Goal: Task Accomplishment & Management: Use online tool/utility

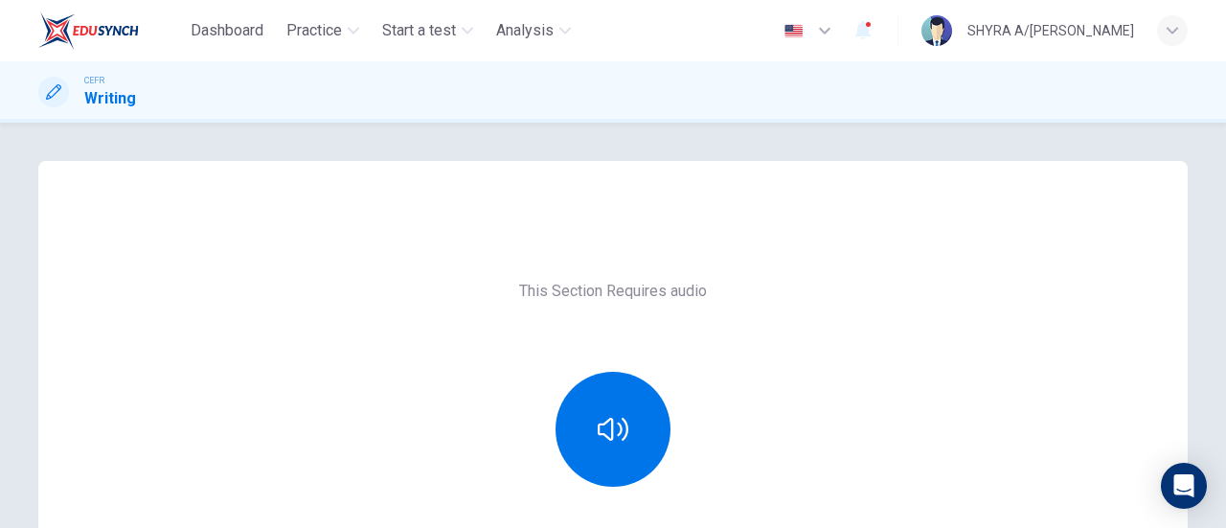
scroll to position [96, 0]
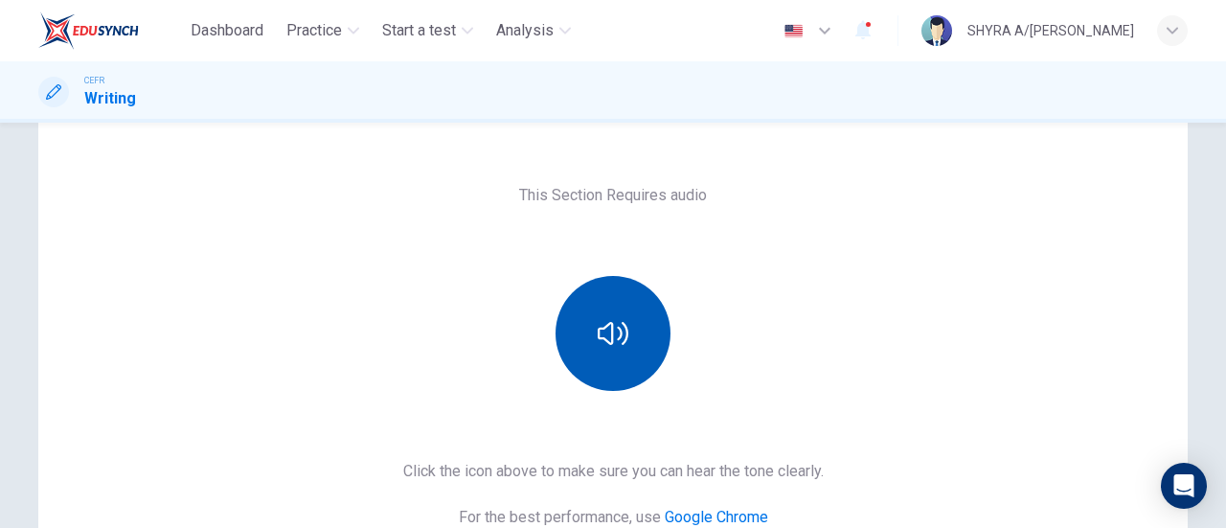
click at [623, 334] on button "button" at bounding box center [612, 333] width 115 height 115
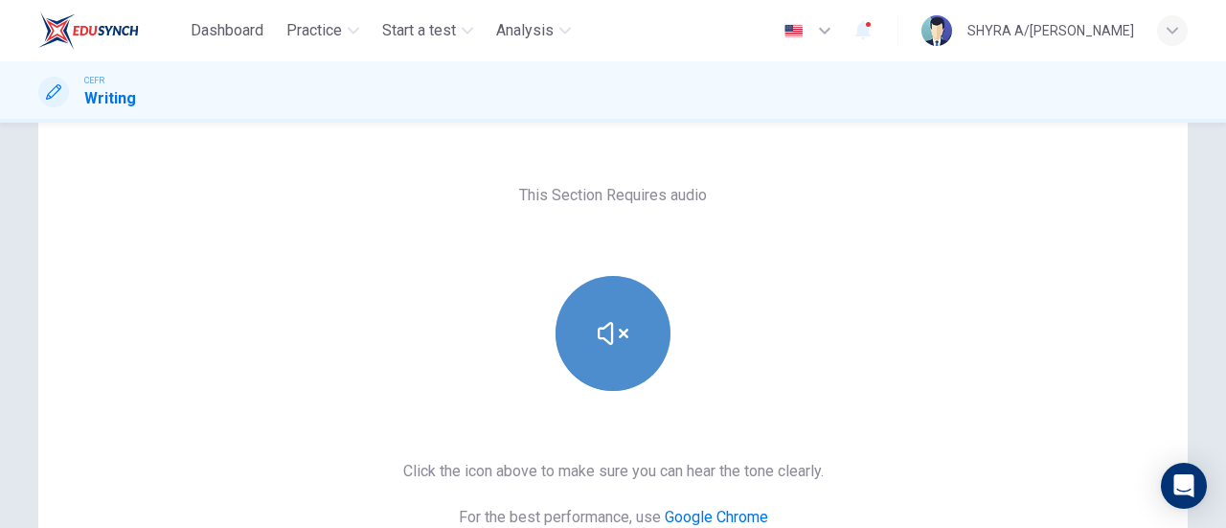
click at [623, 334] on button "button" at bounding box center [612, 333] width 115 height 115
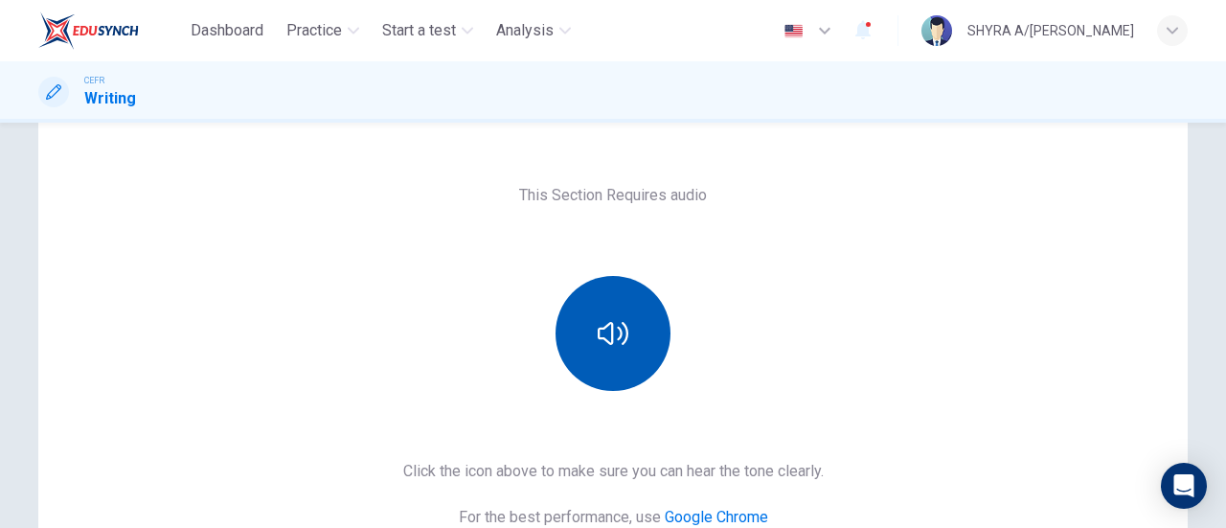
click at [628, 369] on button "button" at bounding box center [612, 333] width 115 height 115
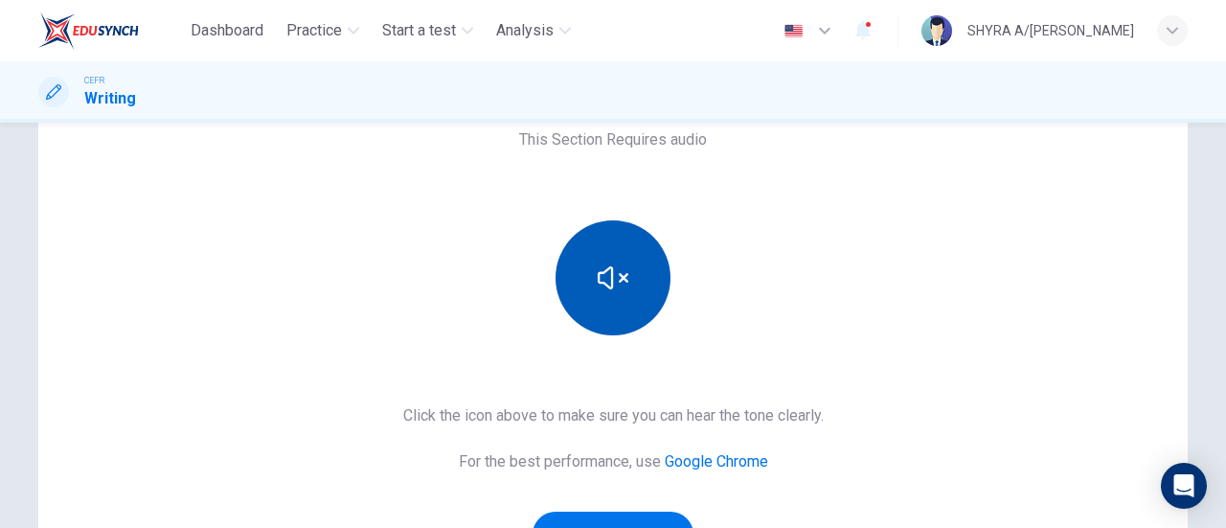
scroll to position [192, 0]
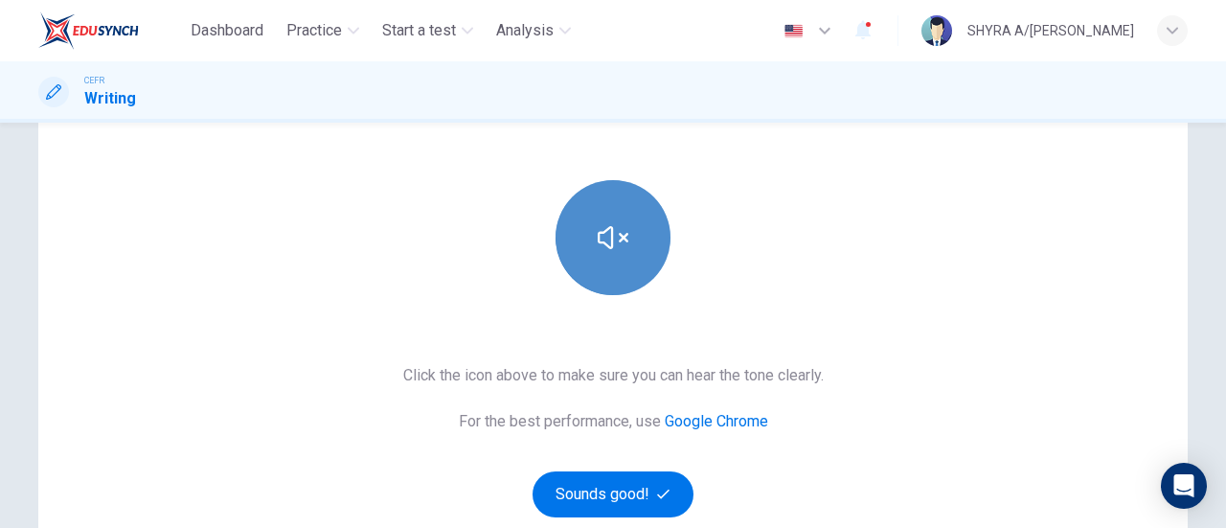
click at [606, 252] on icon "button" at bounding box center [613, 237] width 31 height 31
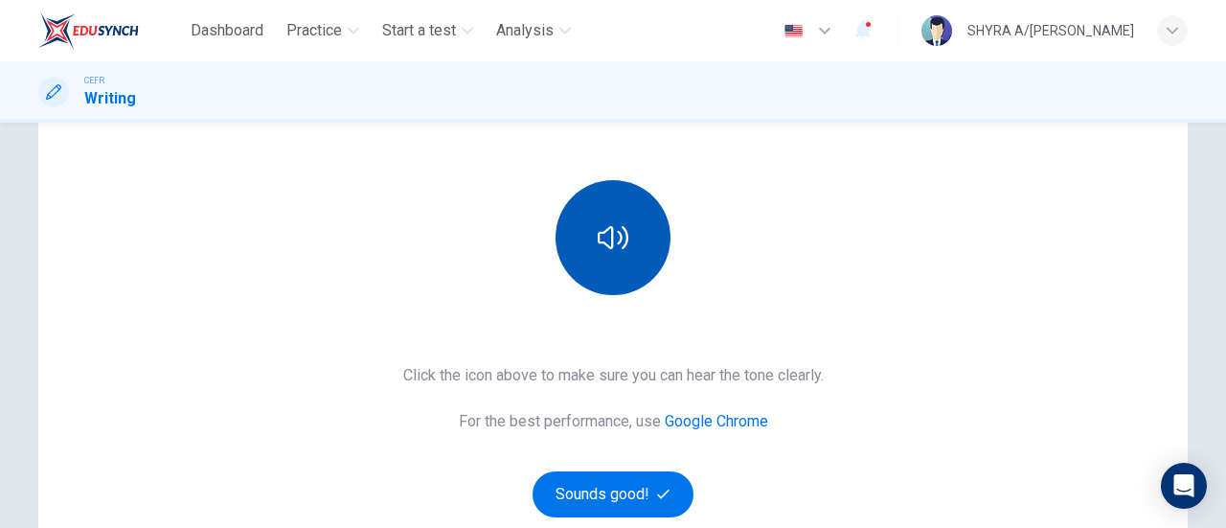
click at [605, 250] on icon "button" at bounding box center [613, 237] width 31 height 31
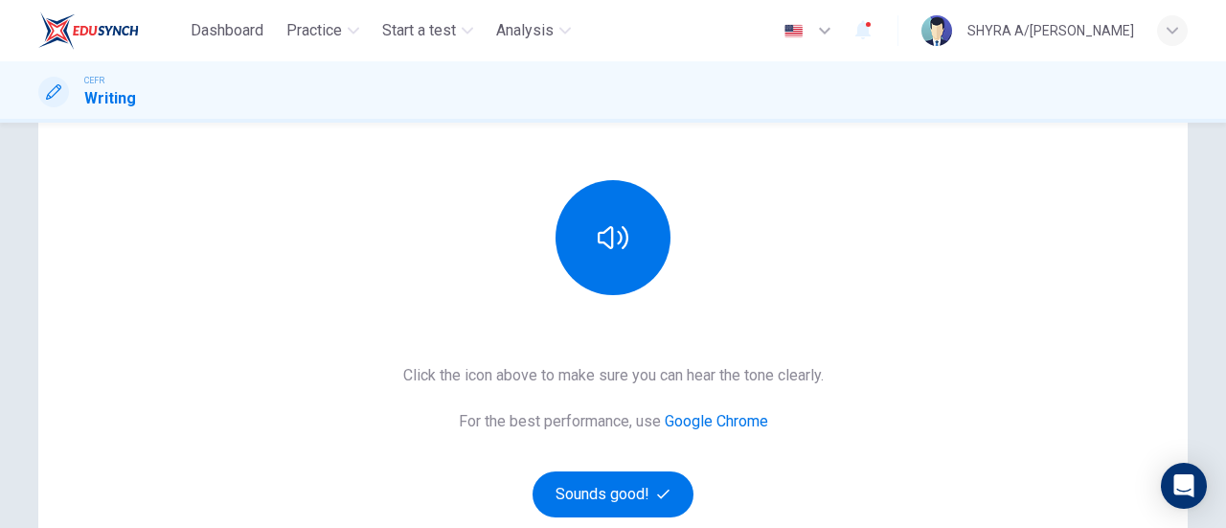
click at [750, 420] on link "Google Chrome" at bounding box center [716, 421] width 103 height 18
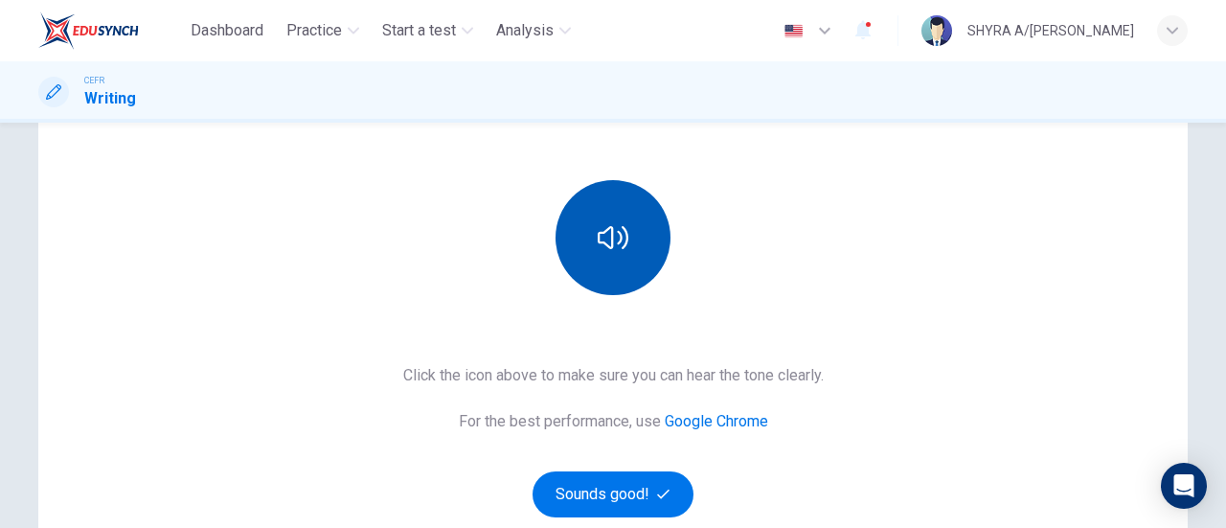
click at [623, 236] on button "button" at bounding box center [612, 237] width 115 height 115
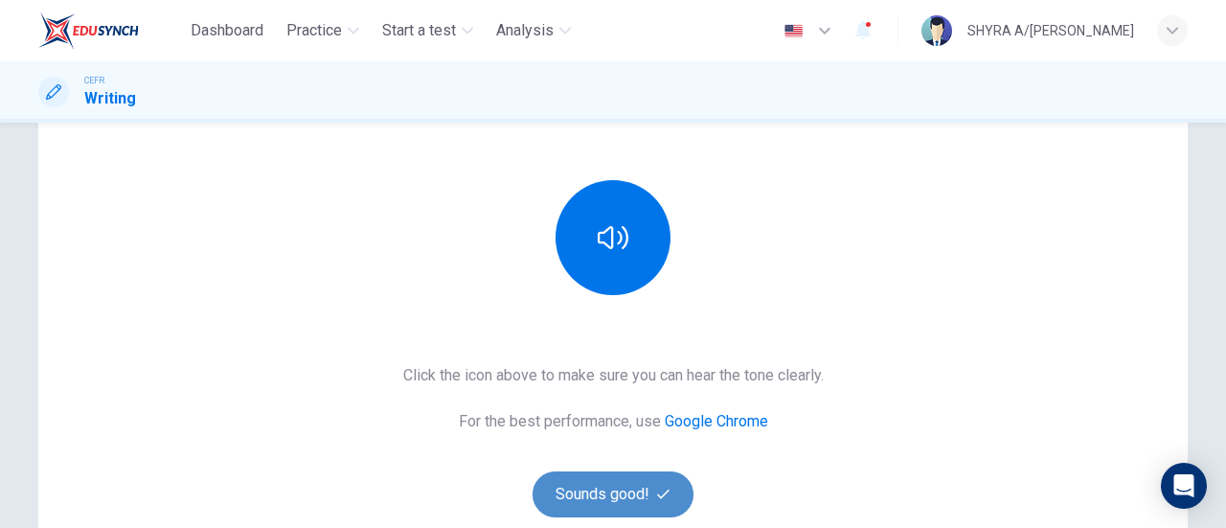
click at [638, 476] on button "Sounds good!" at bounding box center [612, 494] width 161 height 46
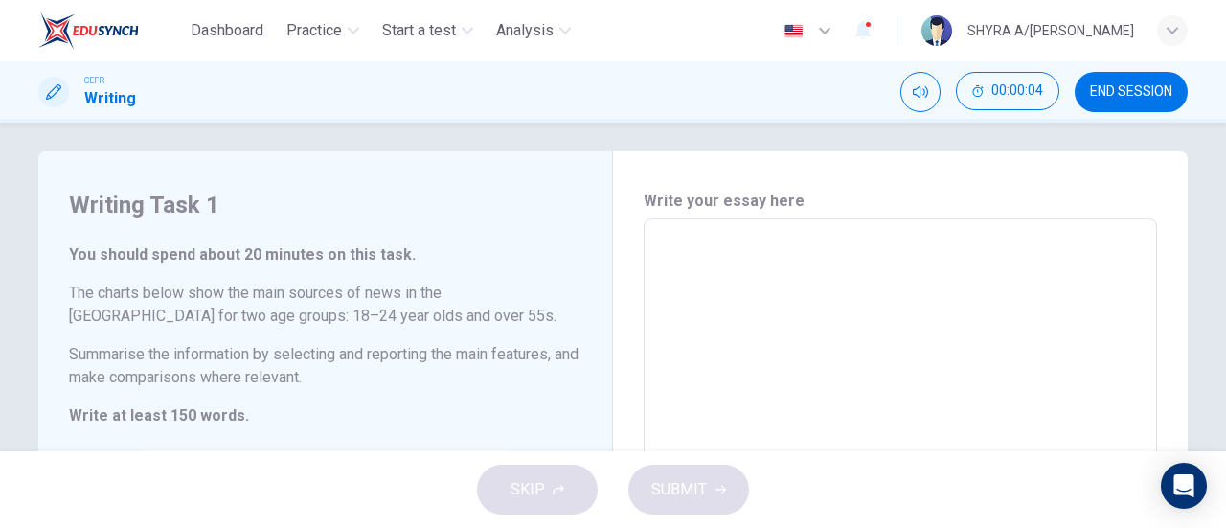
scroll to position [0, 0]
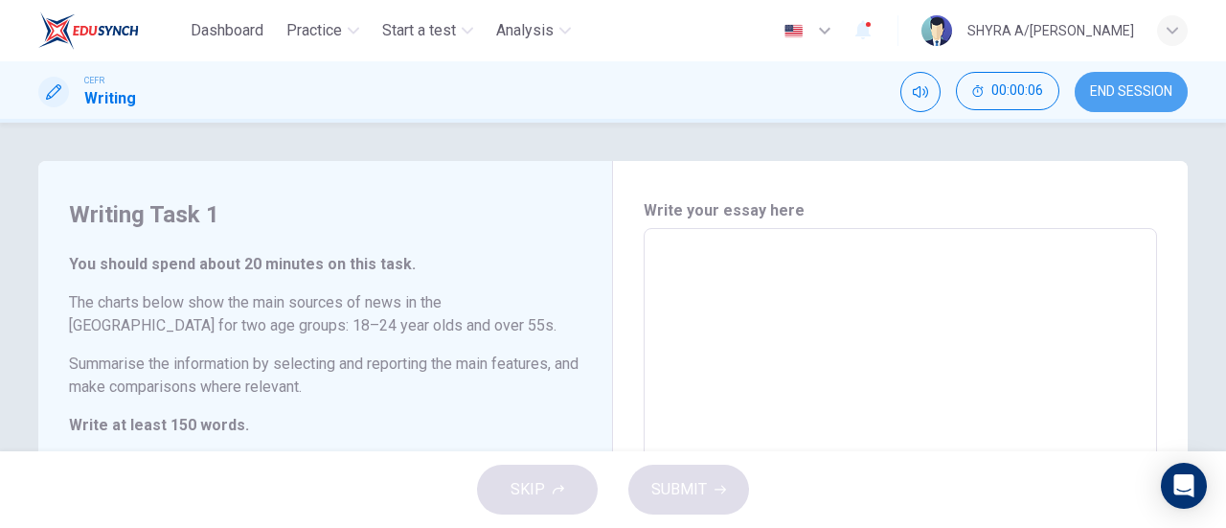
click at [1132, 89] on span "END SESSION" at bounding box center [1131, 91] width 82 height 15
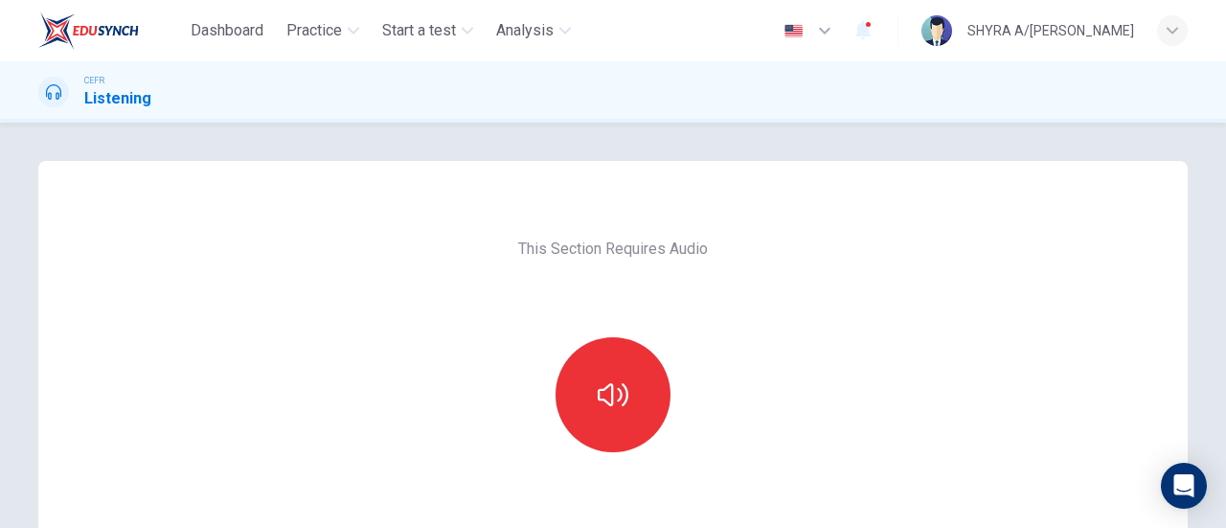
click at [557, 344] on div at bounding box center [613, 394] width 207 height 115
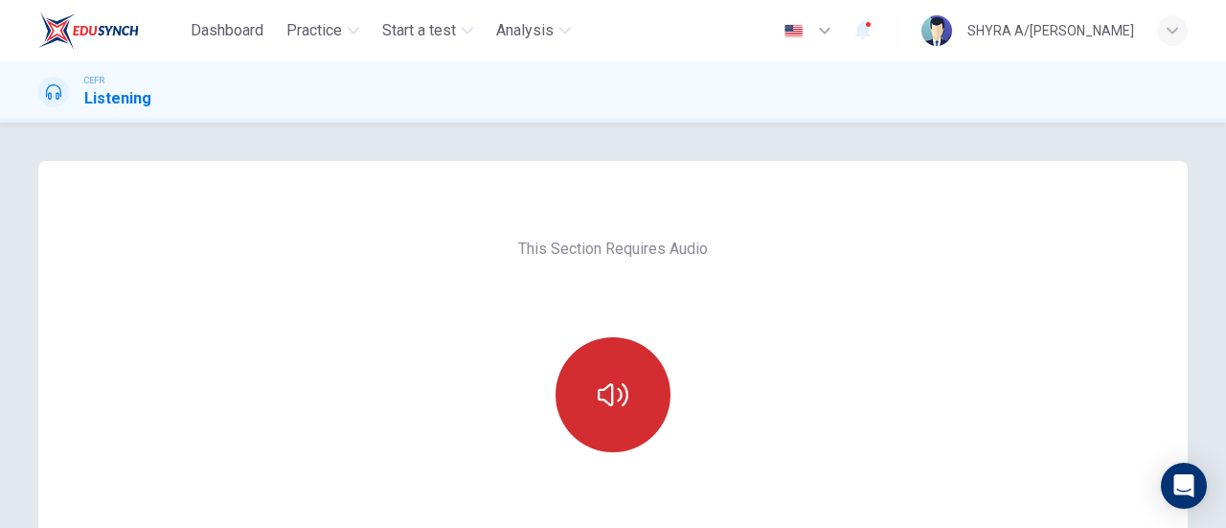
click at [661, 405] on button "button" at bounding box center [612, 394] width 115 height 115
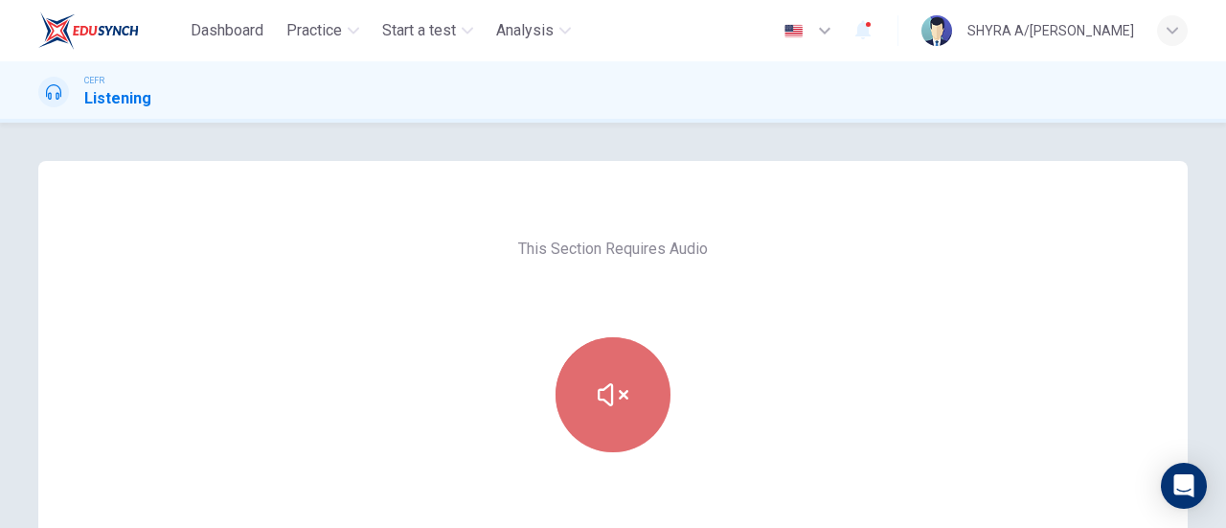
click at [648, 401] on button "button" at bounding box center [612, 394] width 115 height 115
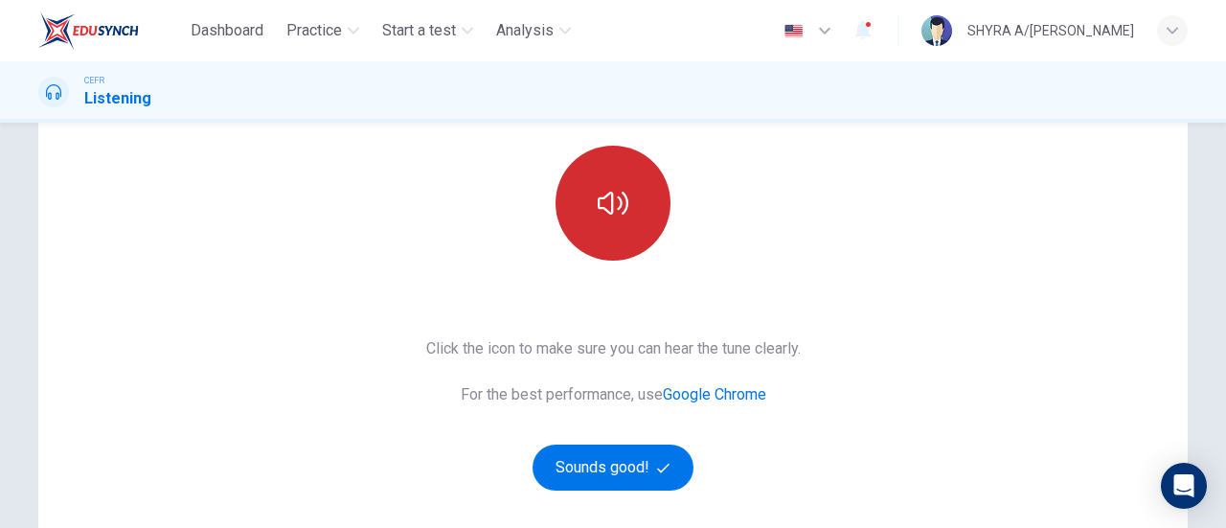
scroll to position [287, 0]
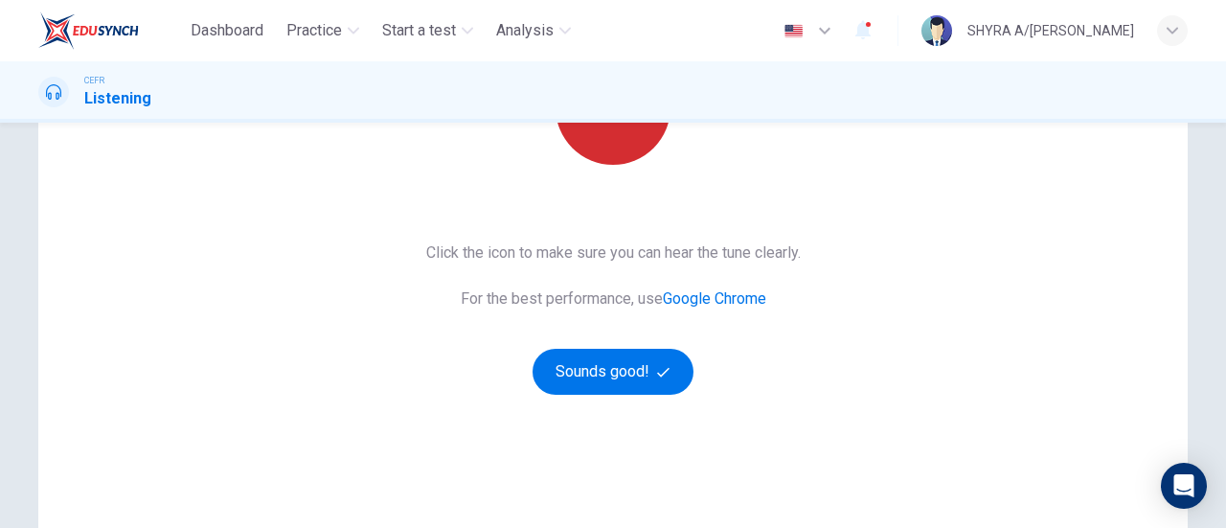
click at [623, 156] on button "button" at bounding box center [612, 107] width 115 height 115
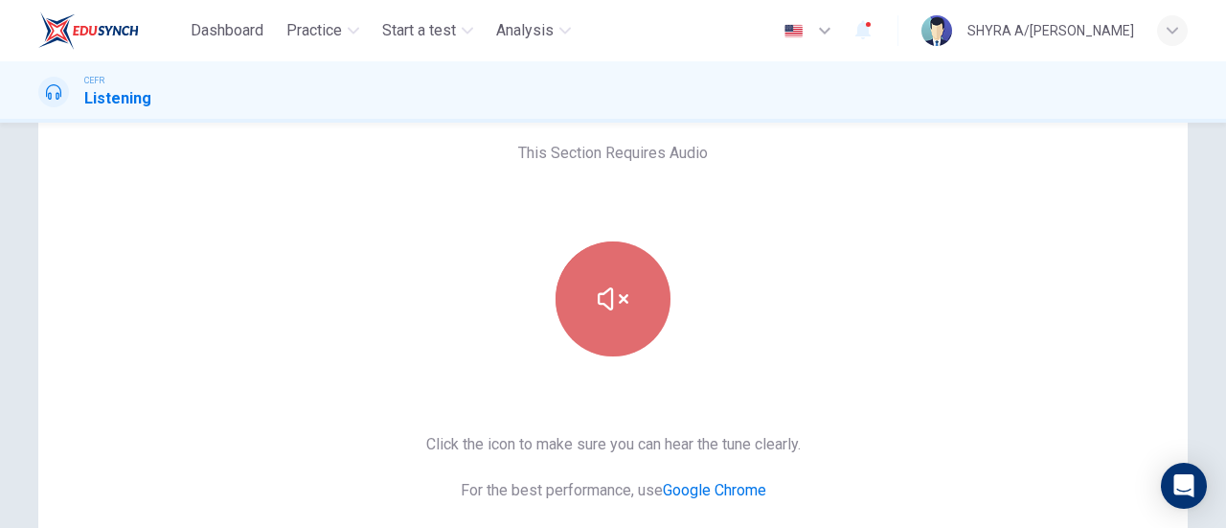
click at [629, 302] on button "button" at bounding box center [612, 298] width 115 height 115
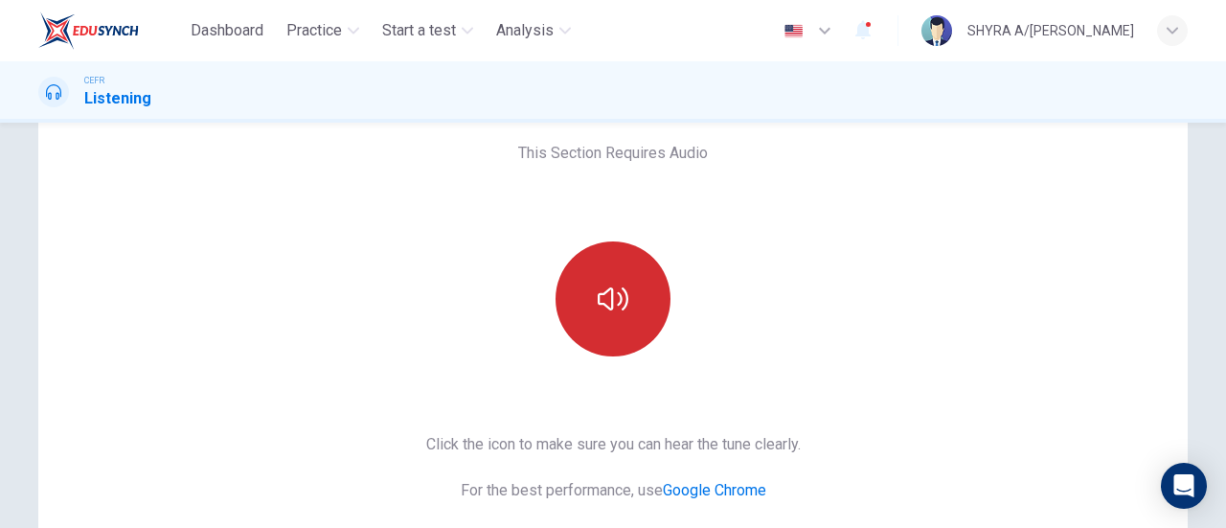
click at [629, 302] on button "button" at bounding box center [612, 298] width 115 height 115
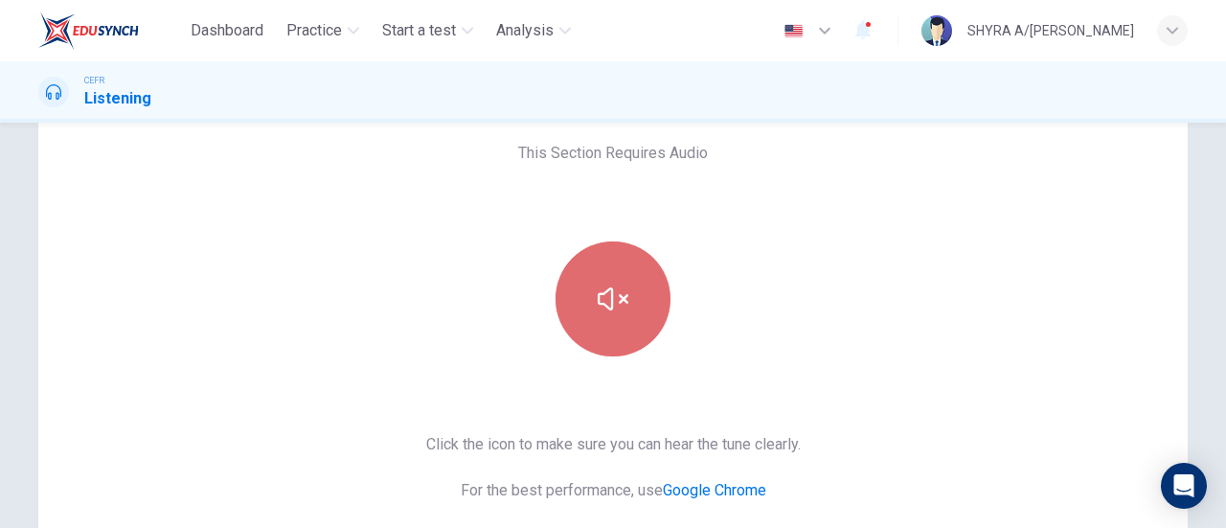
click at [629, 302] on button "button" at bounding box center [612, 298] width 115 height 115
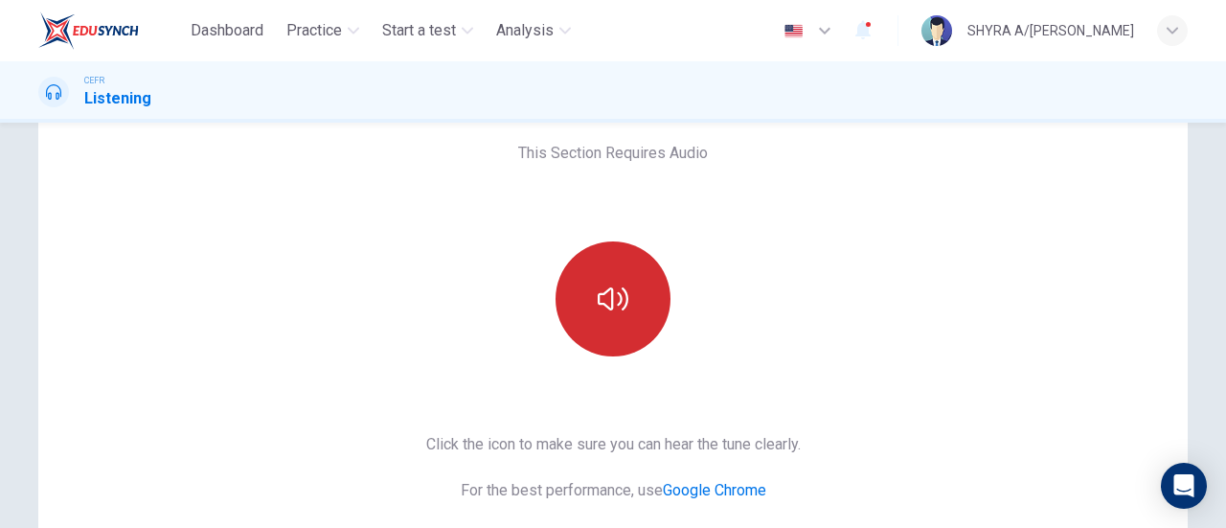
click at [629, 302] on button "button" at bounding box center [612, 298] width 115 height 115
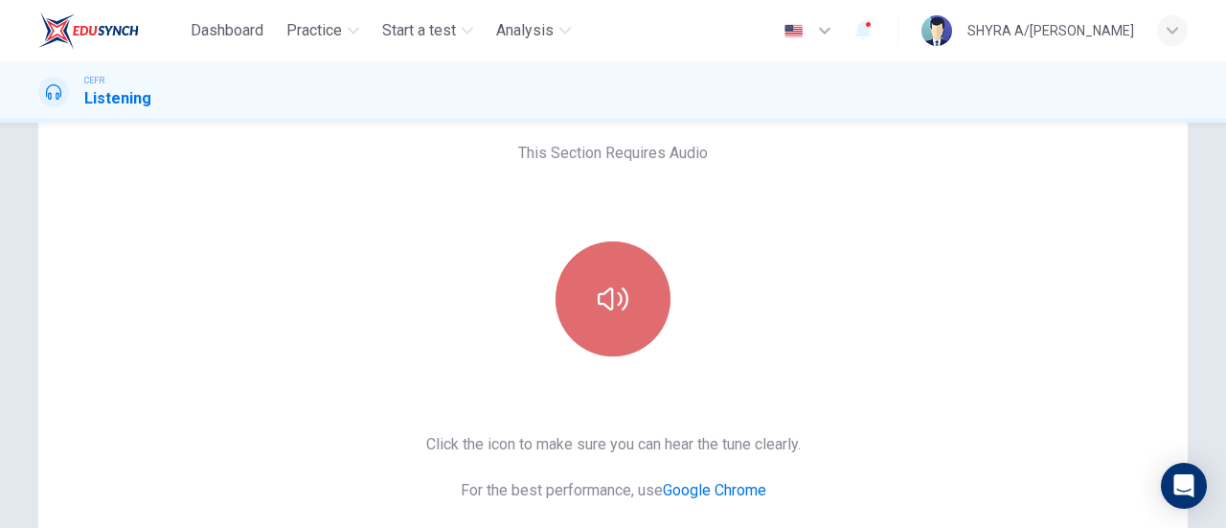
click at [629, 302] on button "button" at bounding box center [612, 298] width 115 height 115
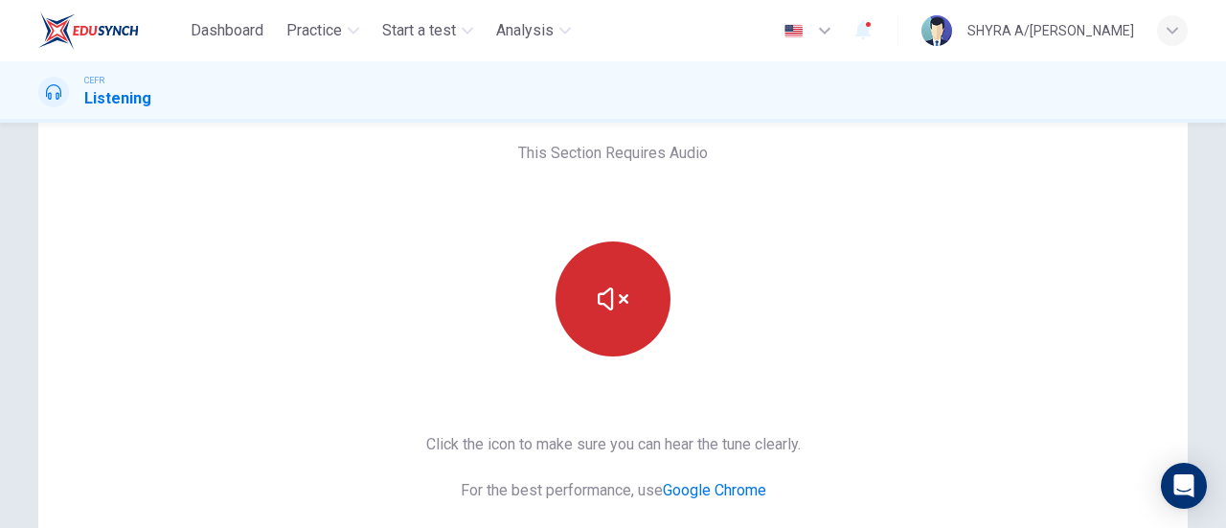
click at [629, 302] on button "button" at bounding box center [612, 298] width 115 height 115
click at [655, 272] on button "button" at bounding box center [612, 298] width 115 height 115
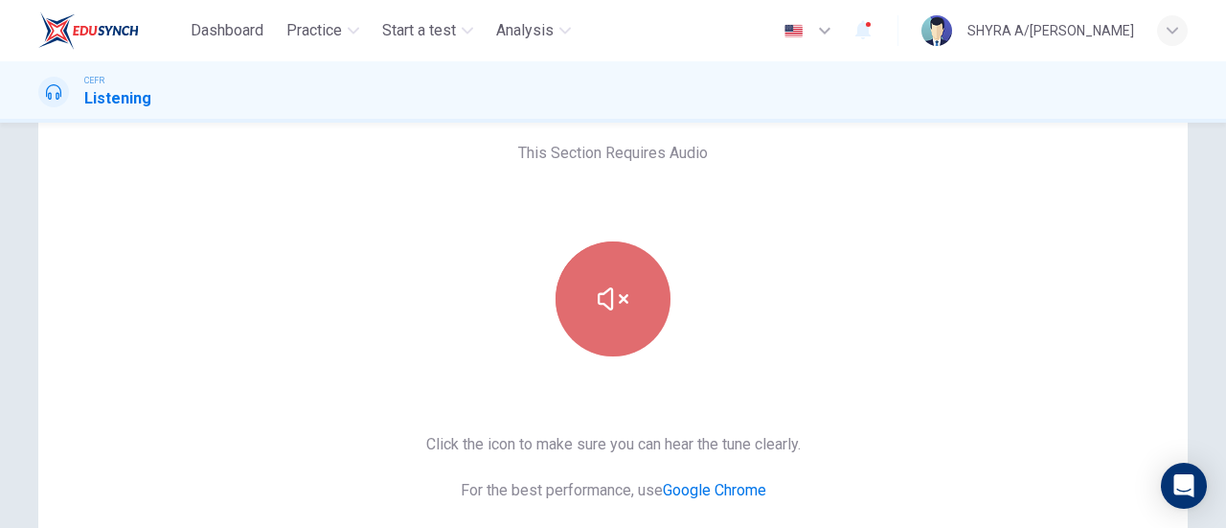
click at [657, 303] on button "button" at bounding box center [612, 298] width 115 height 115
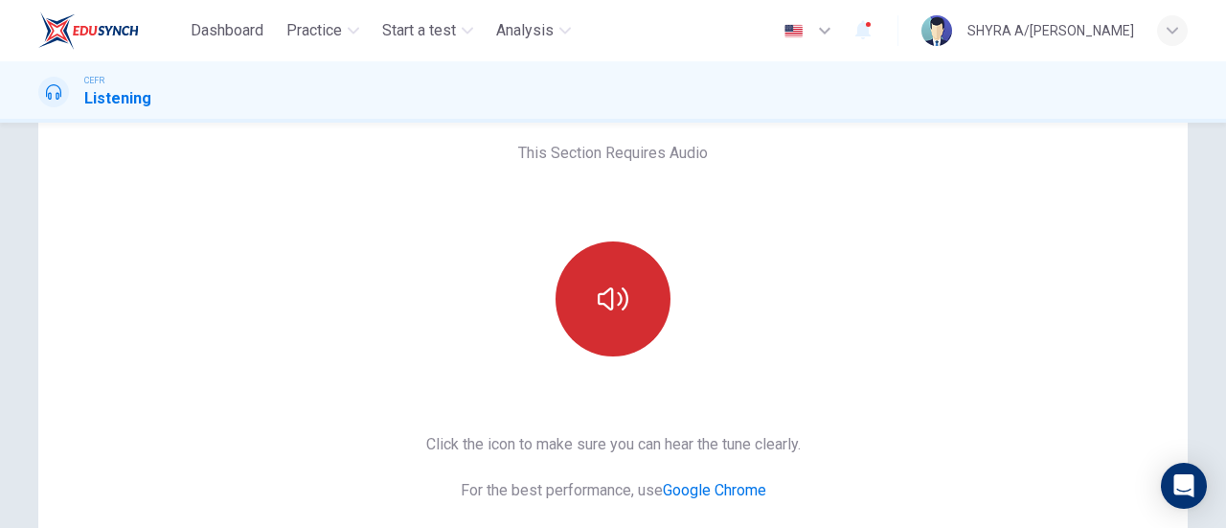
click at [657, 303] on button "button" at bounding box center [612, 298] width 115 height 115
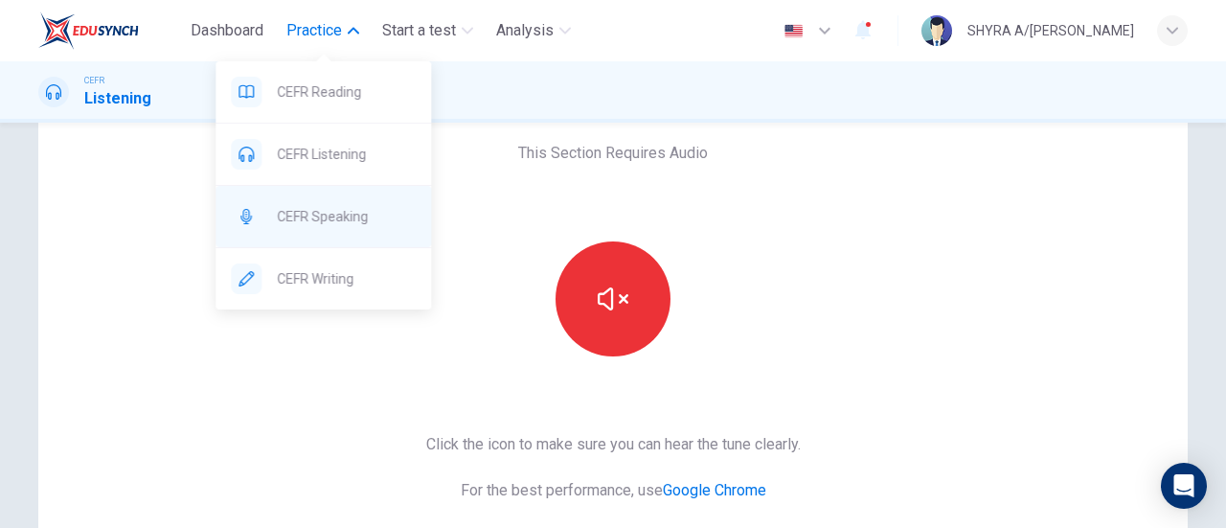
click at [328, 212] on span "CEFR Speaking" at bounding box center [346, 216] width 139 height 23
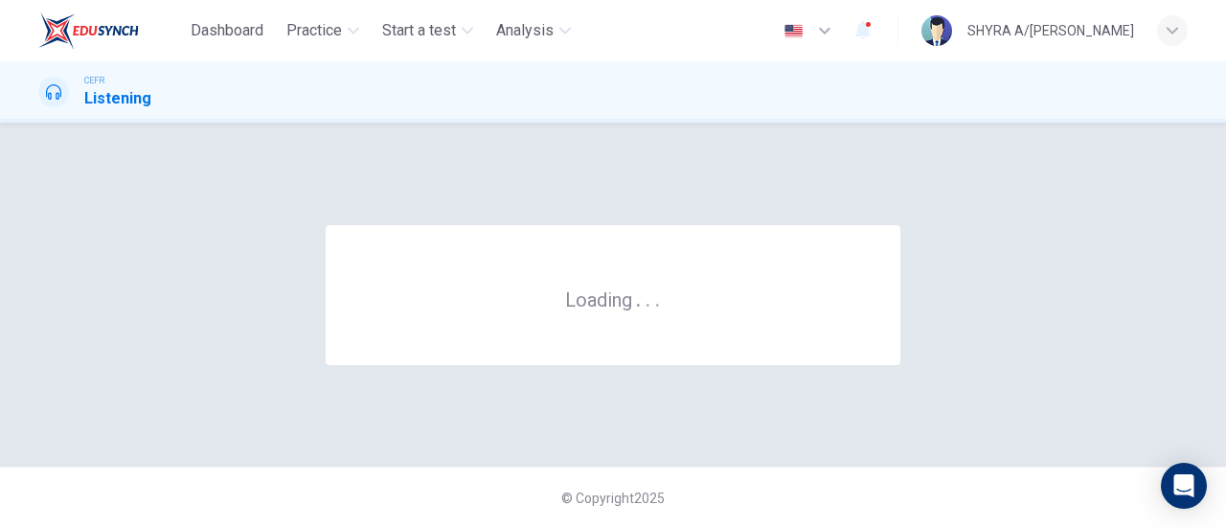
scroll to position [0, 0]
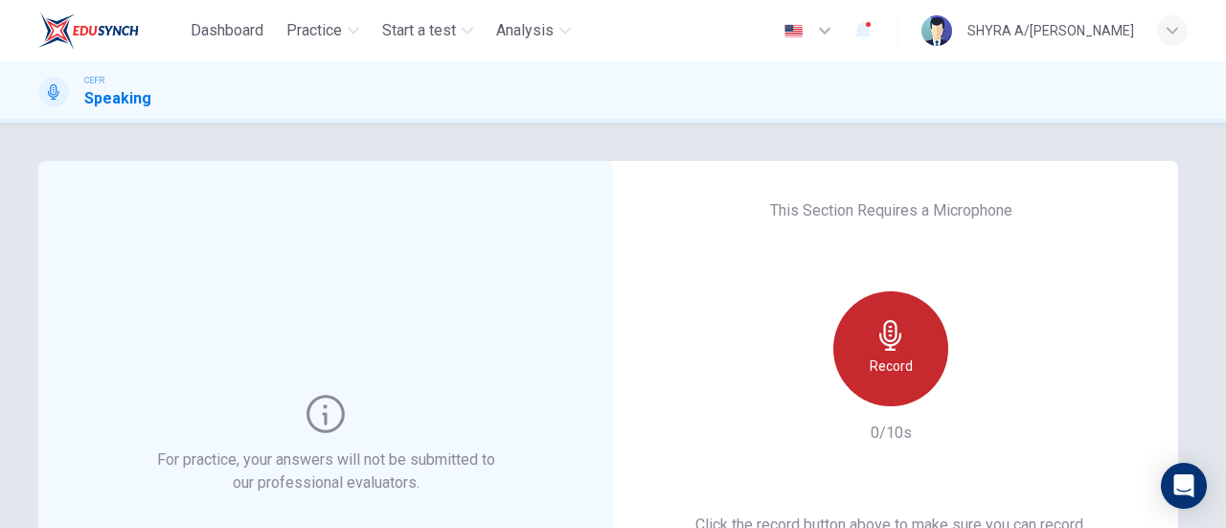
click at [869, 350] on div "Record" at bounding box center [890, 348] width 115 height 115
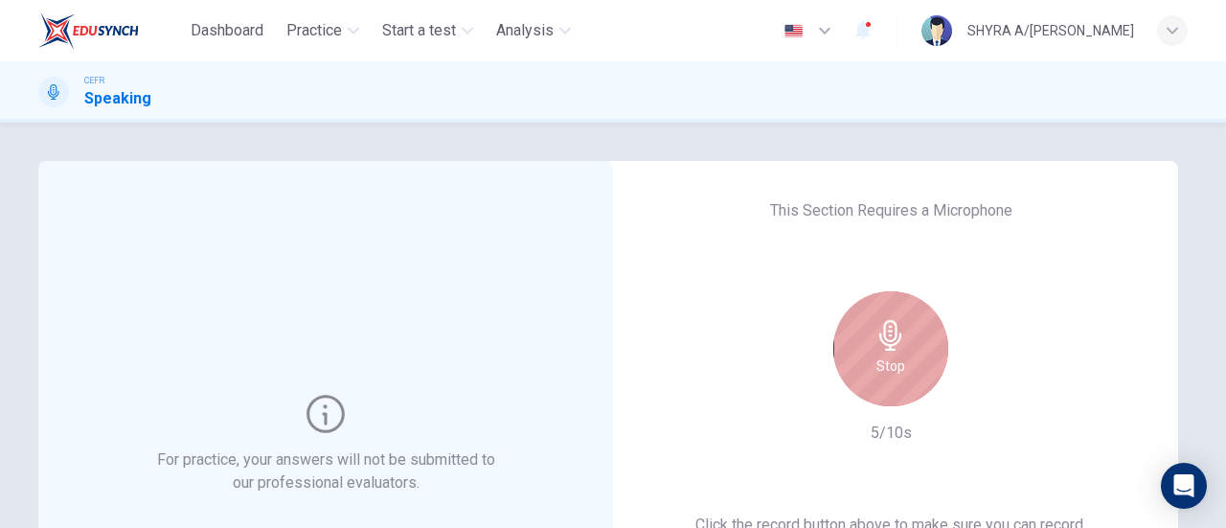
click at [925, 345] on div "Stop" at bounding box center [890, 348] width 115 height 115
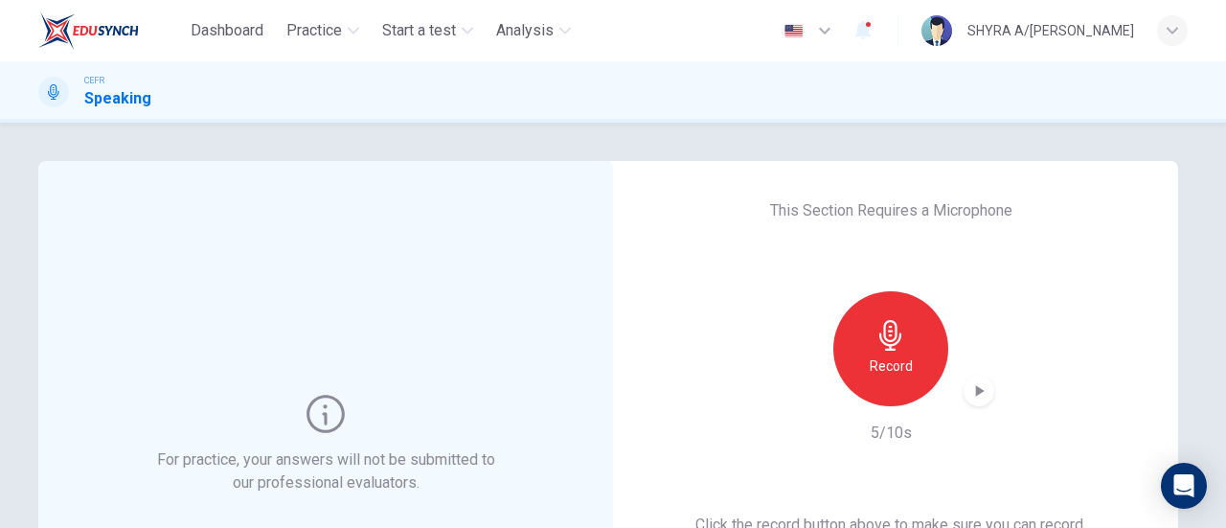
scroll to position [192, 0]
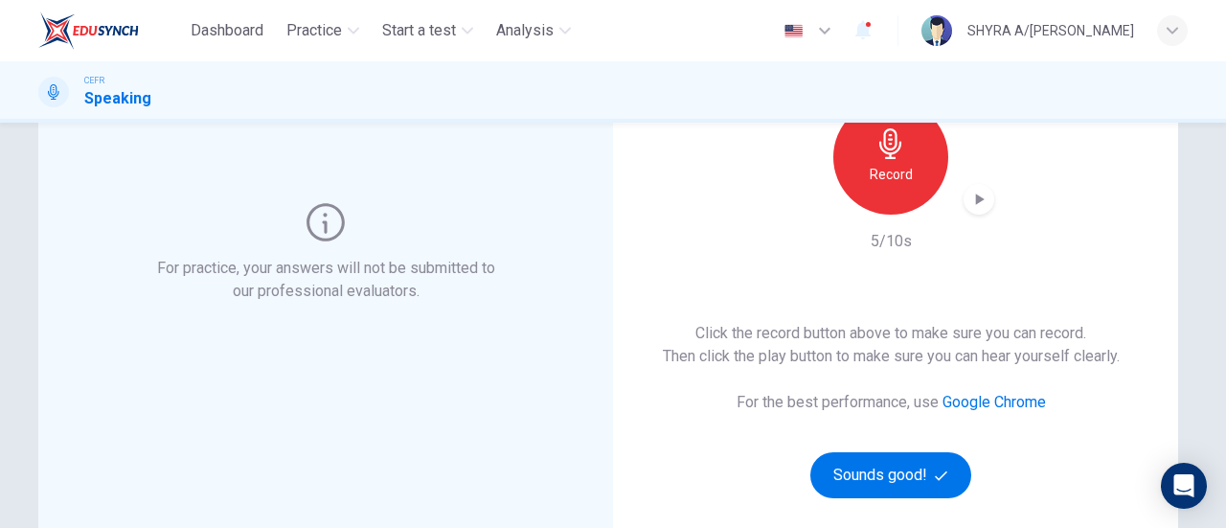
click at [969, 208] on icon "button" at bounding box center [978, 199] width 19 height 19
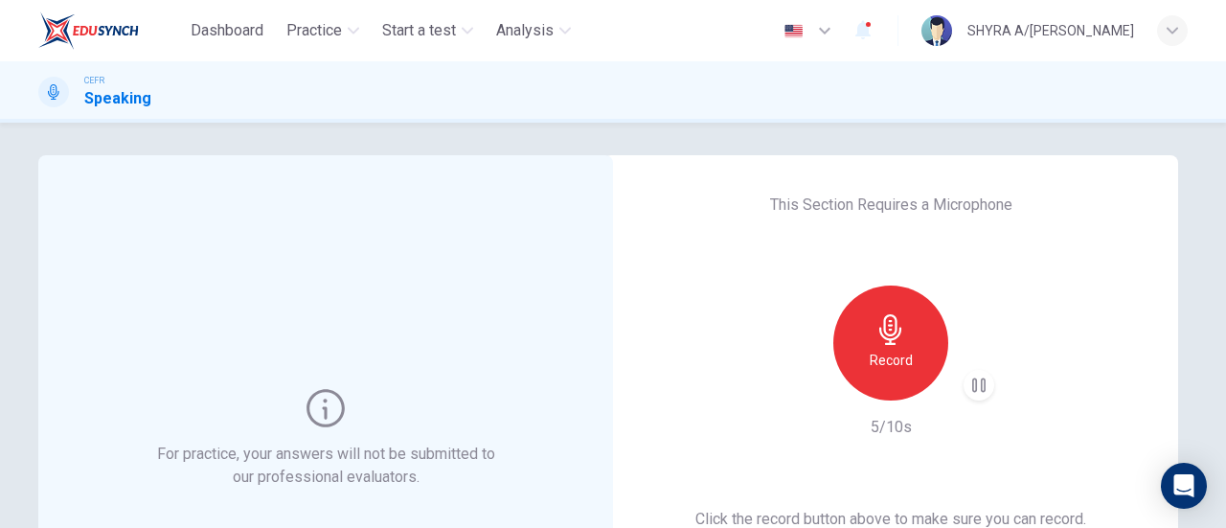
scroll to position [0, 0]
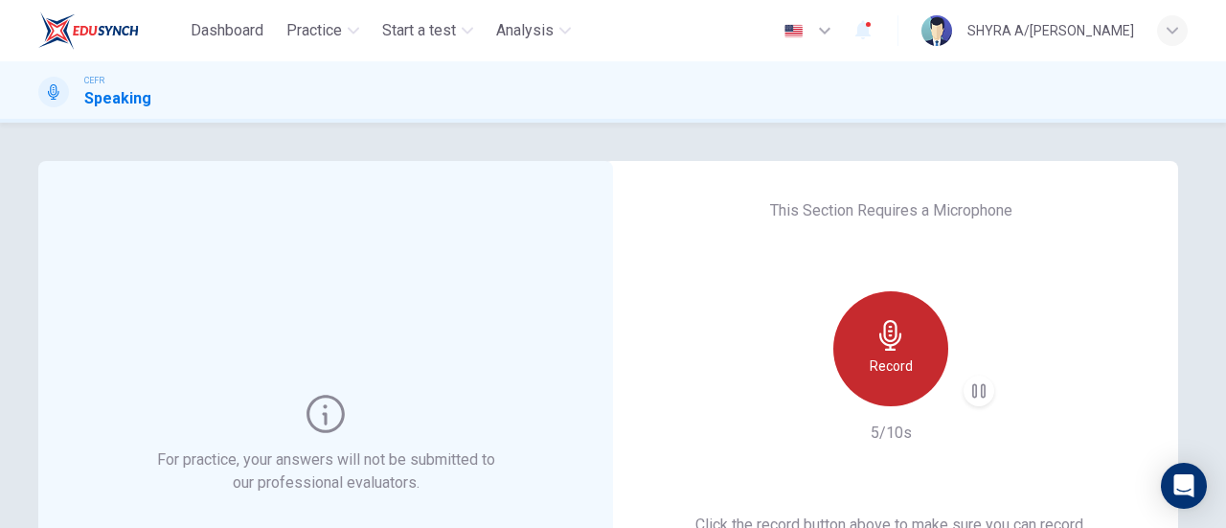
click at [913, 341] on div "Record" at bounding box center [890, 348] width 115 height 115
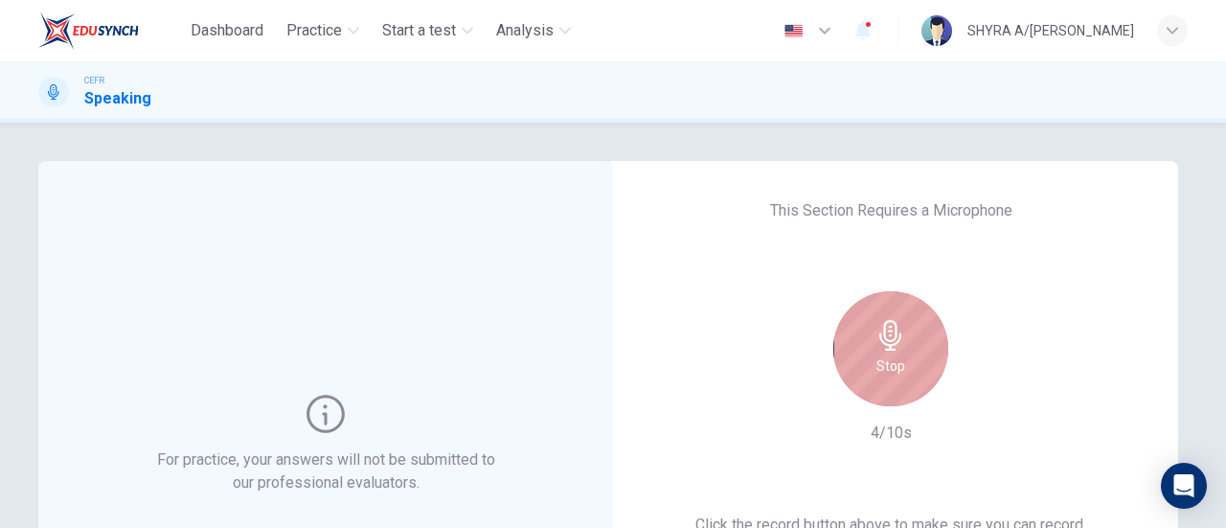
click at [902, 365] on div "Stop" at bounding box center [890, 348] width 115 height 115
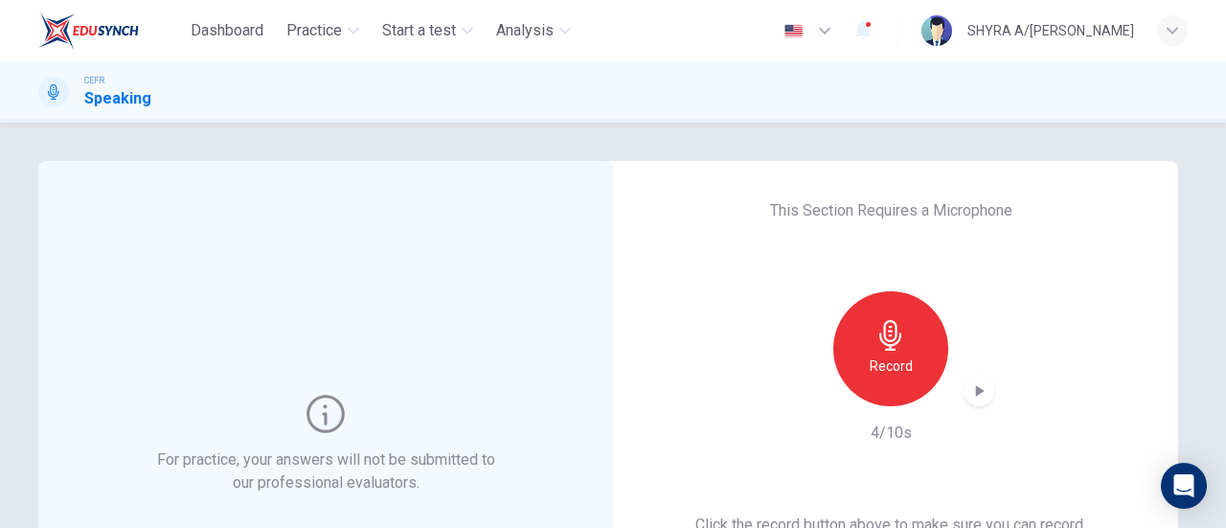
scroll to position [192, 0]
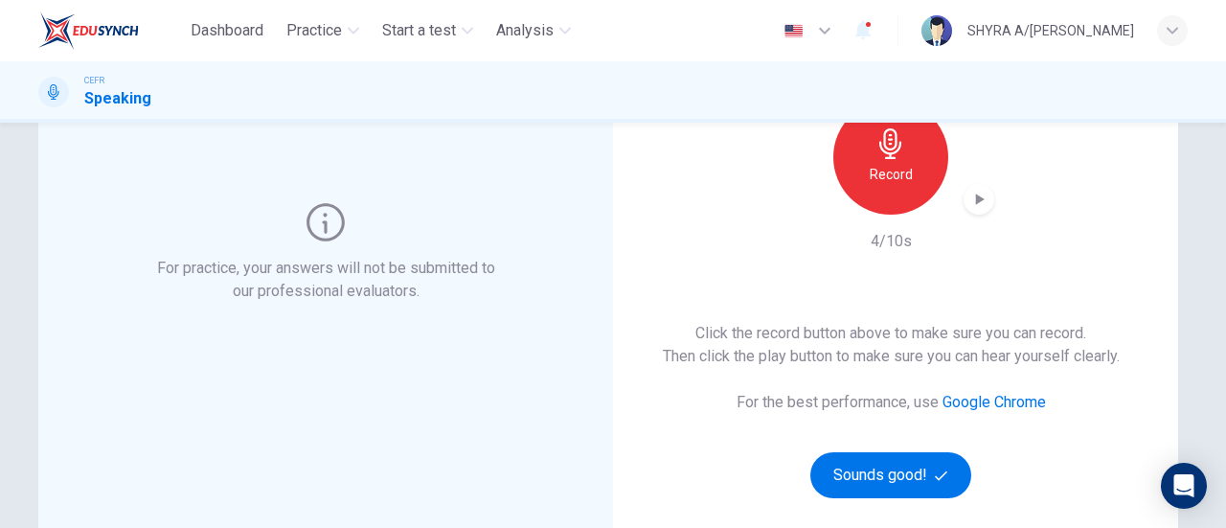
click at [975, 168] on div "Record" at bounding box center [890, 157] width 207 height 115
click at [977, 194] on icon "button" at bounding box center [978, 199] width 19 height 19
click at [932, 456] on button "Sounds good!" at bounding box center [890, 475] width 161 height 46
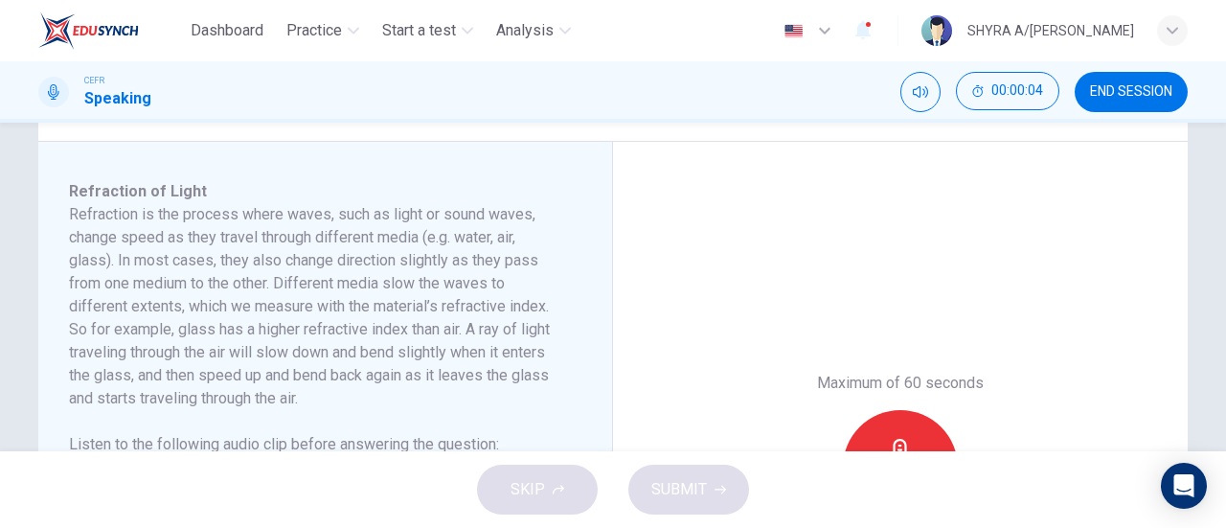
scroll to position [383, 0]
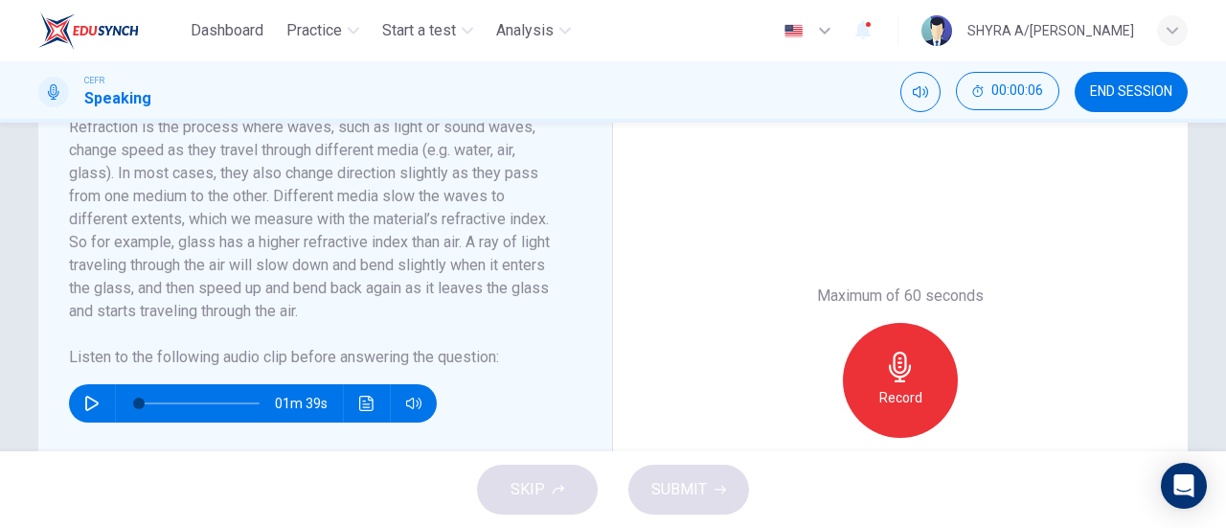
click at [84, 411] on icon "button" at bounding box center [91, 403] width 15 height 15
click at [89, 409] on icon "button" at bounding box center [91, 402] width 11 height 11
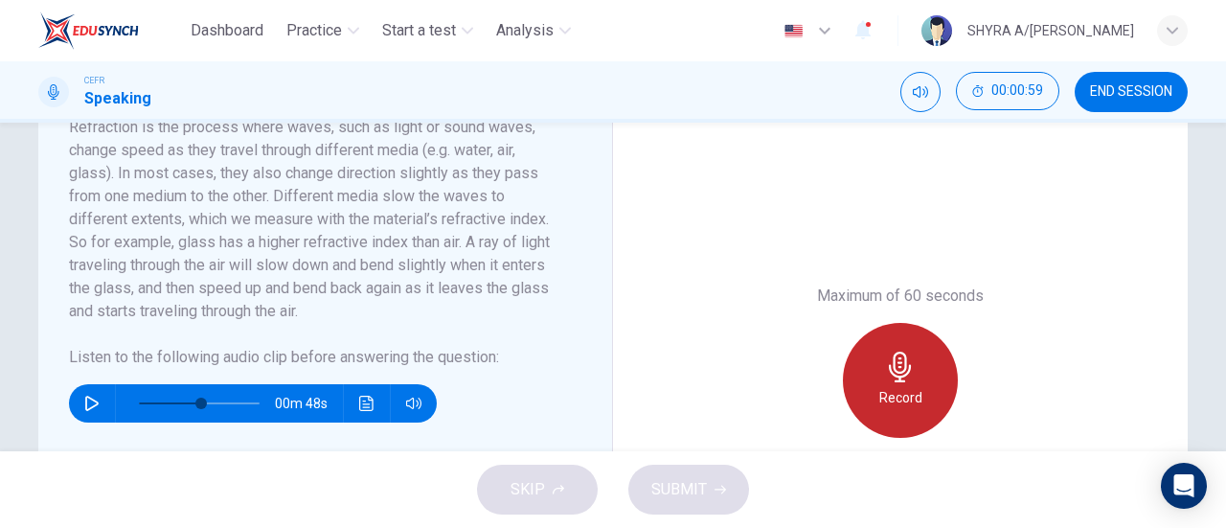
click at [858, 407] on div "Record" at bounding box center [900, 380] width 115 height 115
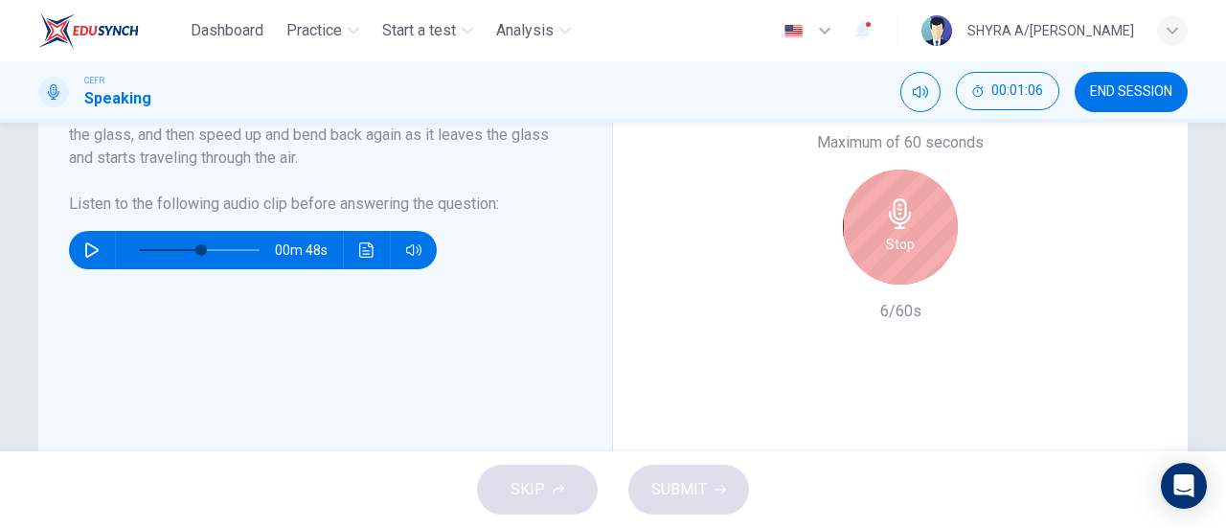
scroll to position [538, 0]
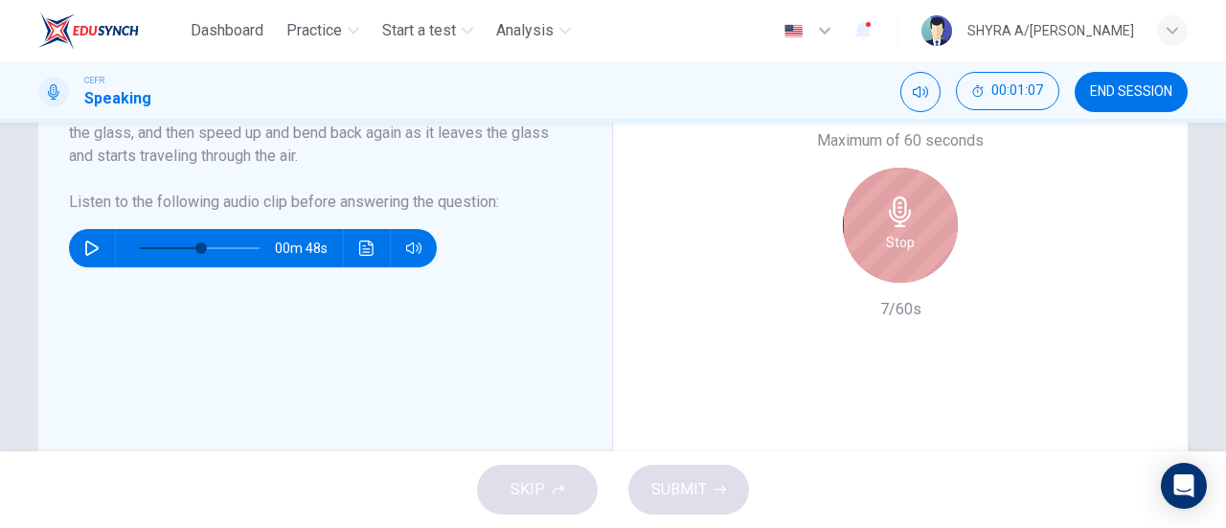
click at [920, 261] on div "Stop" at bounding box center [900, 225] width 115 height 115
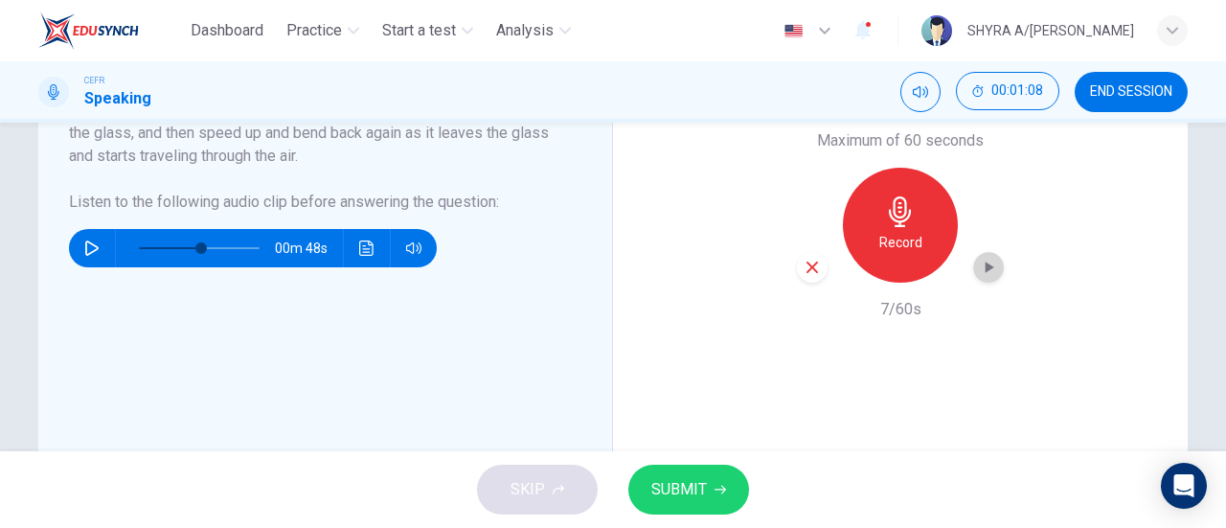
click at [990, 277] on icon "button" at bounding box center [988, 267] width 19 height 19
click at [812, 273] on icon "button" at bounding box center [811, 266] width 11 height 11
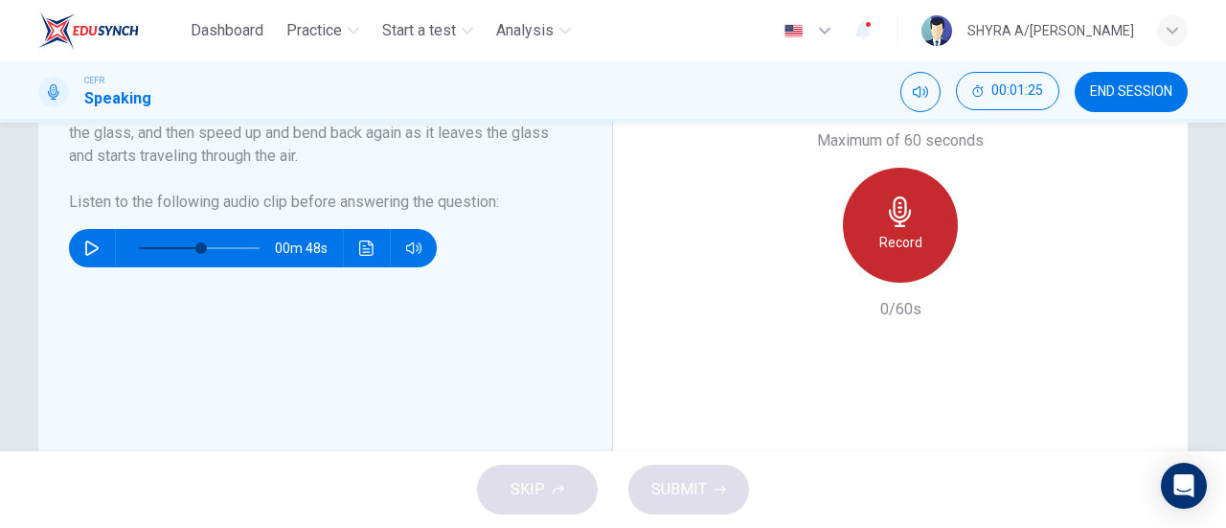
click at [894, 254] on h6 "Record" at bounding box center [900, 242] width 43 height 23
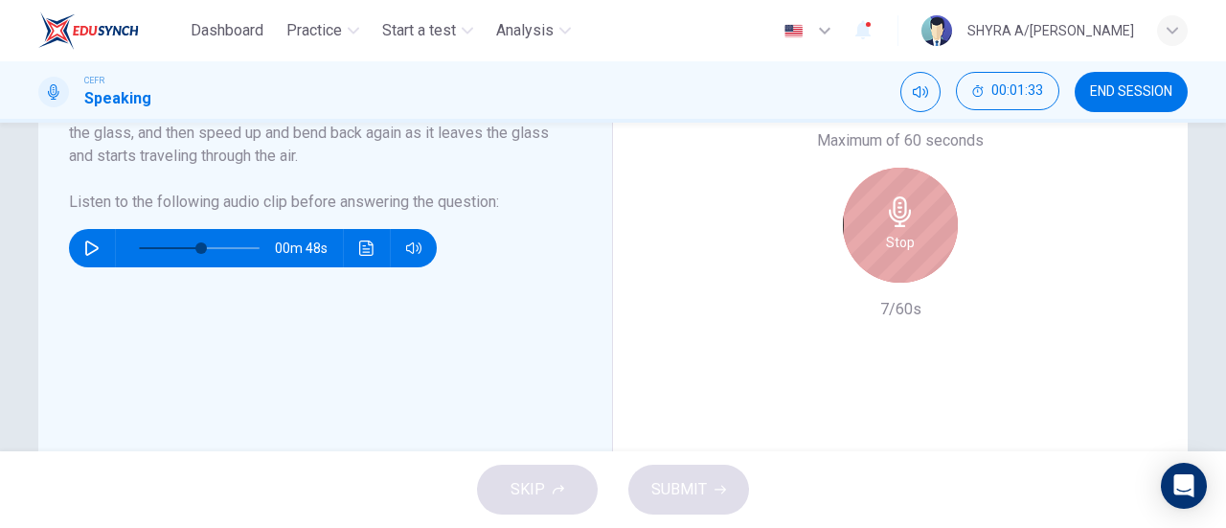
click at [914, 246] on div "Stop" at bounding box center [900, 225] width 115 height 115
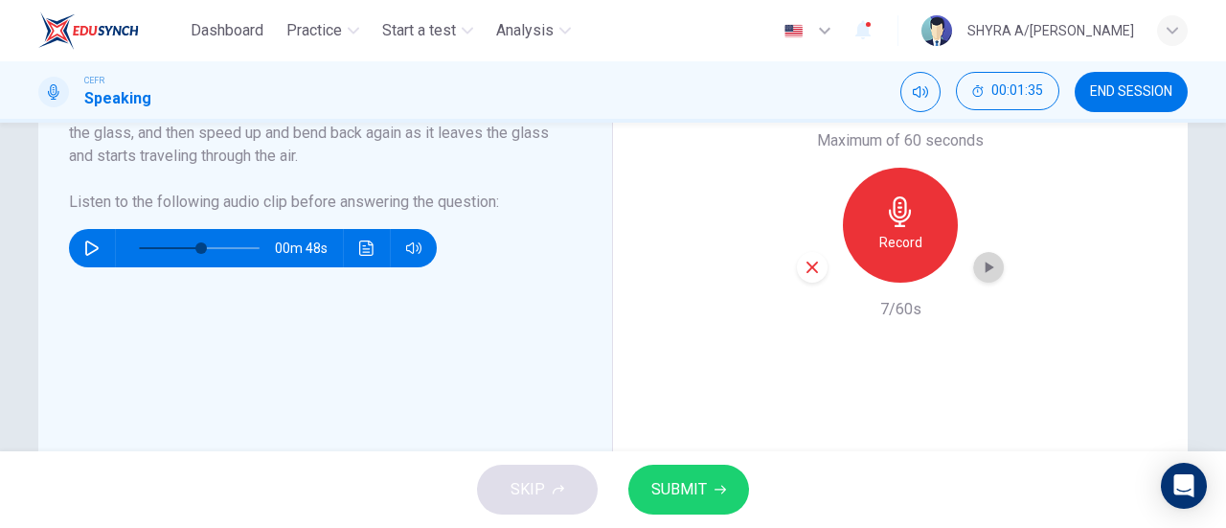
click at [979, 277] on icon "button" at bounding box center [988, 267] width 19 height 19
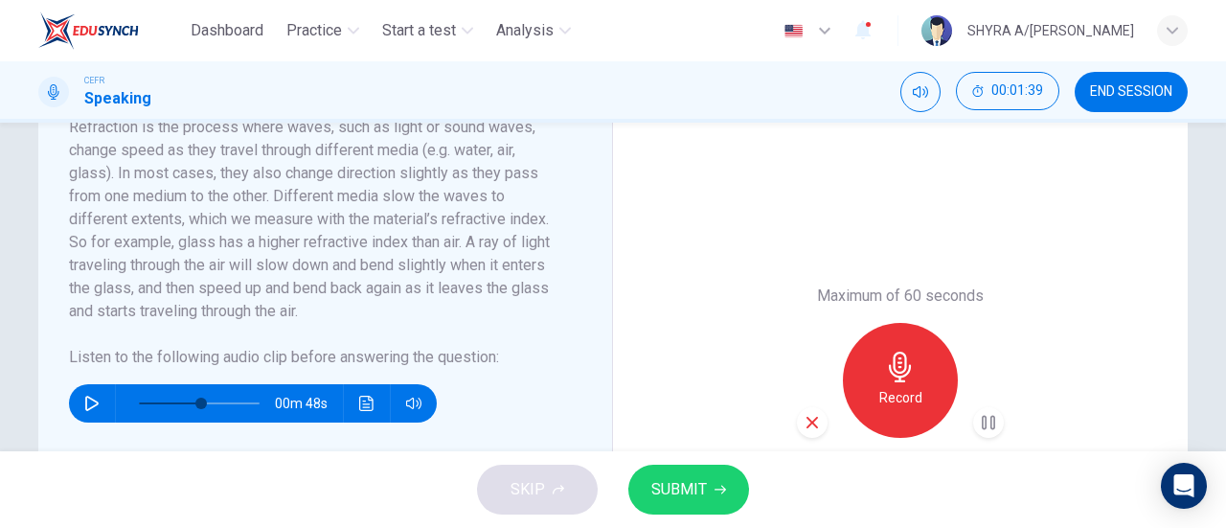
scroll to position [96, 0]
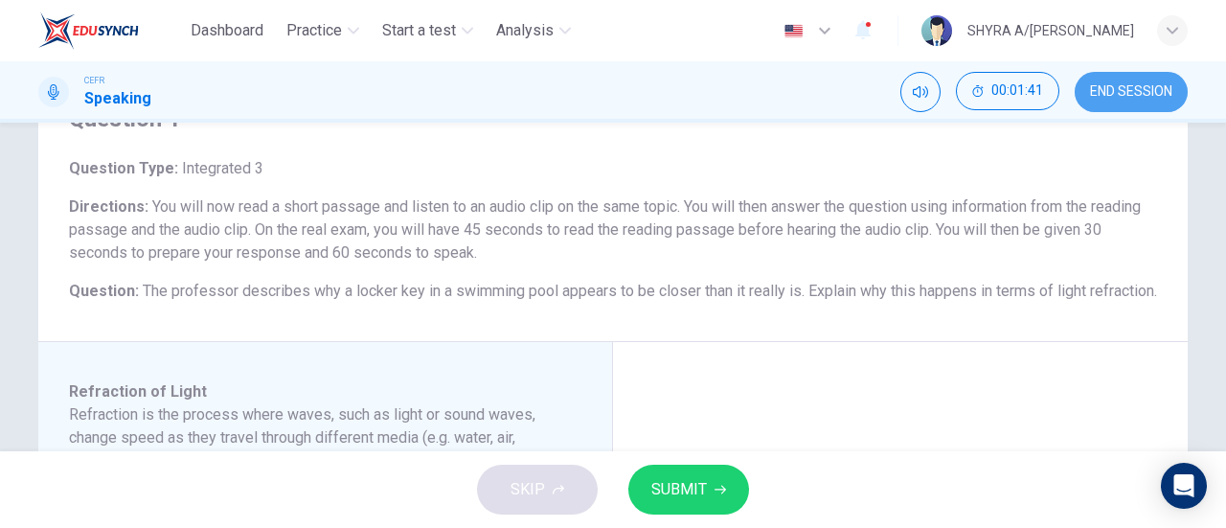
click at [1125, 81] on button "END SESSION" at bounding box center [1131, 92] width 113 height 40
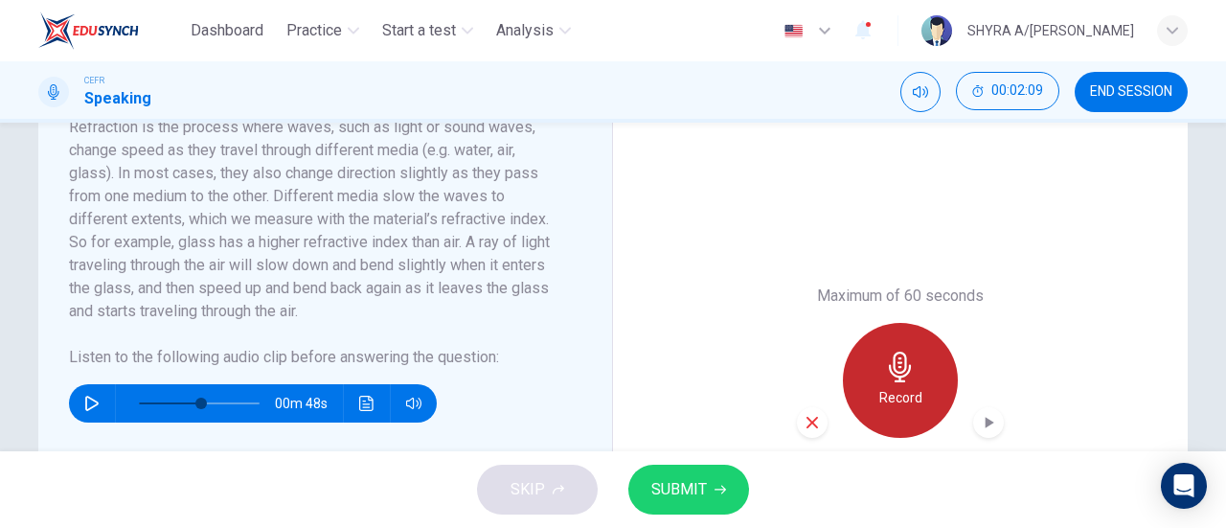
click at [888, 382] on icon "button" at bounding box center [900, 366] width 31 height 31
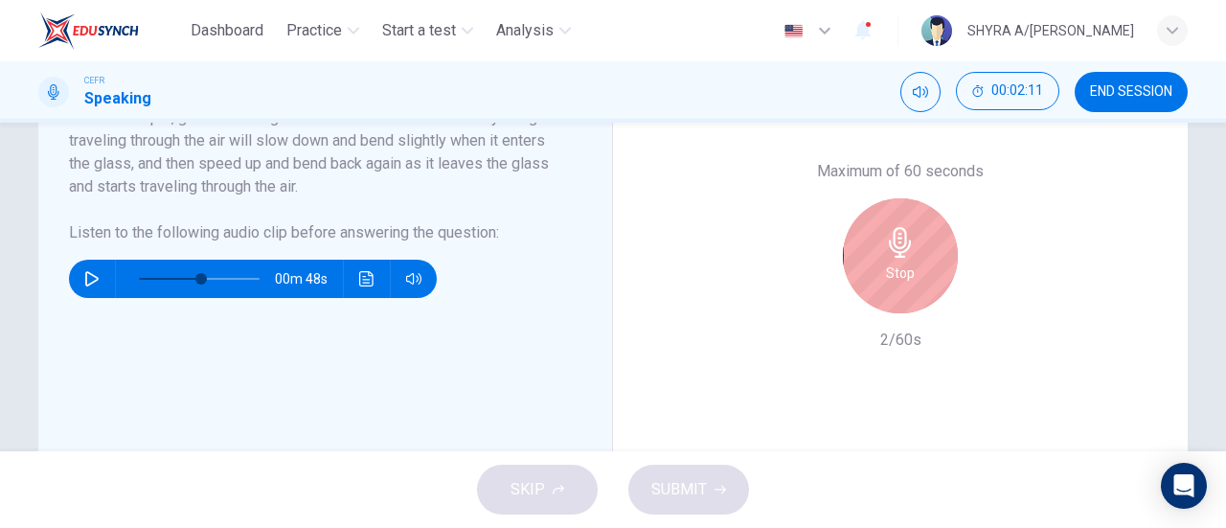
scroll to position [514, 0]
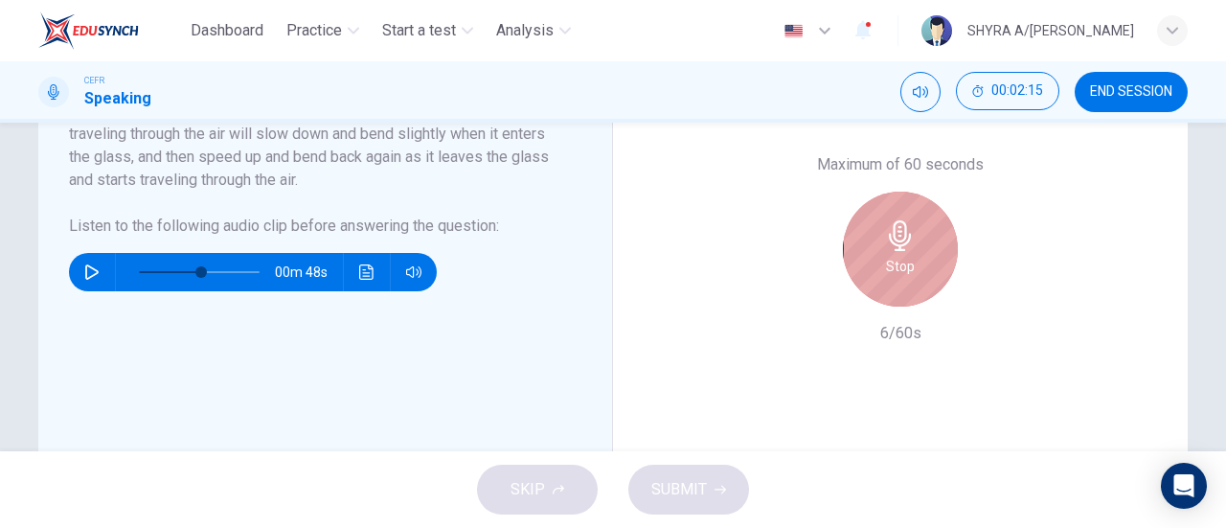
click at [913, 306] on div "Stop" at bounding box center [900, 249] width 115 height 115
type input "51"
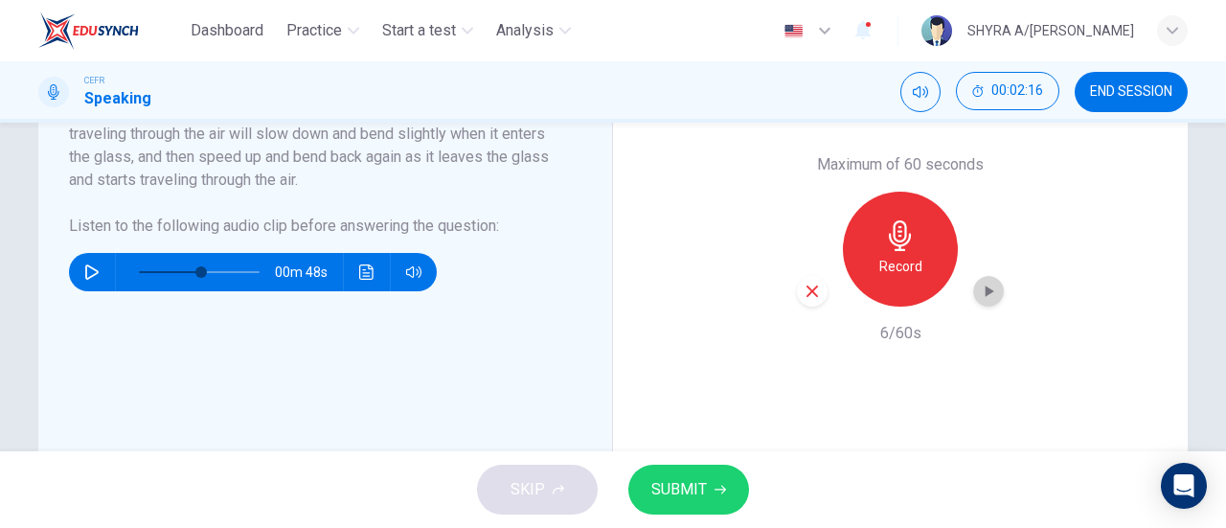
click at [985, 301] on icon "button" at bounding box center [988, 291] width 19 height 19
click at [400, 291] on button "button" at bounding box center [413, 272] width 31 height 38
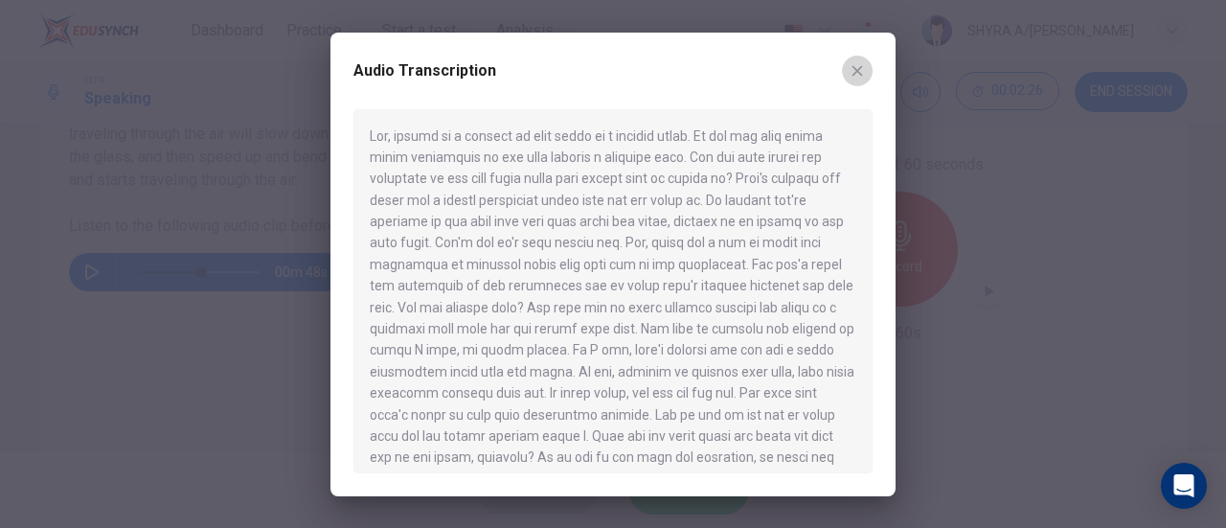
click at [850, 81] on button "button" at bounding box center [857, 71] width 31 height 31
type input "51"
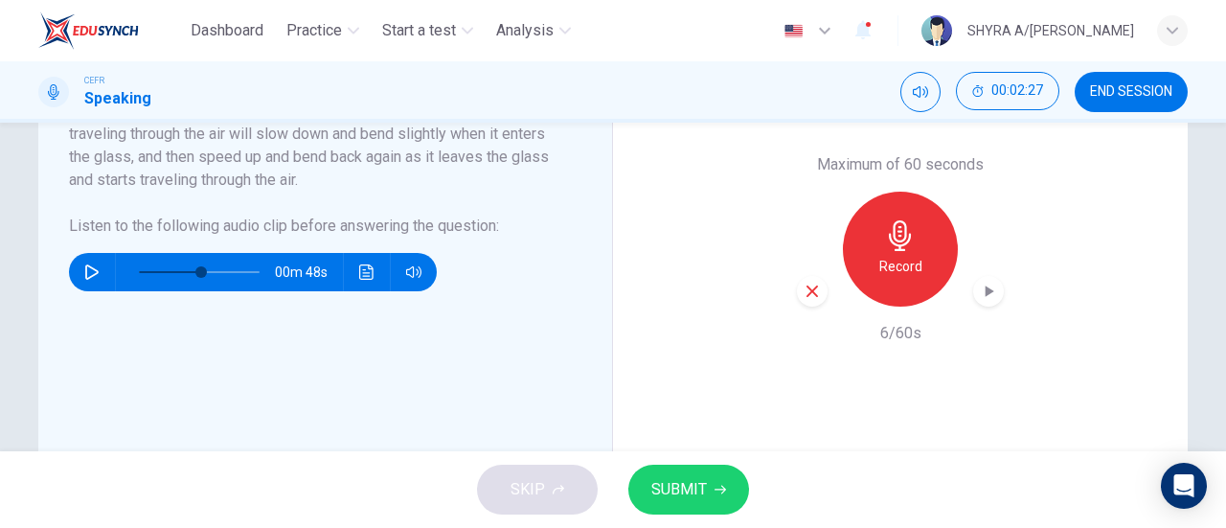
click at [1105, 93] on span "END SESSION" at bounding box center [1131, 91] width 82 height 15
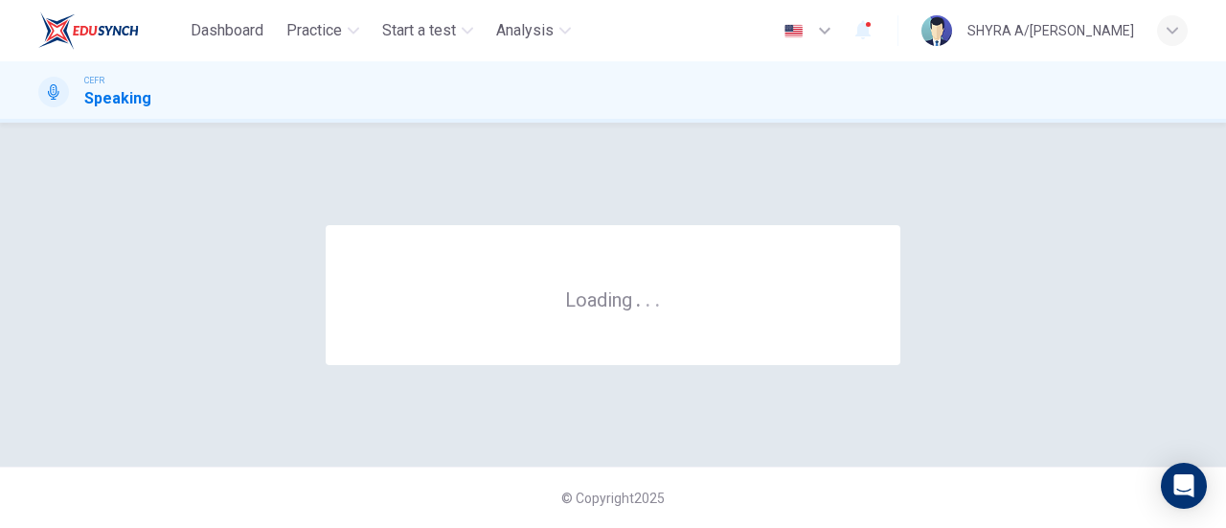
scroll to position [0, 0]
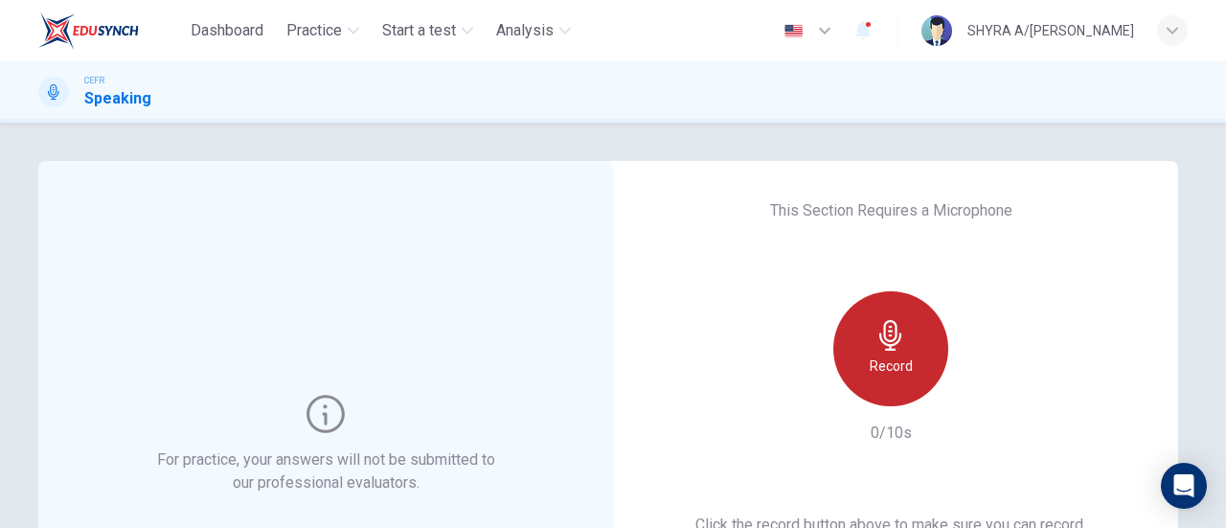
click at [896, 334] on icon "button" at bounding box center [890, 335] width 31 height 31
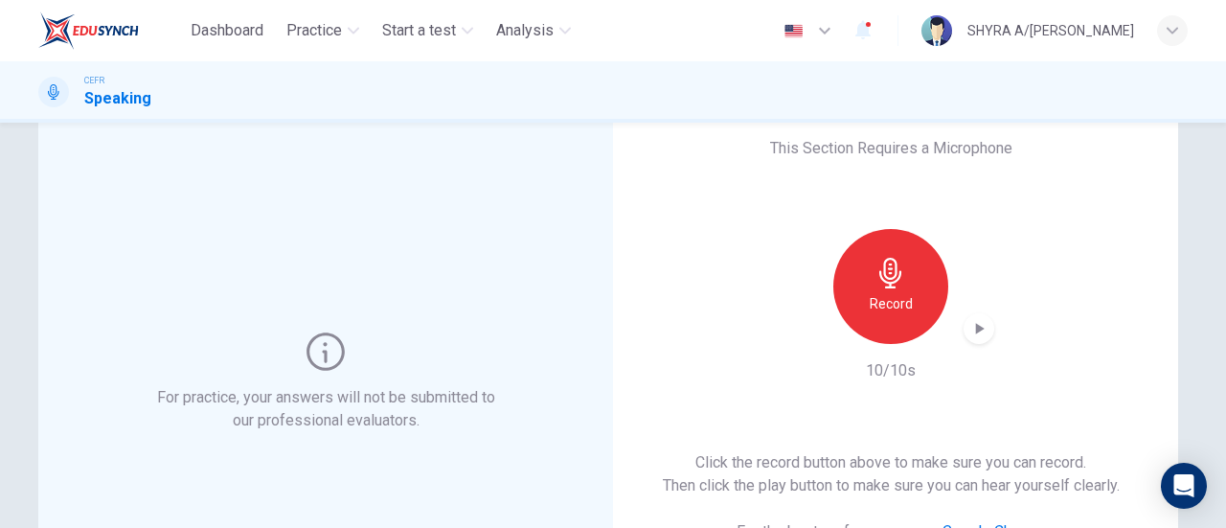
scroll to position [67, 0]
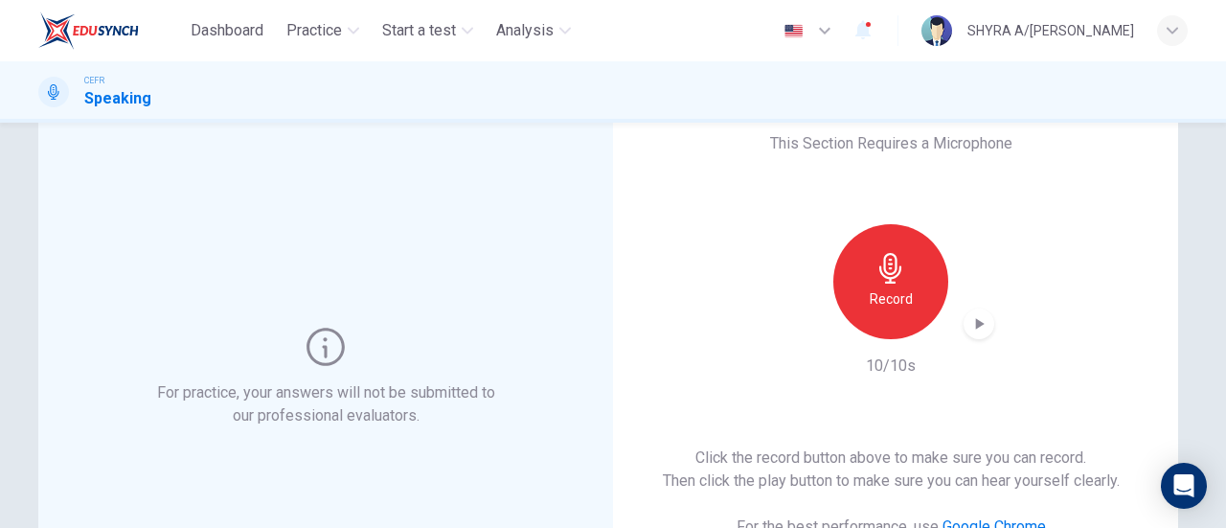
click at [974, 313] on div "Record" at bounding box center [890, 281] width 207 height 115
click at [974, 314] on icon "button" at bounding box center [978, 323] width 19 height 19
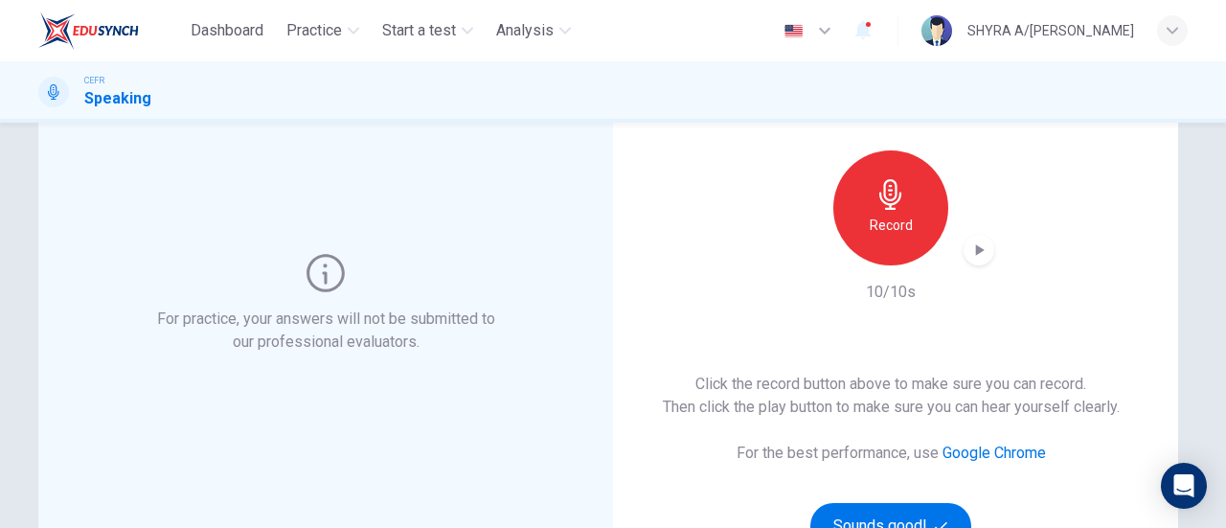
scroll to position [185, 0]
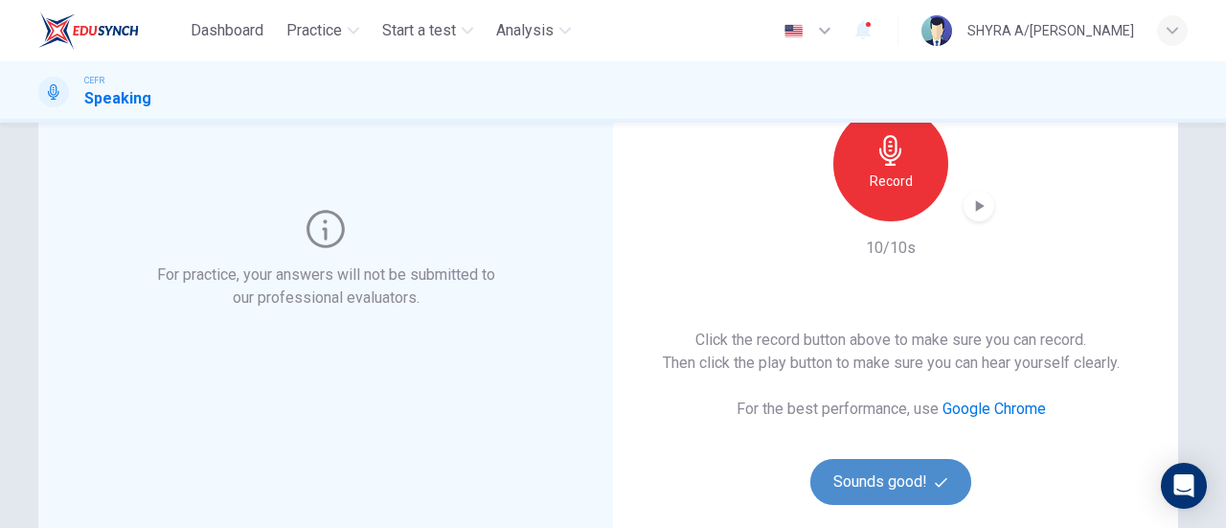
click at [917, 472] on button "Sounds good!" at bounding box center [890, 482] width 161 height 46
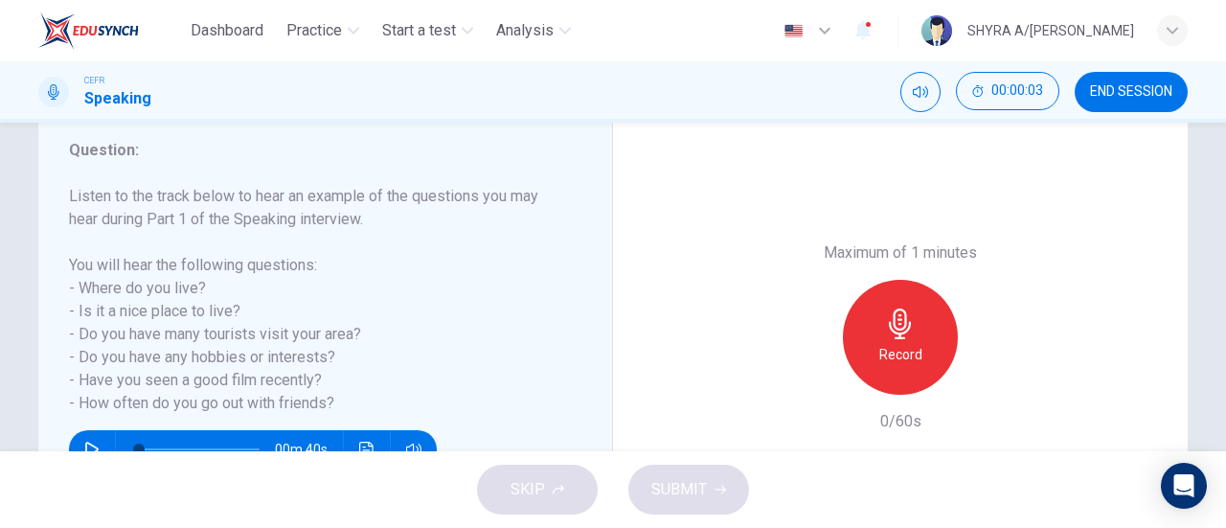
scroll to position [271, 0]
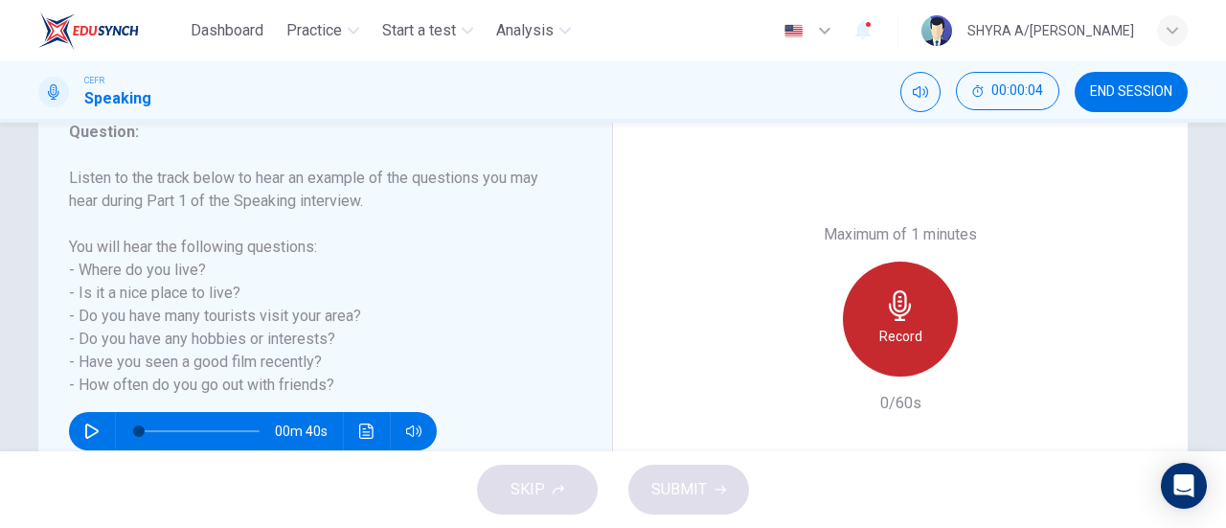
click at [879, 347] on h6 "Record" at bounding box center [900, 336] width 43 height 23
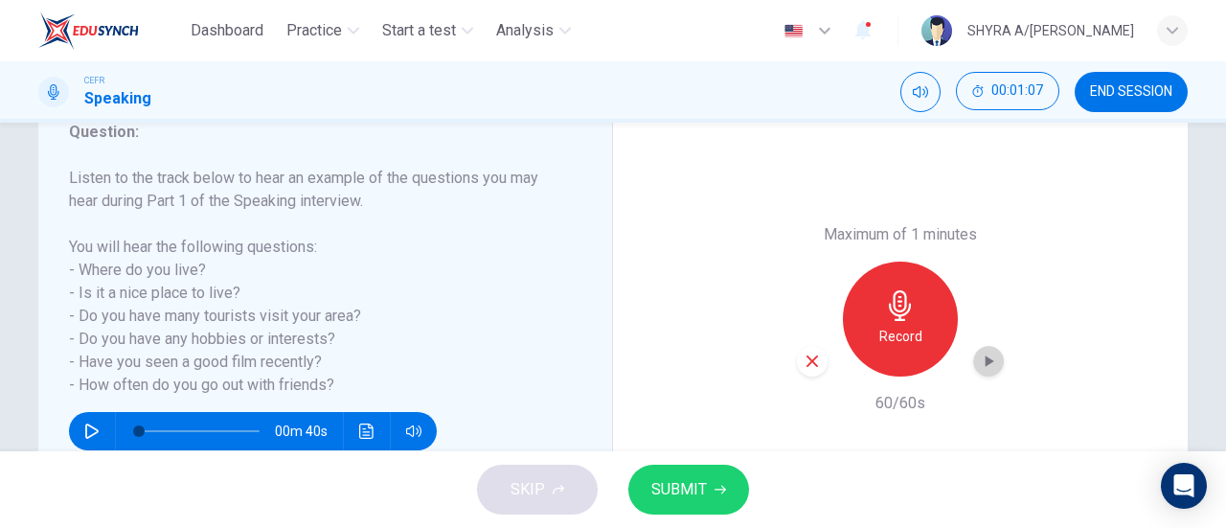
click at [979, 362] on icon "button" at bounding box center [988, 360] width 19 height 19
click at [676, 482] on span "SUBMIT" at bounding box center [679, 489] width 56 height 27
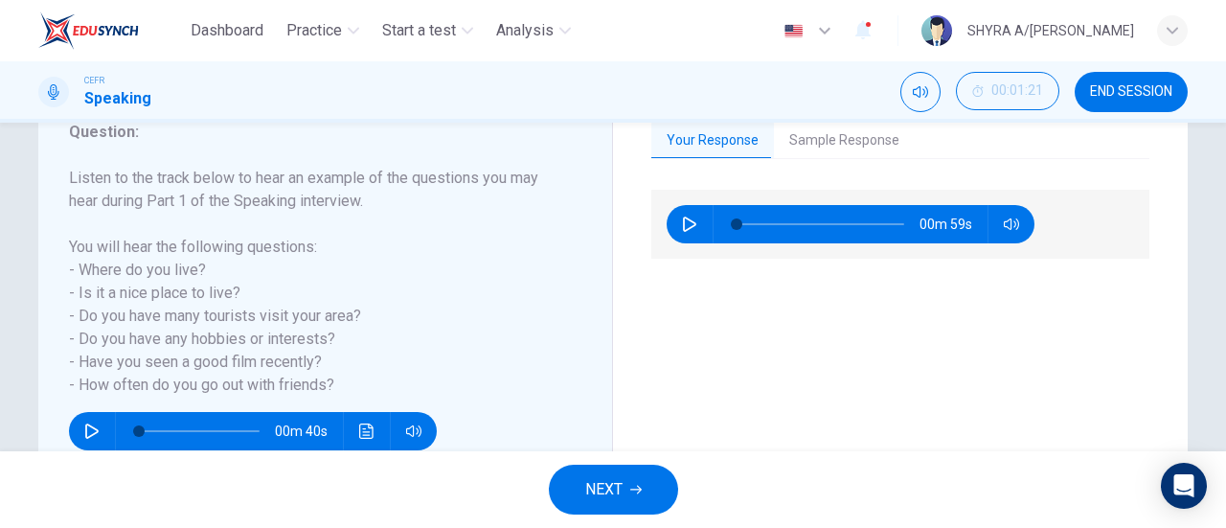
click at [851, 122] on div "CEFR Speaking 00:01:21 END SESSION" at bounding box center [613, 91] width 1226 height 61
click at [843, 130] on button "Sample Response" at bounding box center [844, 141] width 141 height 40
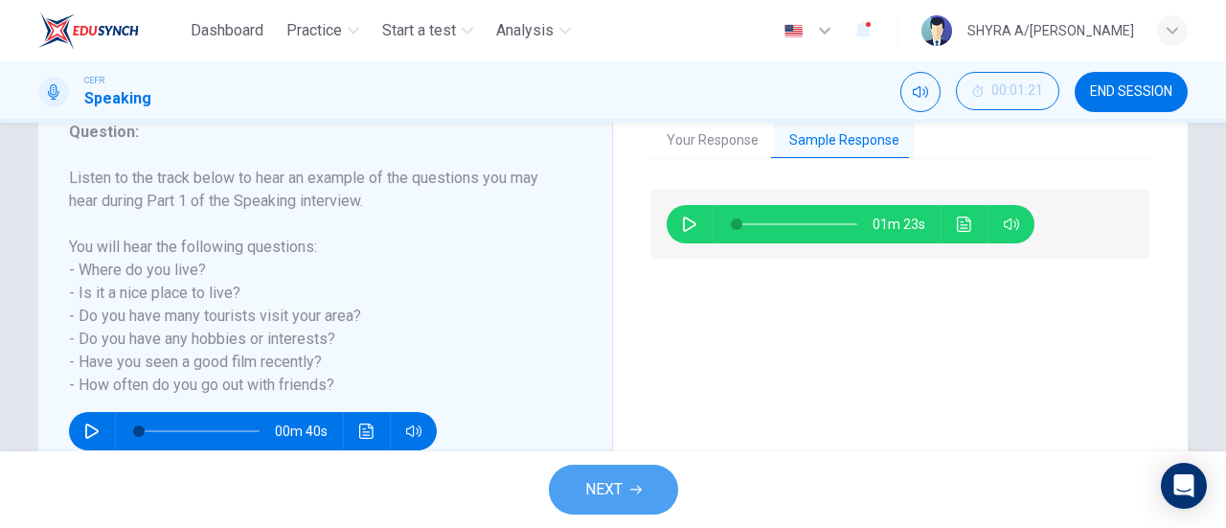
click at [623, 477] on button "NEXT" at bounding box center [613, 489] width 129 height 50
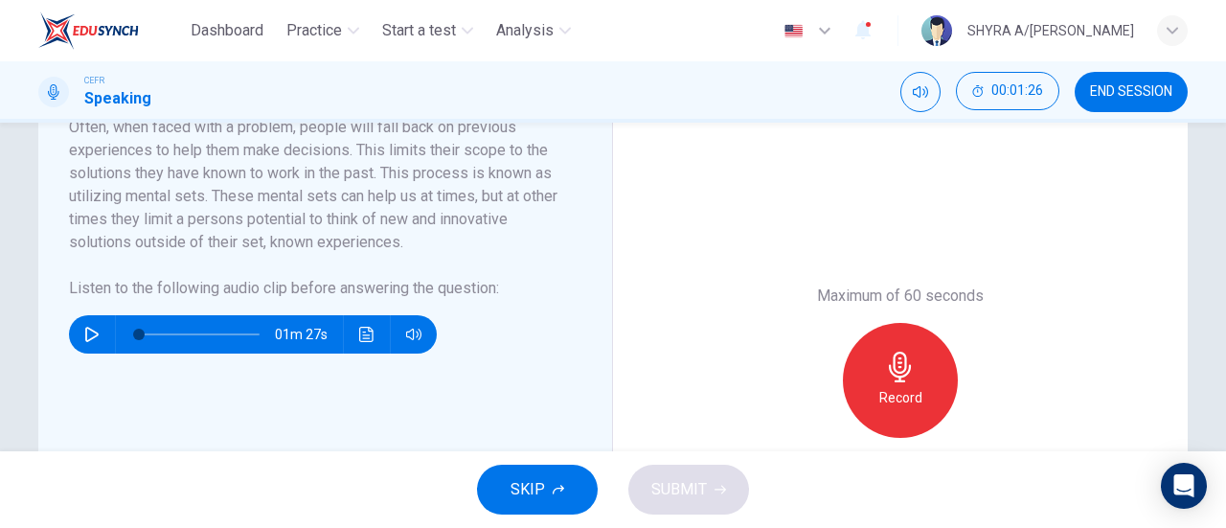
scroll to position [380, 0]
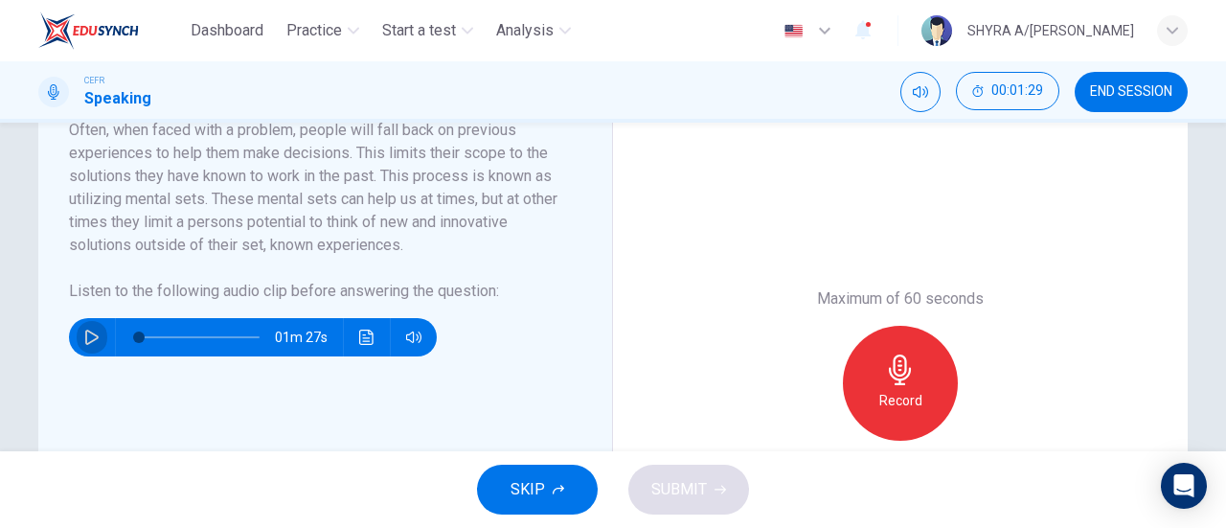
click at [91, 333] on icon "button" at bounding box center [91, 336] width 15 height 15
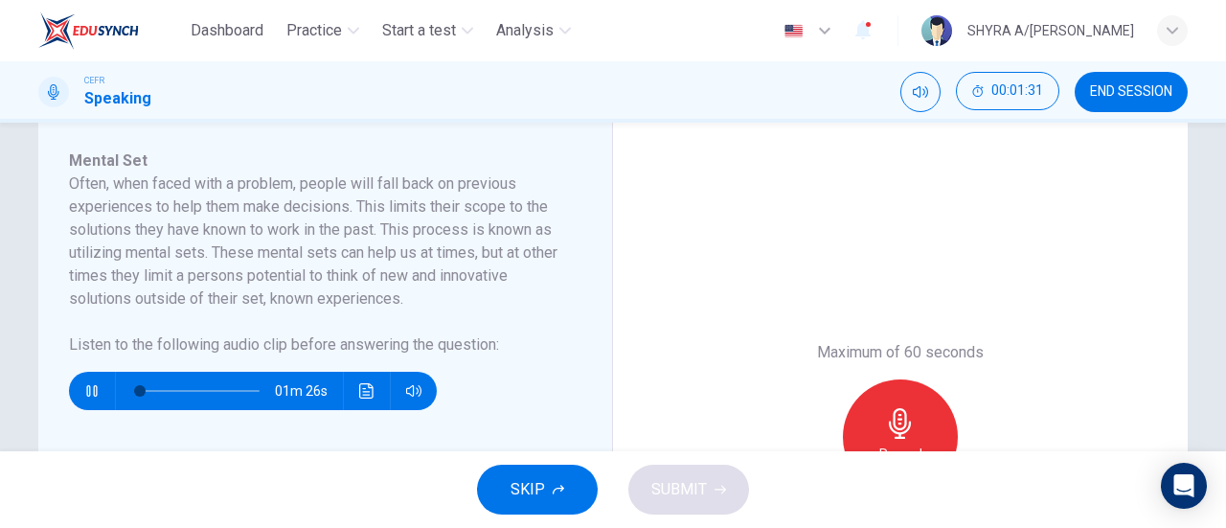
scroll to position [316, 0]
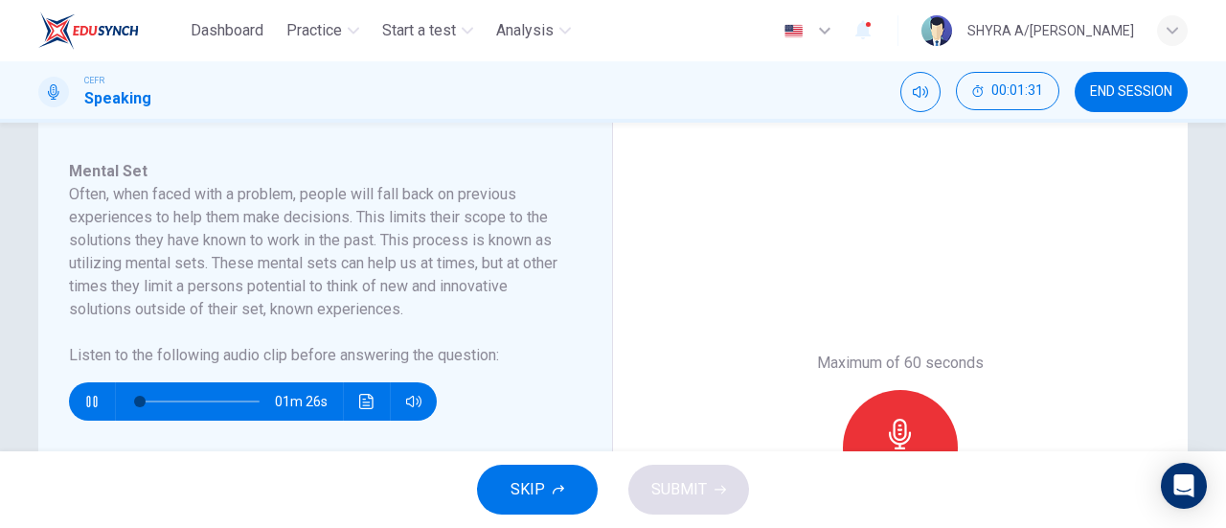
type input "2"
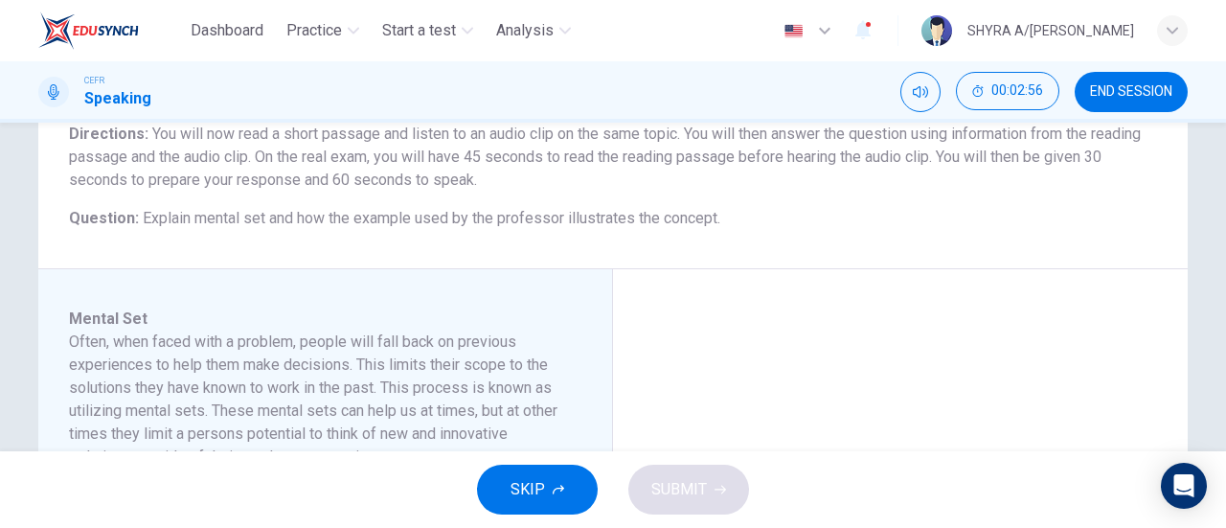
scroll to position [167, 0]
type input "0"
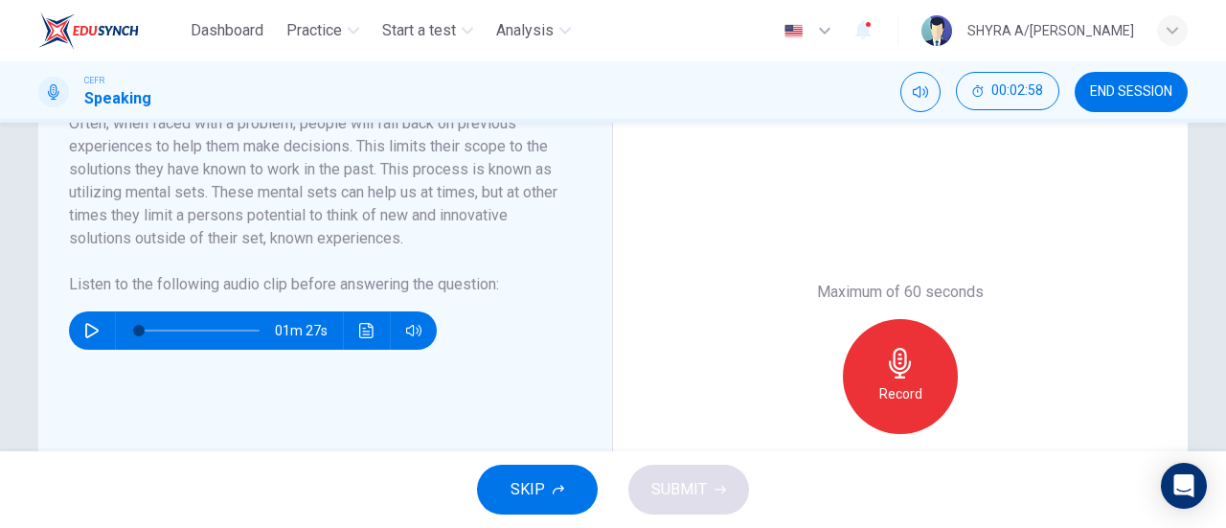
scroll to position [414, 0]
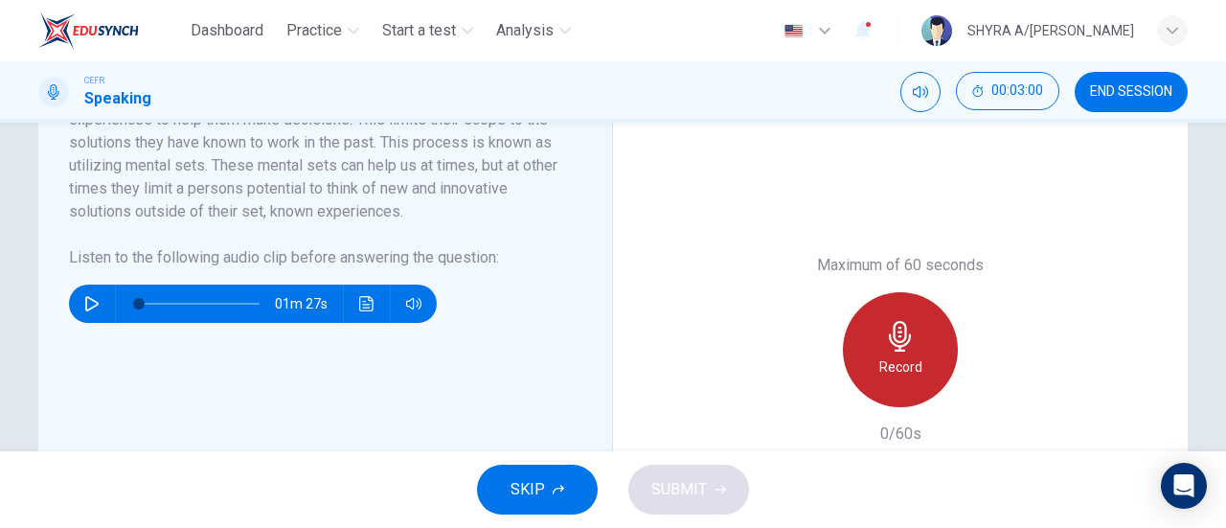
click at [921, 334] on div "Record" at bounding box center [900, 349] width 115 height 115
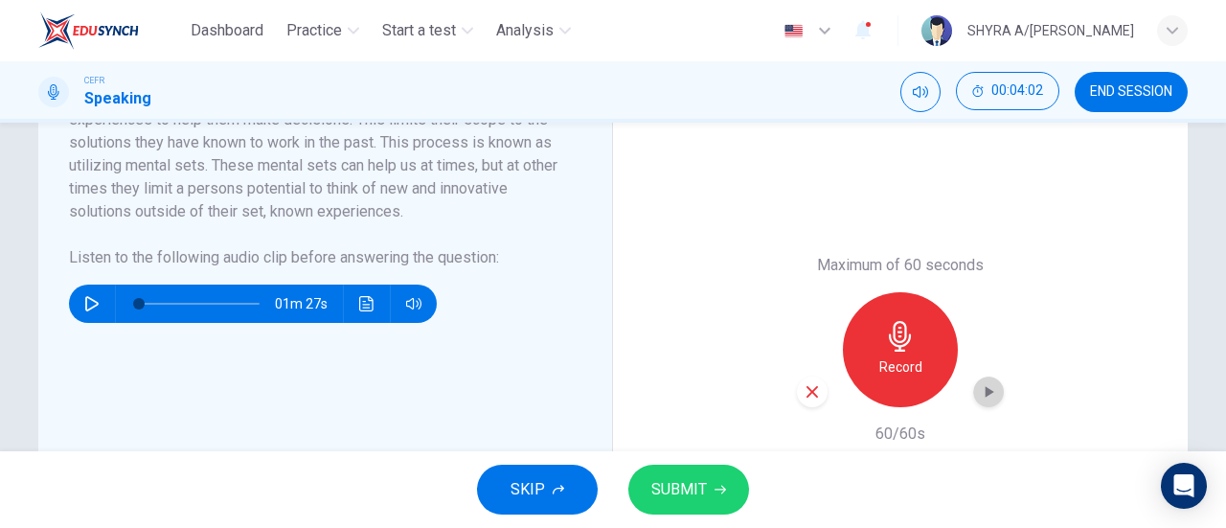
click at [996, 396] on div "button" at bounding box center [988, 391] width 31 height 31
click at [706, 487] on button "SUBMIT" at bounding box center [688, 489] width 121 height 50
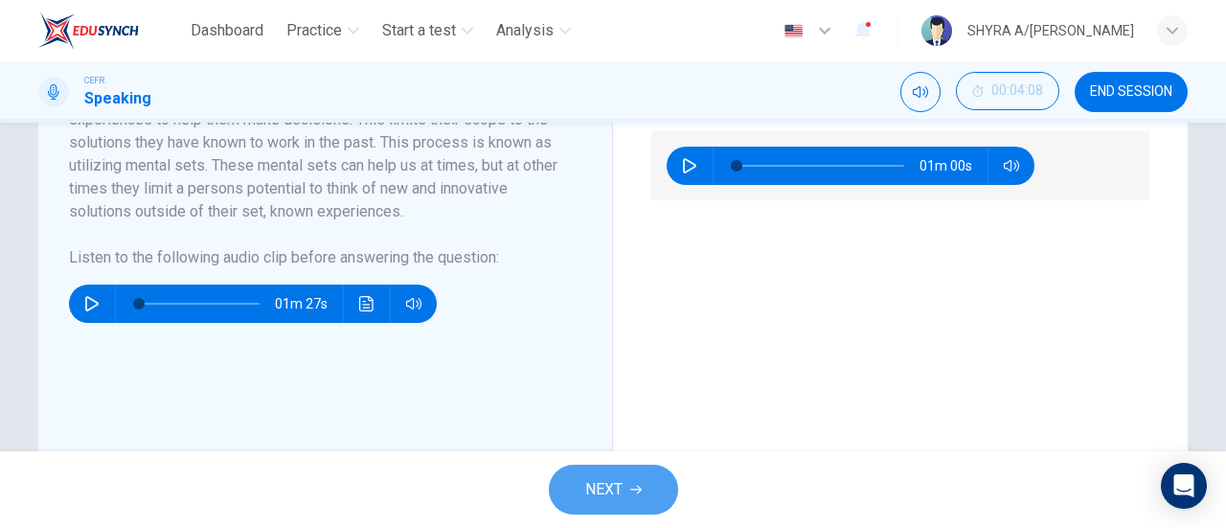
click at [611, 489] on span "NEXT" at bounding box center [603, 489] width 37 height 27
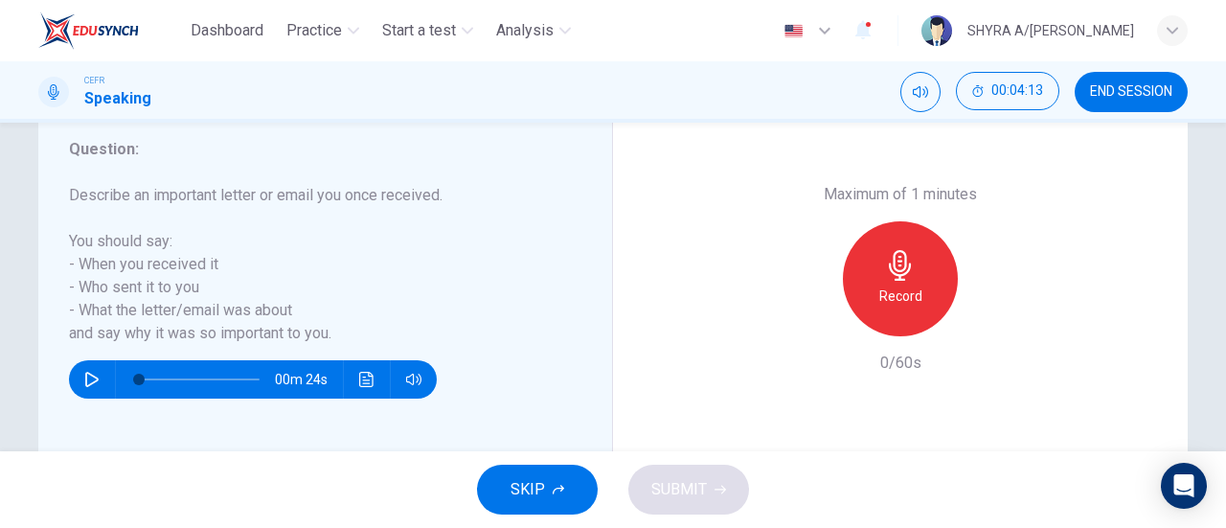
scroll to position [366, 0]
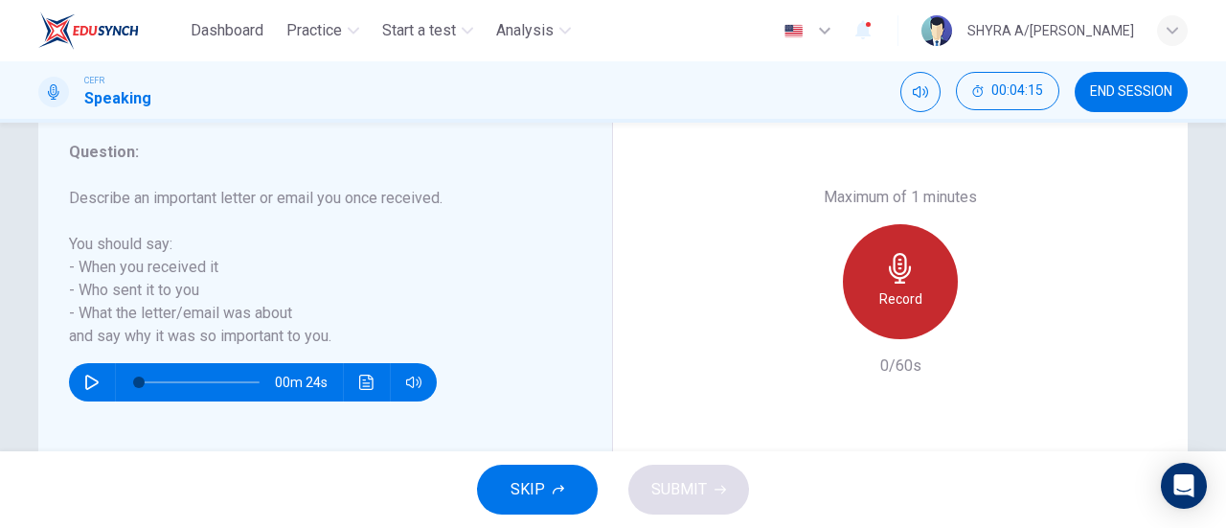
click at [898, 295] on h6 "Record" at bounding box center [900, 298] width 43 height 23
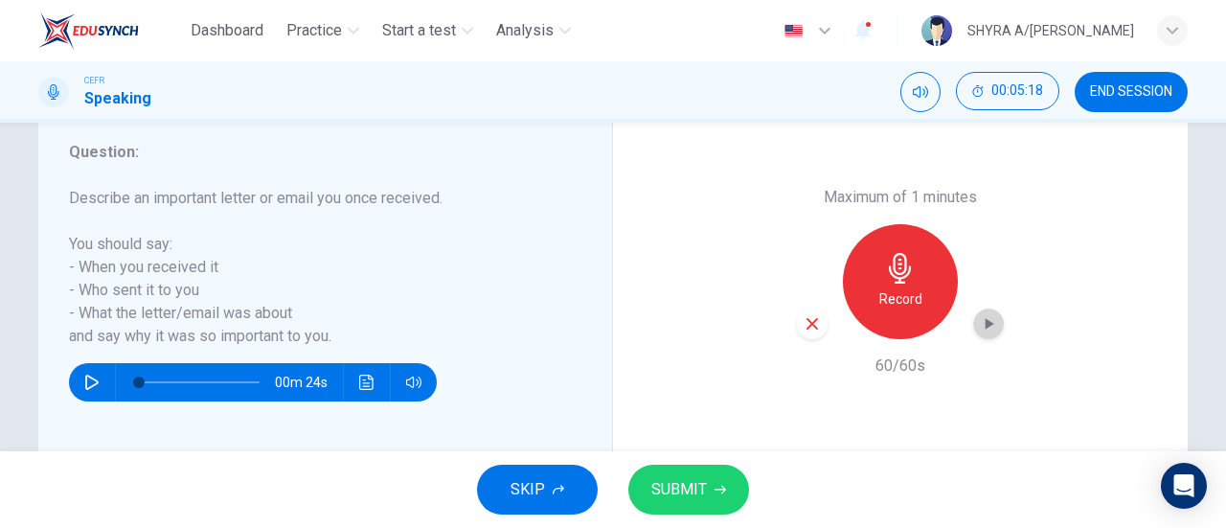
click at [986, 328] on icon "button" at bounding box center [988, 323] width 19 height 19
click at [682, 493] on span "SUBMIT" at bounding box center [679, 489] width 56 height 27
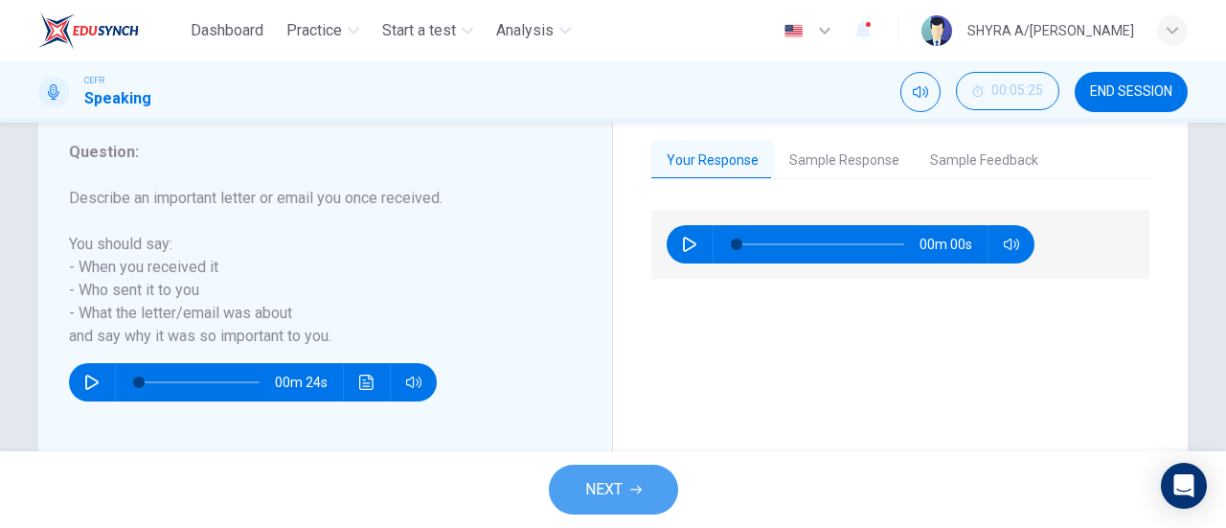
click at [641, 496] on button "NEXT" at bounding box center [613, 489] width 129 height 50
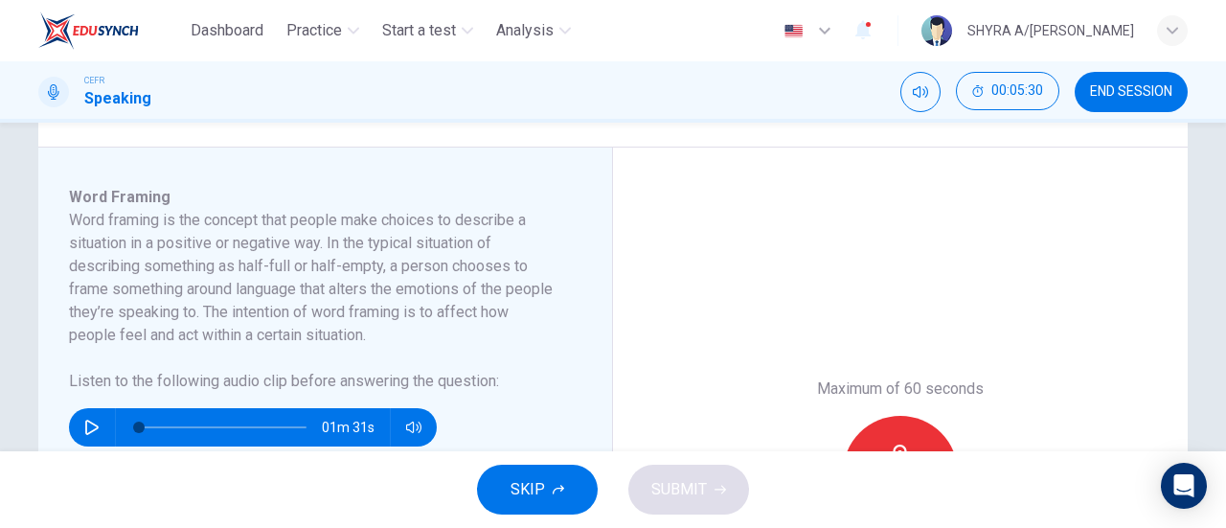
scroll to position [295, 0]
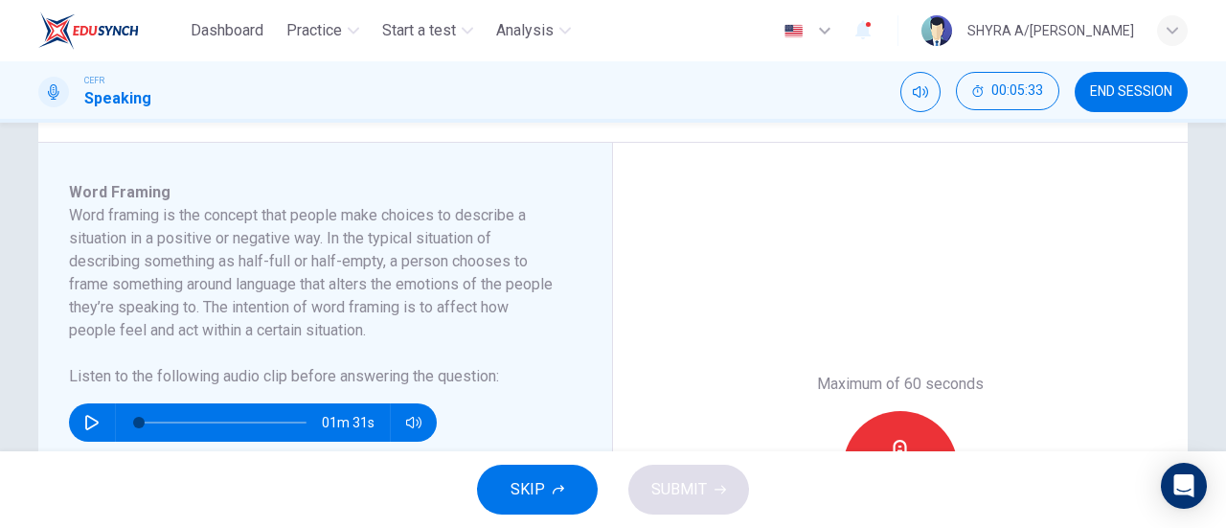
click at [511, 487] on span "SKIP" at bounding box center [527, 489] width 34 height 27
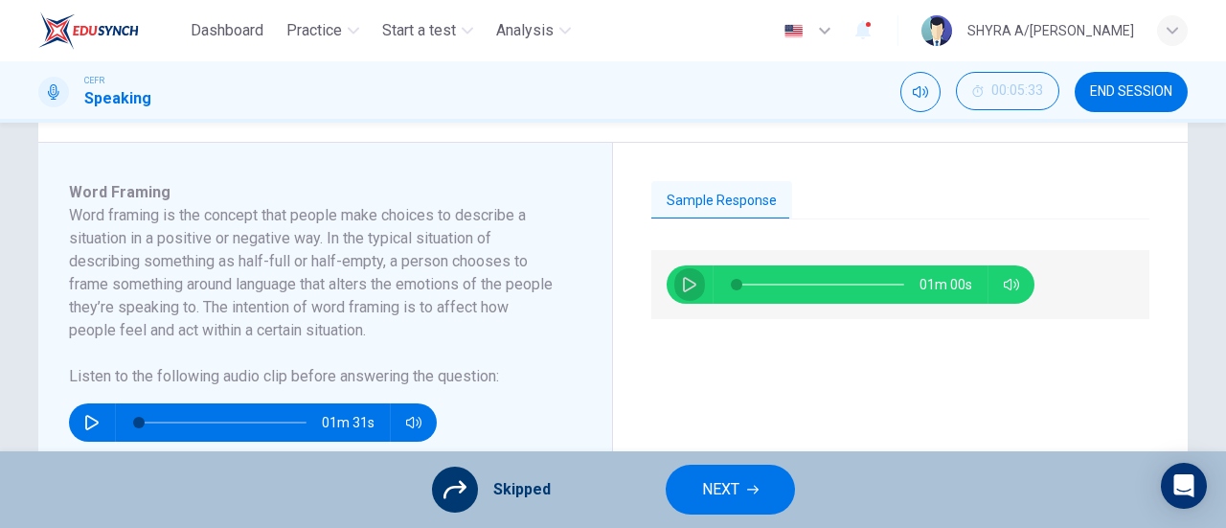
click at [688, 295] on button "button" at bounding box center [689, 284] width 31 height 38
type input "3"
click at [709, 482] on span "NEXT" at bounding box center [720, 489] width 37 height 27
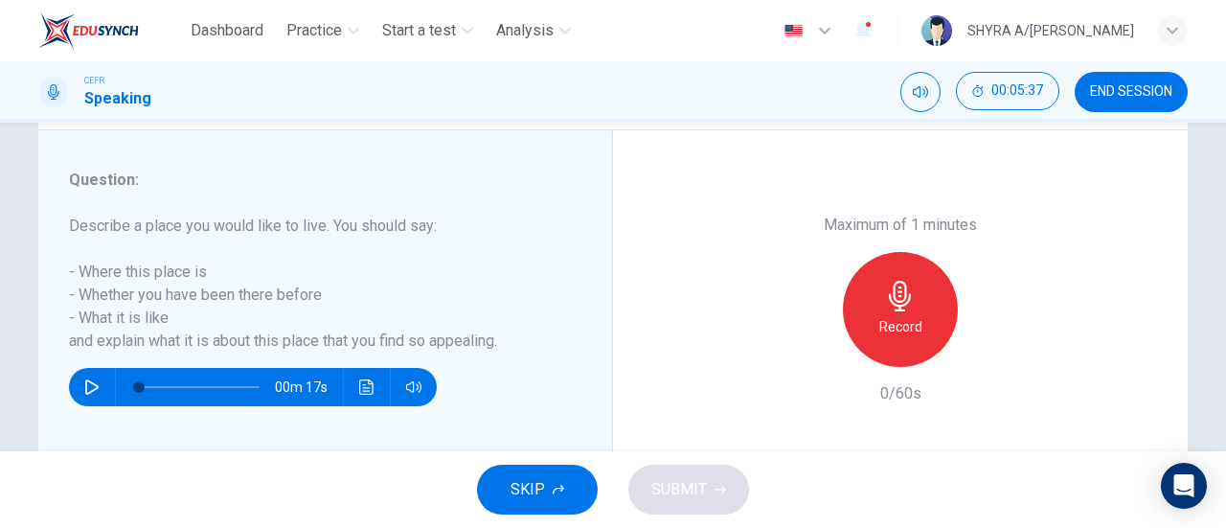
scroll to position [340, 0]
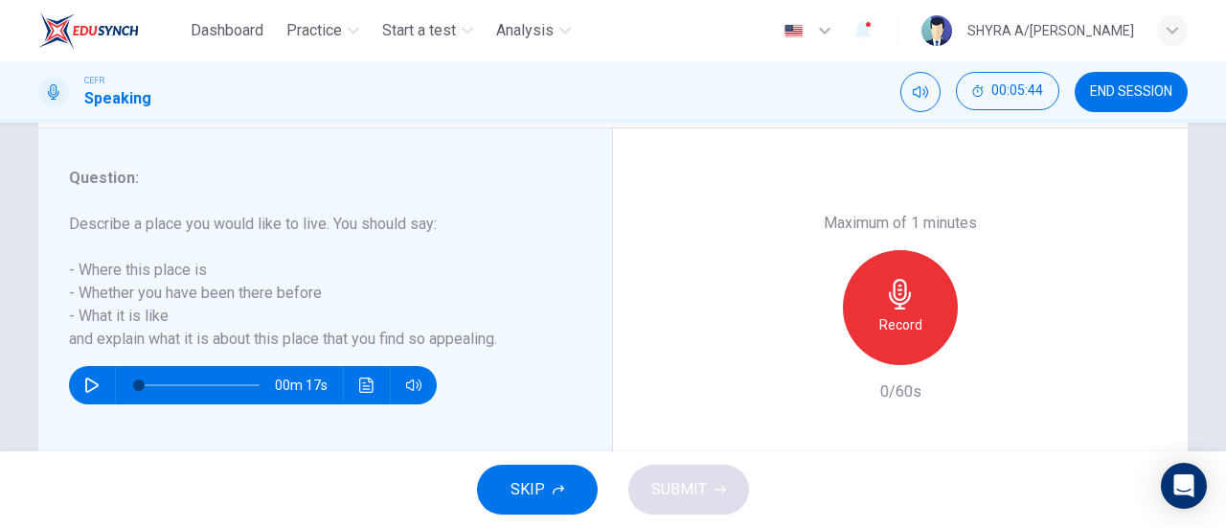
click at [878, 288] on div "Record" at bounding box center [900, 307] width 115 height 115
click at [685, 489] on span "SUBMIT" at bounding box center [679, 489] width 56 height 27
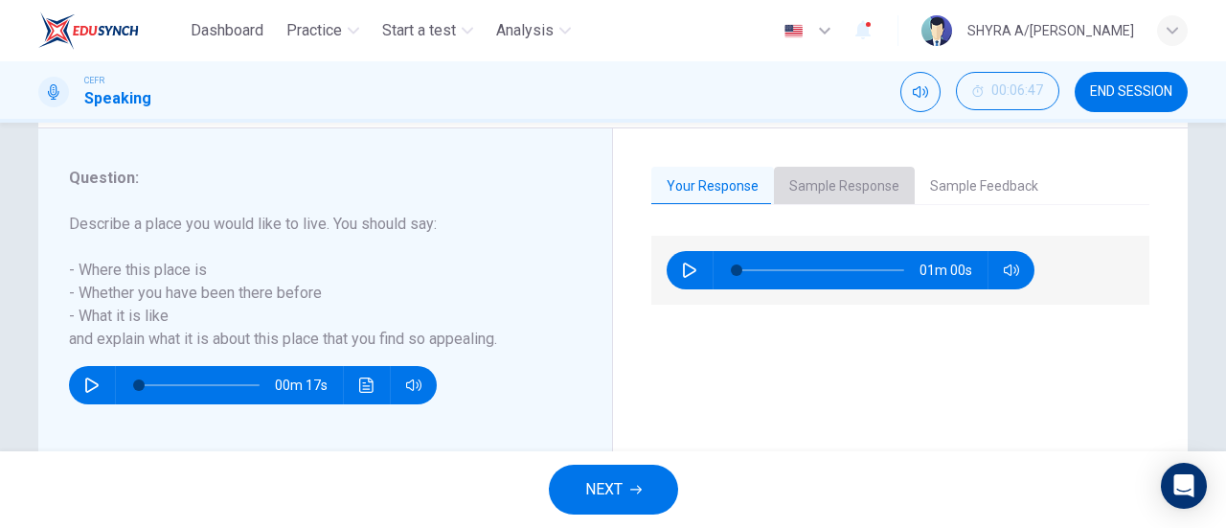
click at [857, 176] on button "Sample Response" at bounding box center [844, 187] width 141 height 40
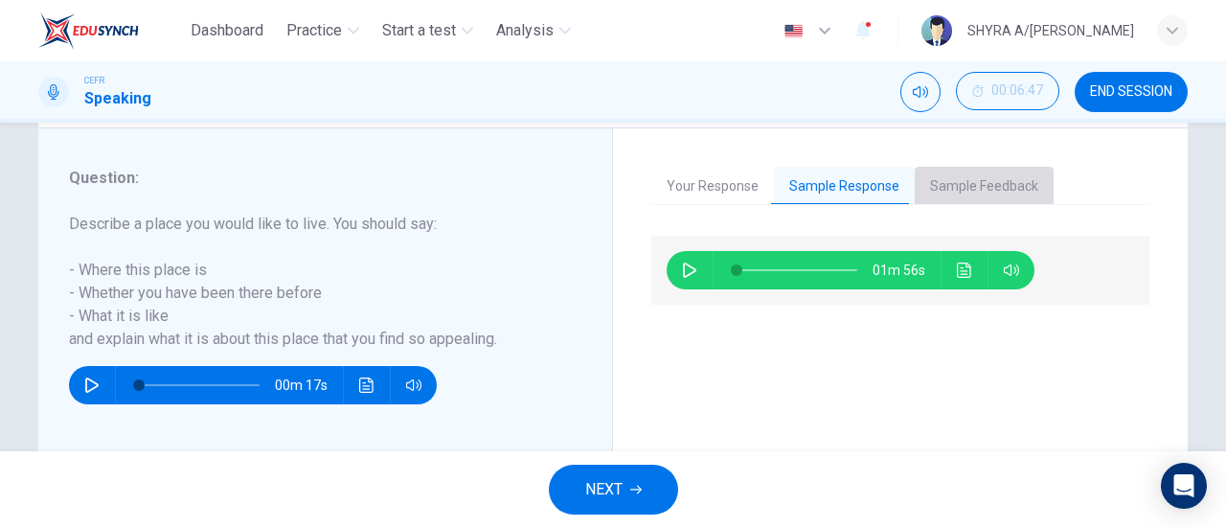
click at [952, 181] on button "Sample Feedback" at bounding box center [984, 187] width 139 height 40
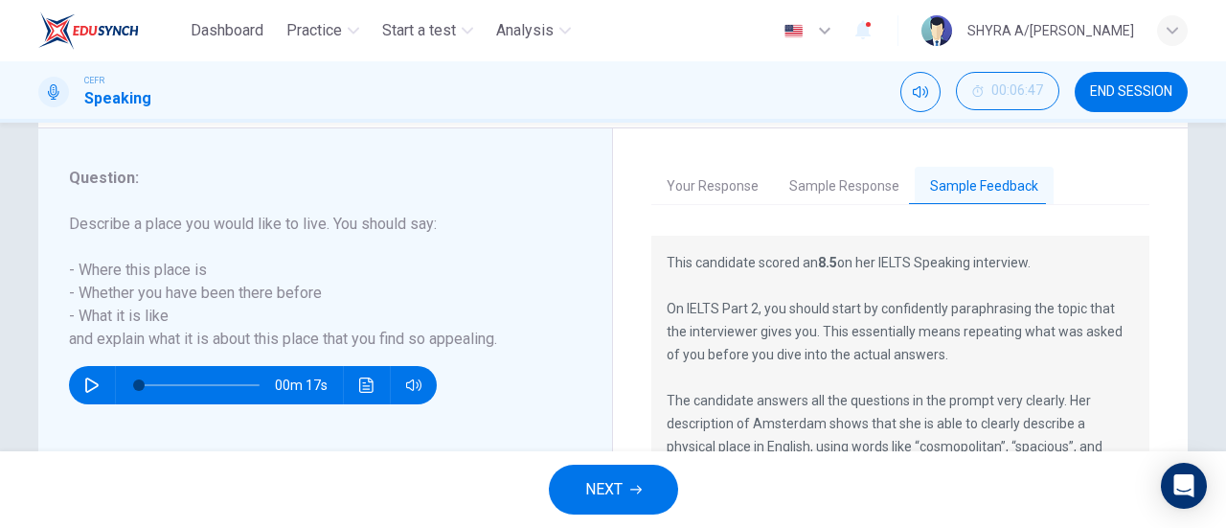
click at [851, 162] on div "Your Response Sample Response Sample Feedback 01m 00s 01m 56s This candidate sc…" at bounding box center [900, 355] width 575 height 455
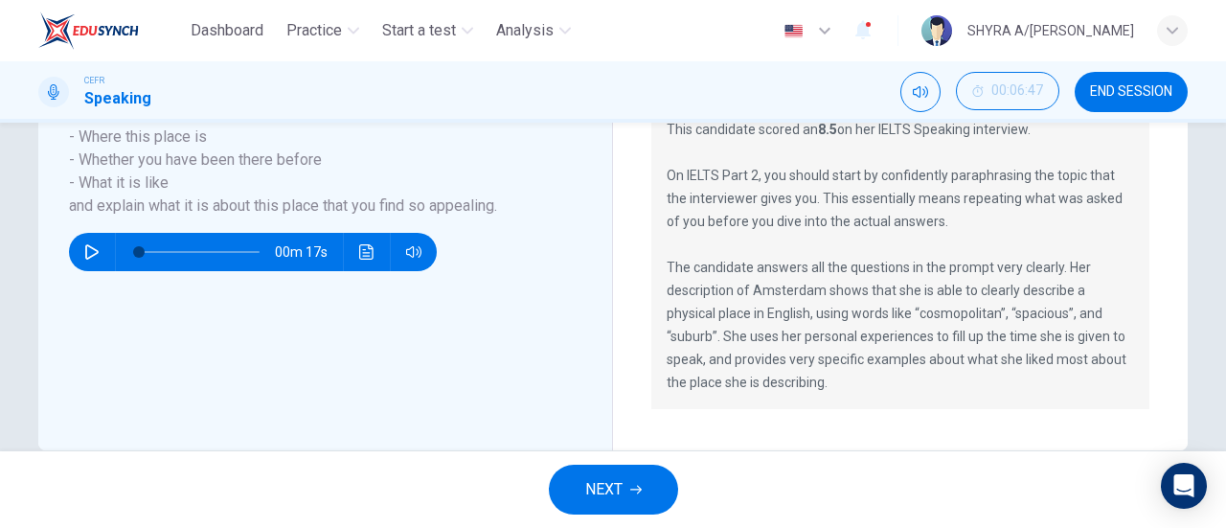
scroll to position [475, 0]
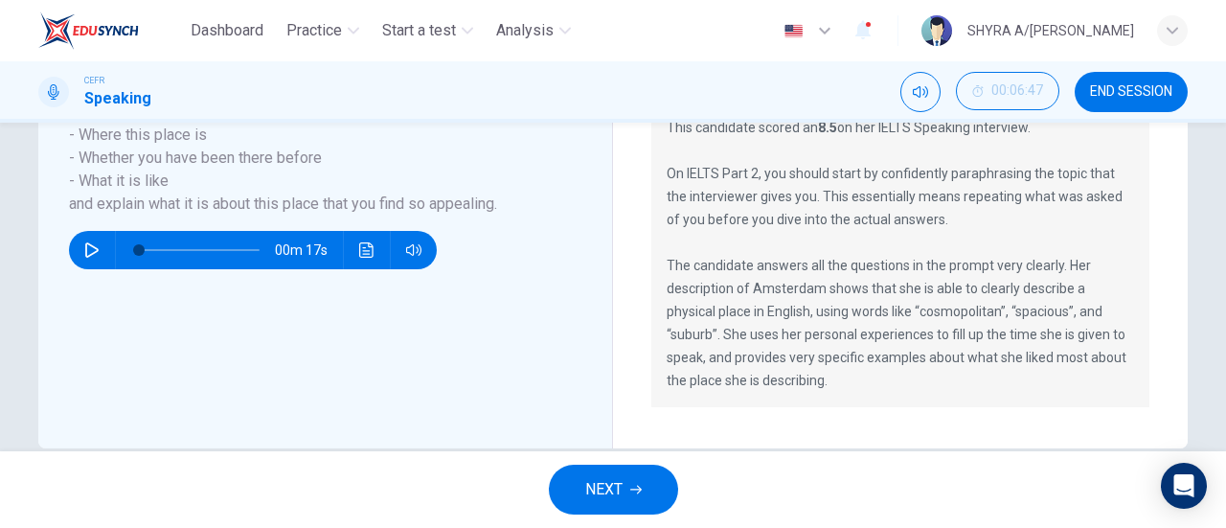
click at [607, 491] on span "NEXT" at bounding box center [603, 489] width 37 height 27
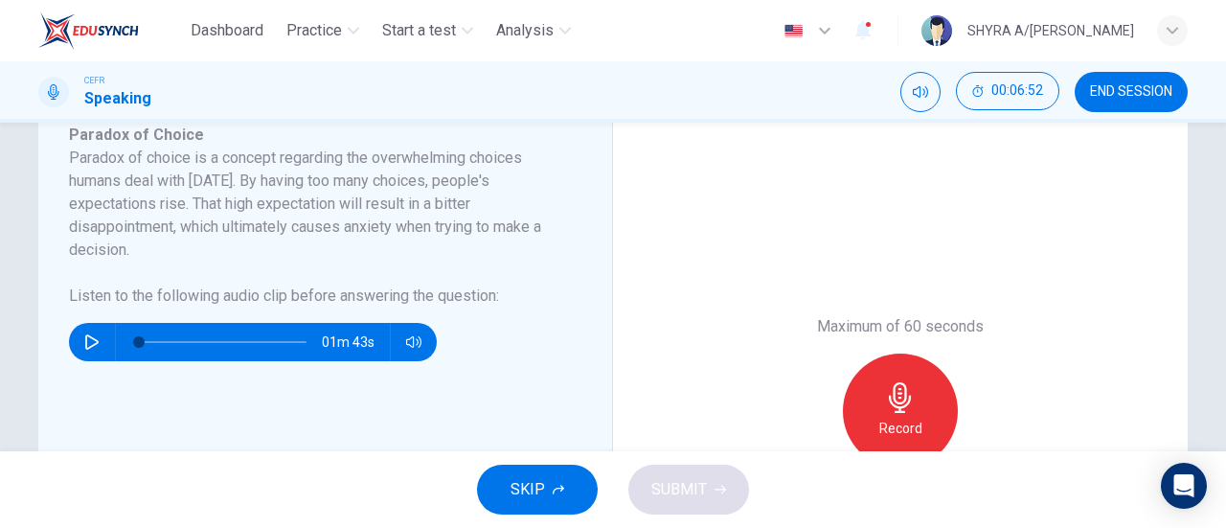
scroll to position [360, 0]
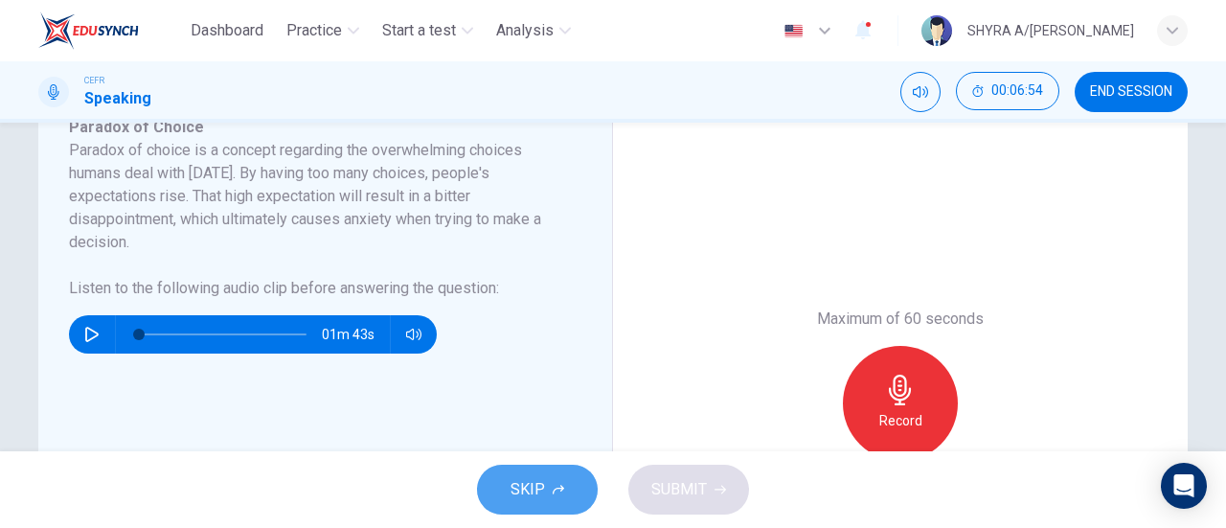
click at [539, 501] on span "SKIP" at bounding box center [527, 489] width 34 height 27
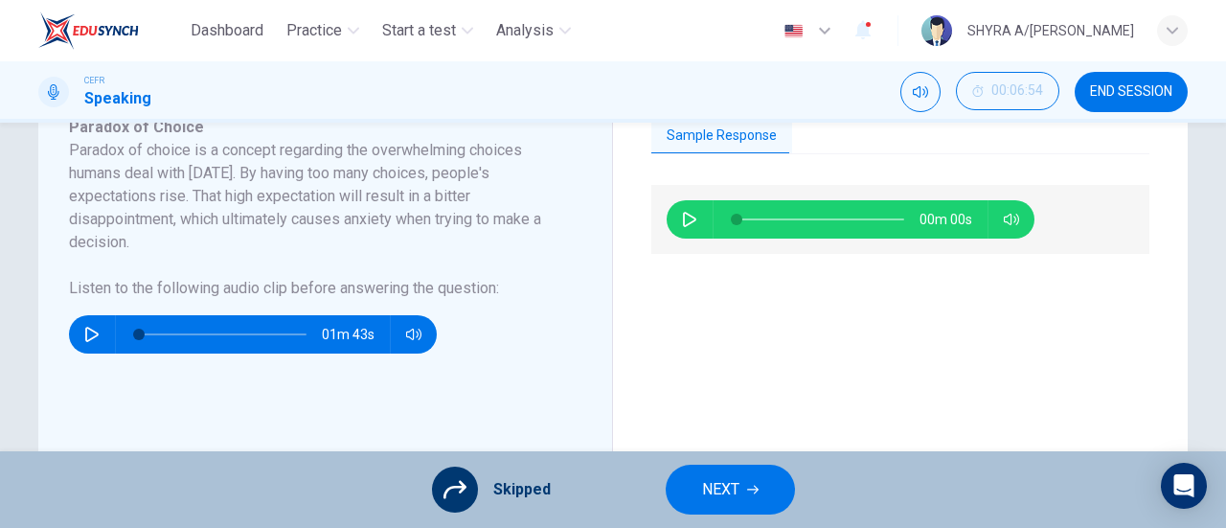
click at [753, 482] on button "NEXT" at bounding box center [730, 489] width 129 height 50
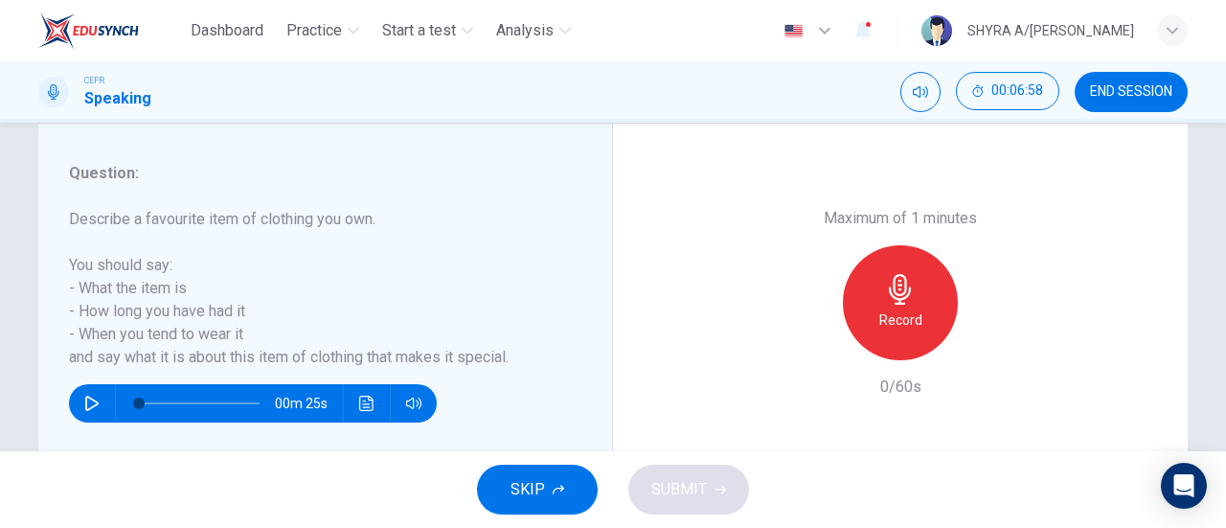
scroll to position [354, 0]
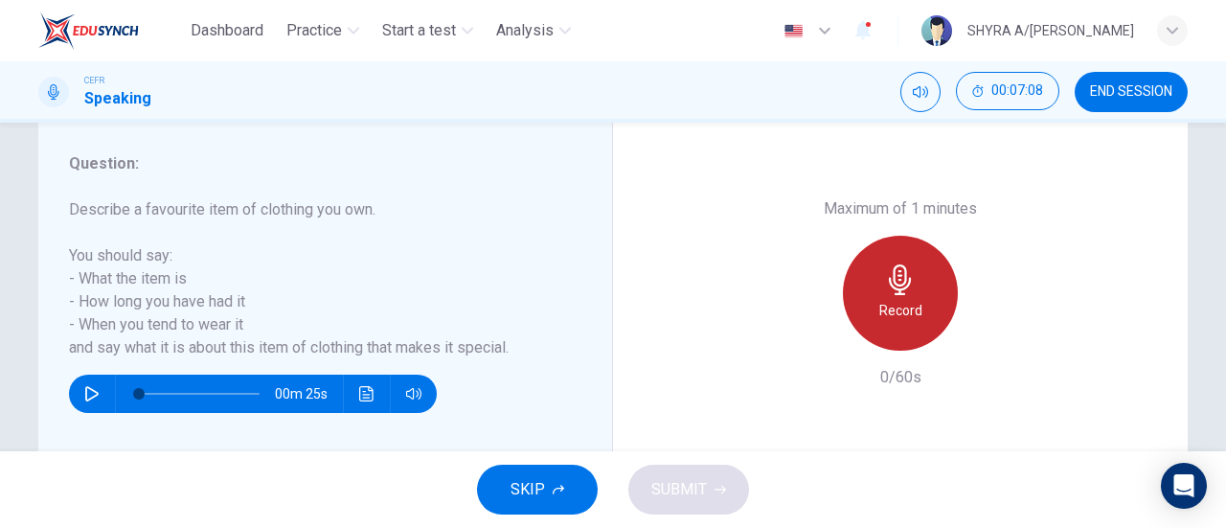
click at [914, 275] on div "Record" at bounding box center [900, 293] width 115 height 115
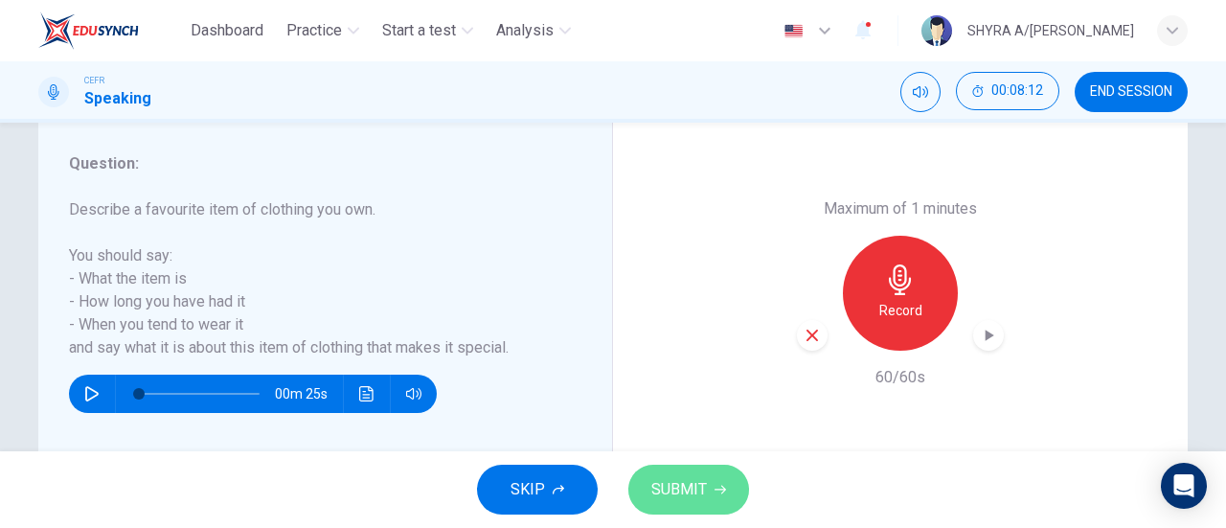
click at [697, 485] on span "SUBMIT" at bounding box center [679, 489] width 56 height 27
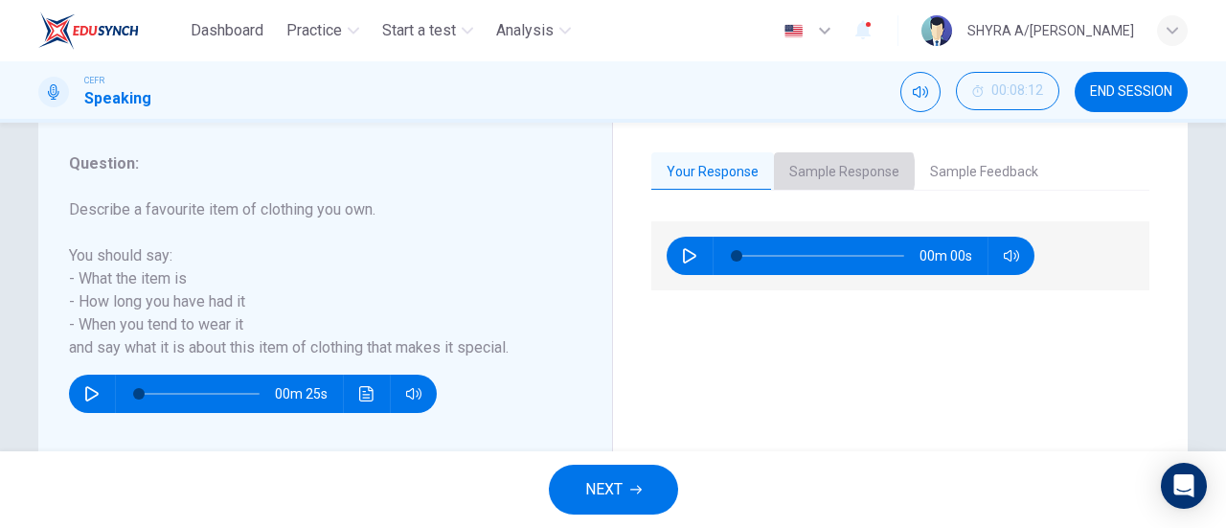
click at [831, 171] on button "Sample Response" at bounding box center [844, 172] width 141 height 40
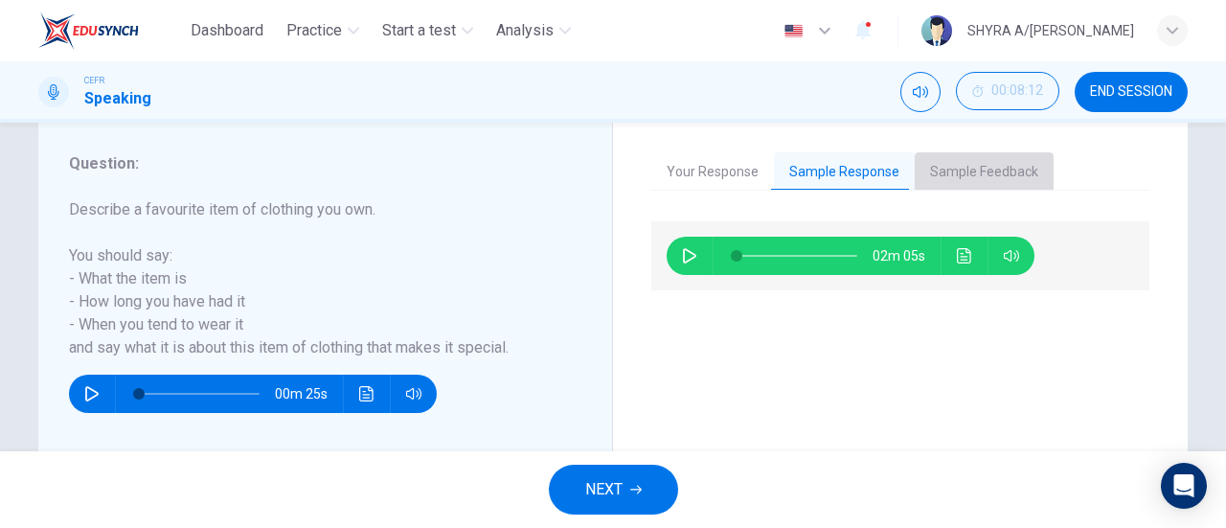
click at [946, 170] on button "Sample Feedback" at bounding box center [984, 172] width 139 height 40
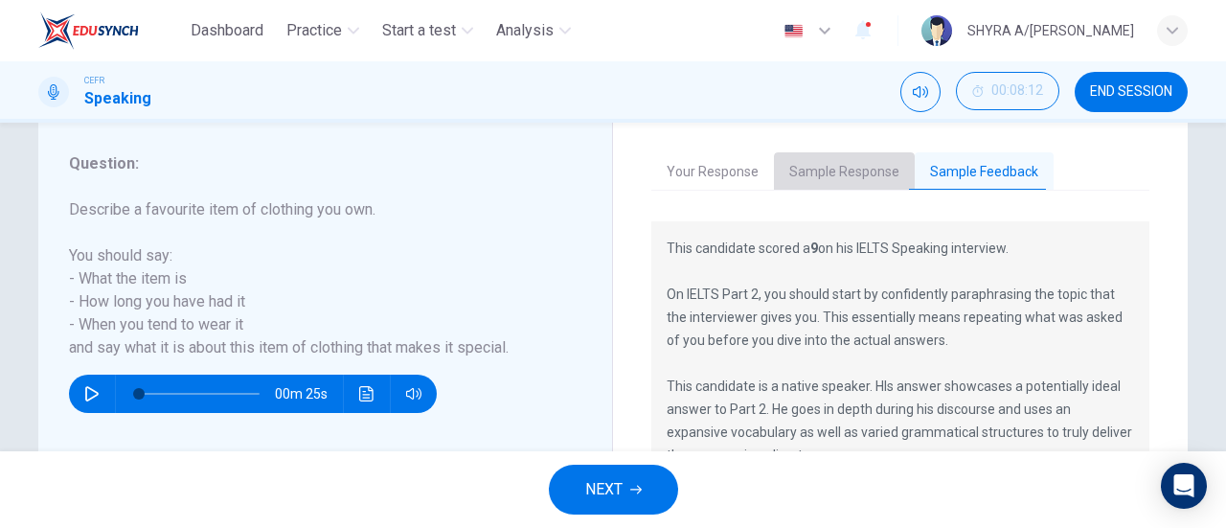
click at [845, 162] on button "Sample Response" at bounding box center [844, 172] width 141 height 40
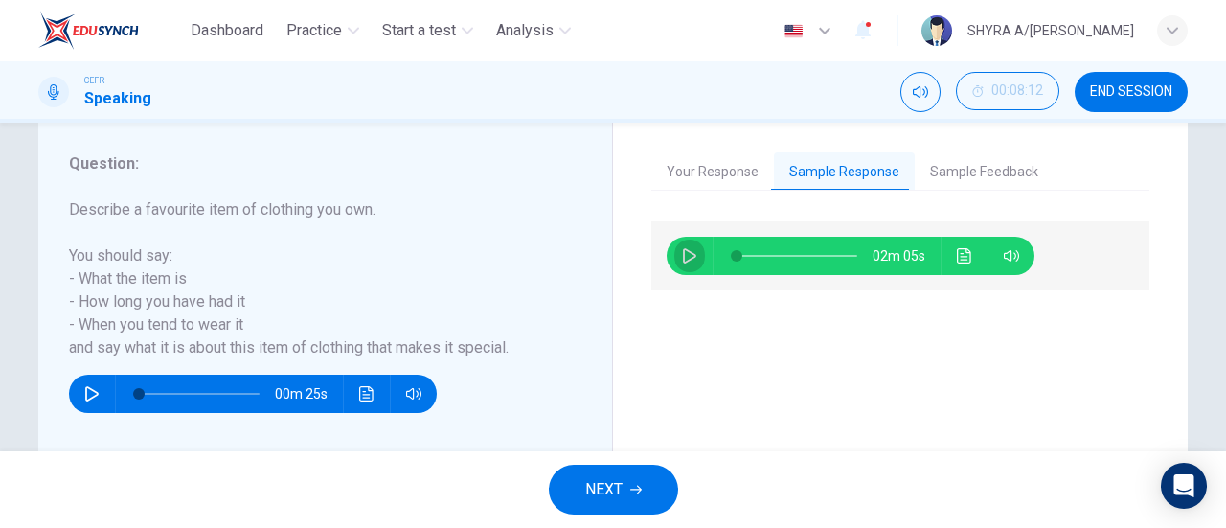
click at [674, 260] on button "button" at bounding box center [689, 256] width 31 height 38
click at [747, 254] on span at bounding box center [741, 255] width 11 height 11
type input "65"
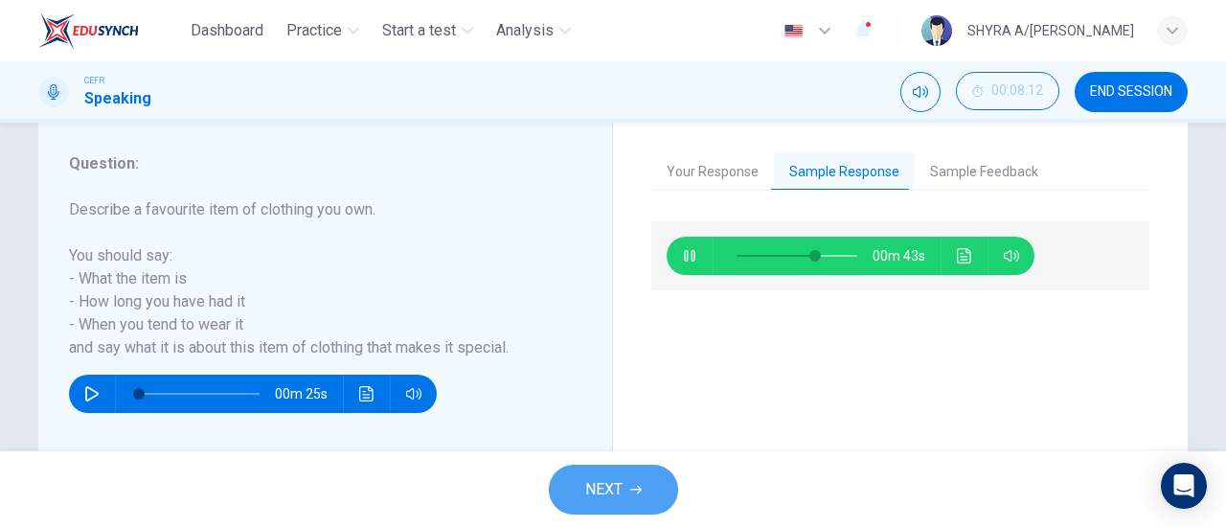
click at [592, 486] on span "NEXT" at bounding box center [603, 489] width 37 height 27
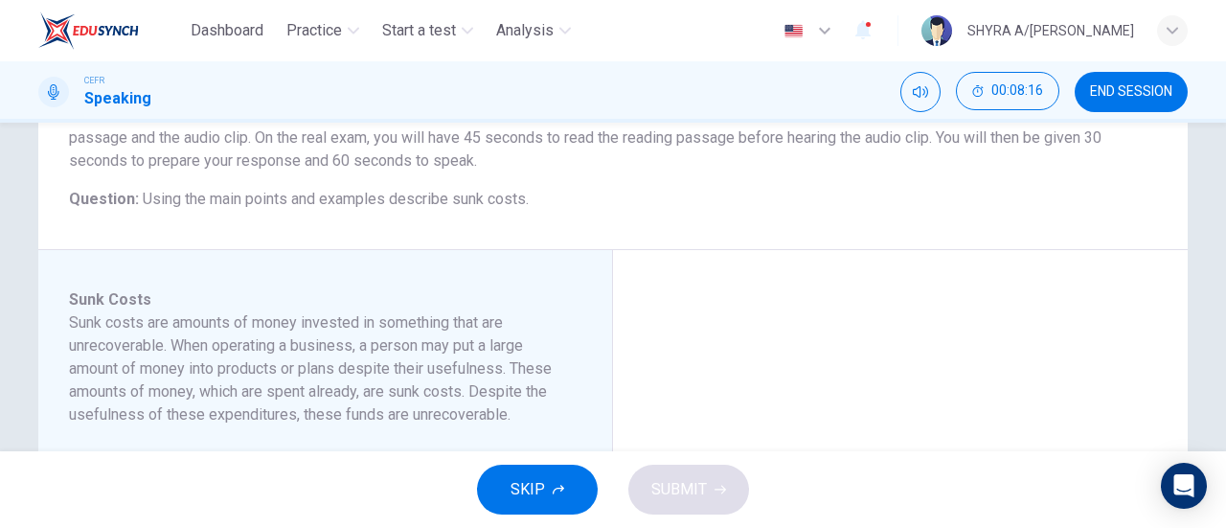
scroll to position [278, 0]
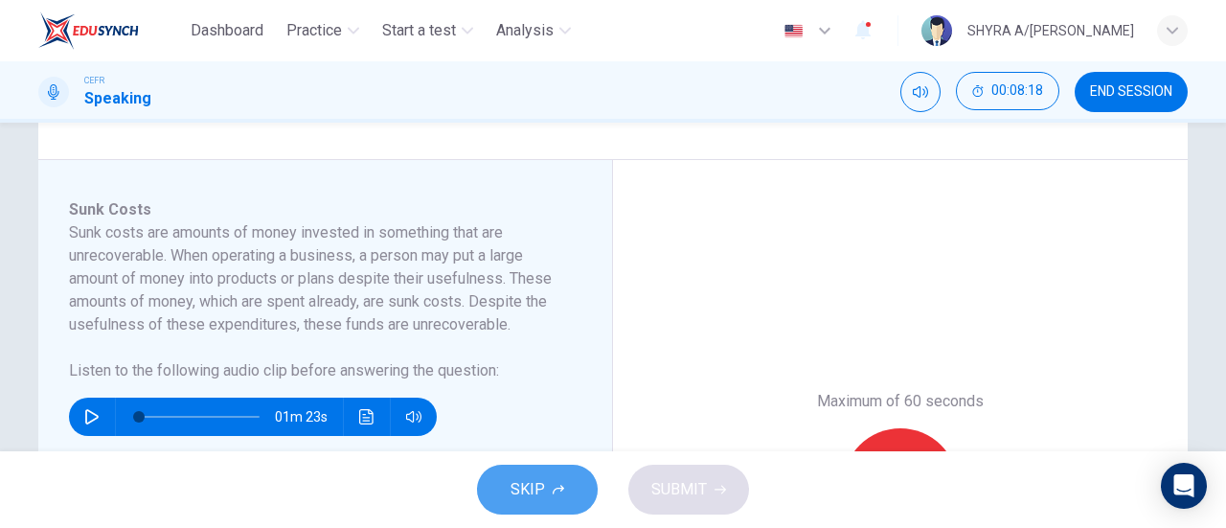
click at [557, 486] on icon "button" at bounding box center [558, 489] width 11 height 11
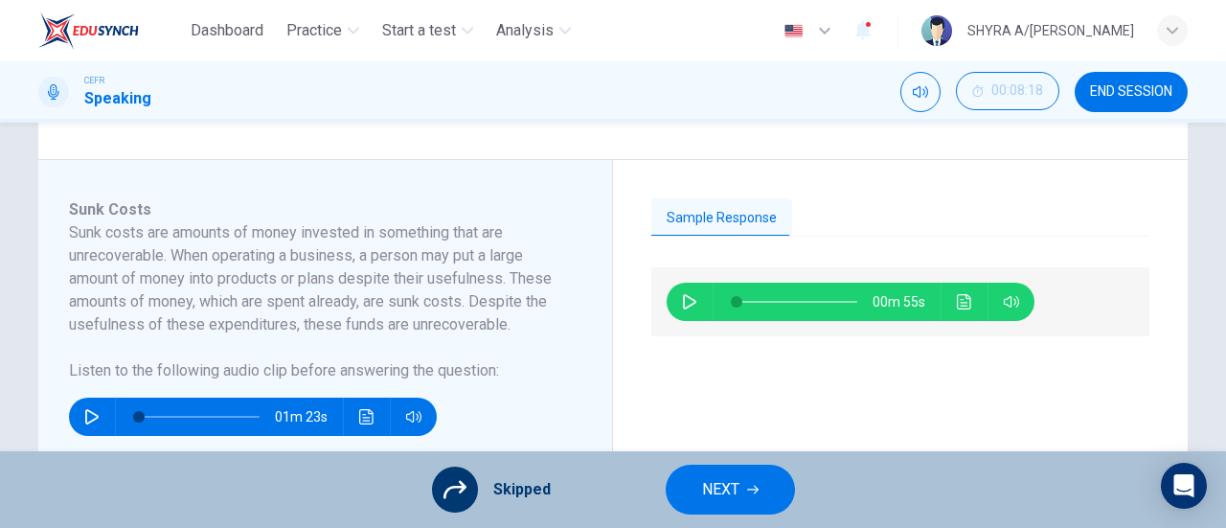
click at [764, 470] on button "NEXT" at bounding box center [730, 489] width 129 height 50
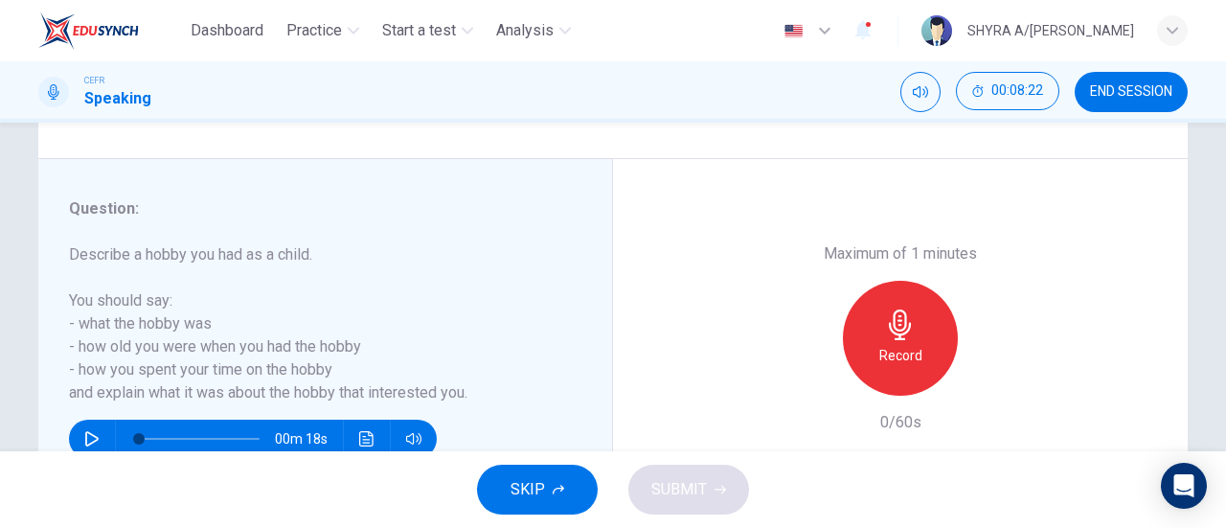
scroll to position [333, 0]
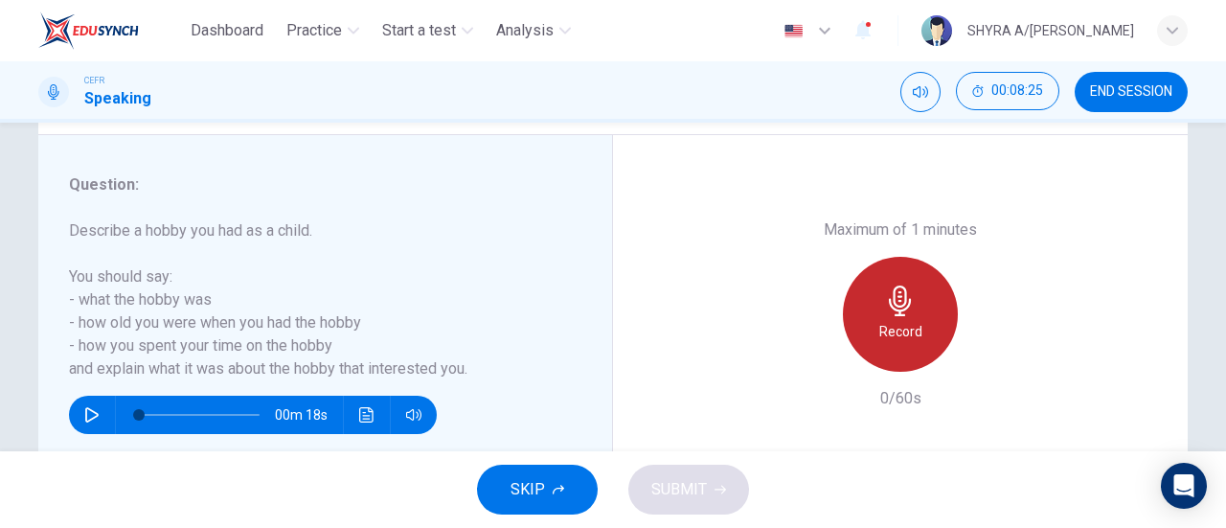
click at [893, 332] on h6 "Record" at bounding box center [900, 331] width 43 height 23
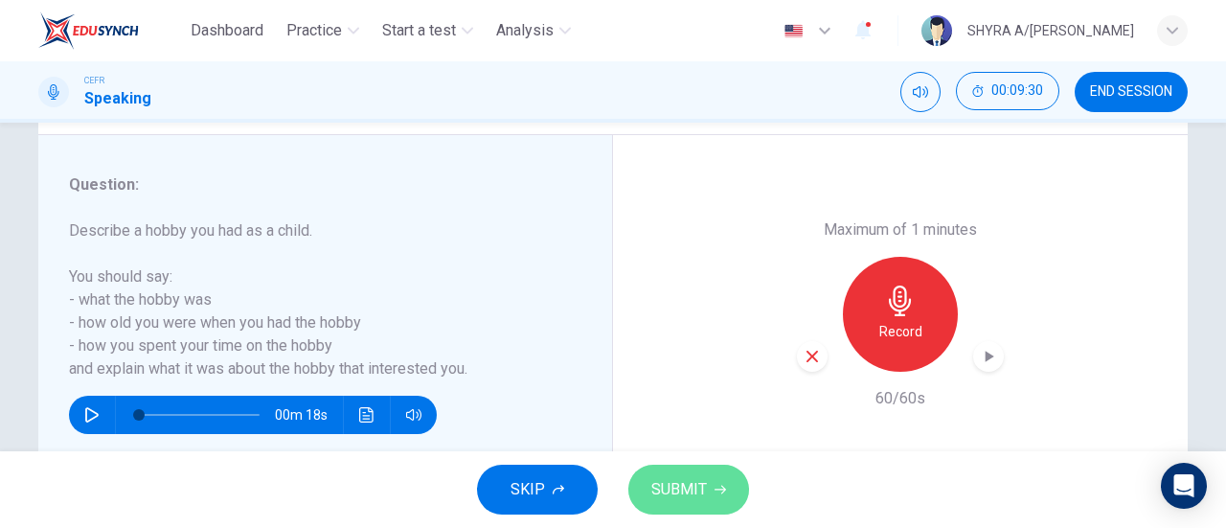
click at [691, 478] on span "SUBMIT" at bounding box center [679, 489] width 56 height 27
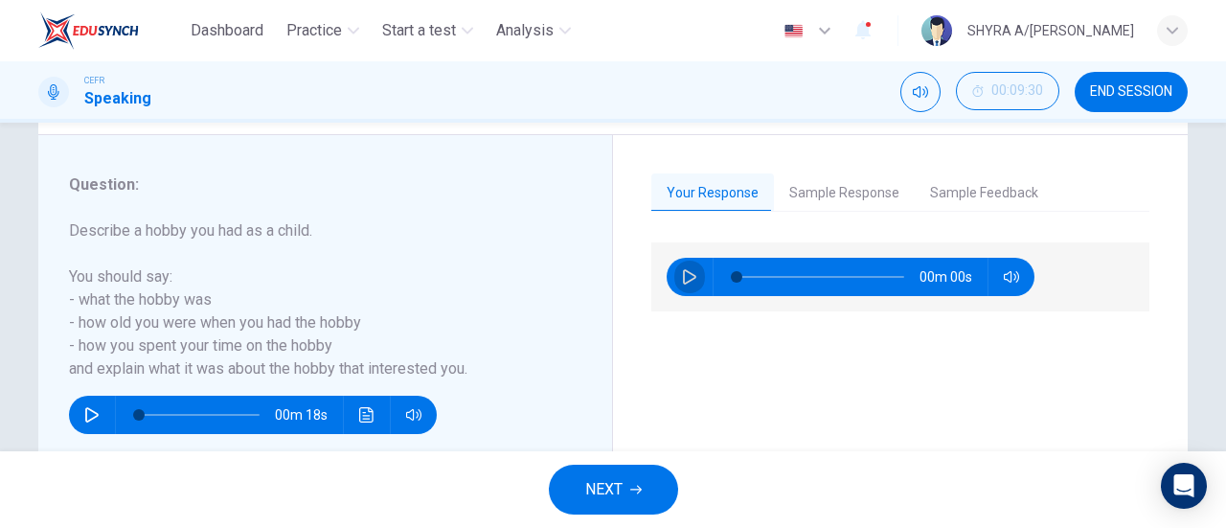
click at [682, 273] on icon "button" at bounding box center [689, 276] width 15 height 15
click at [866, 182] on button "Sample Response" at bounding box center [844, 193] width 141 height 40
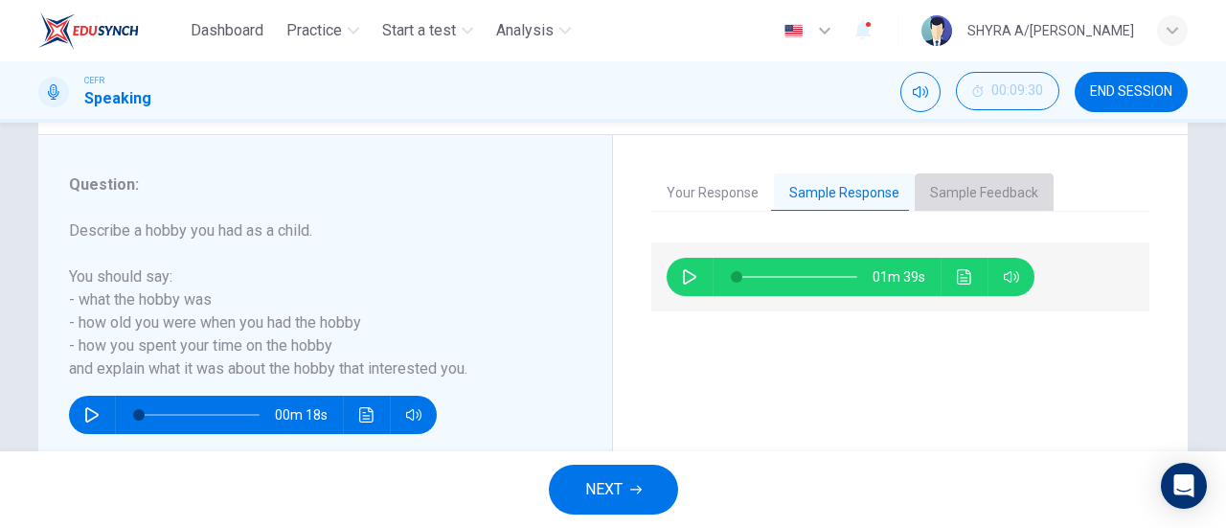
click at [989, 193] on button "Sample Feedback" at bounding box center [984, 193] width 139 height 40
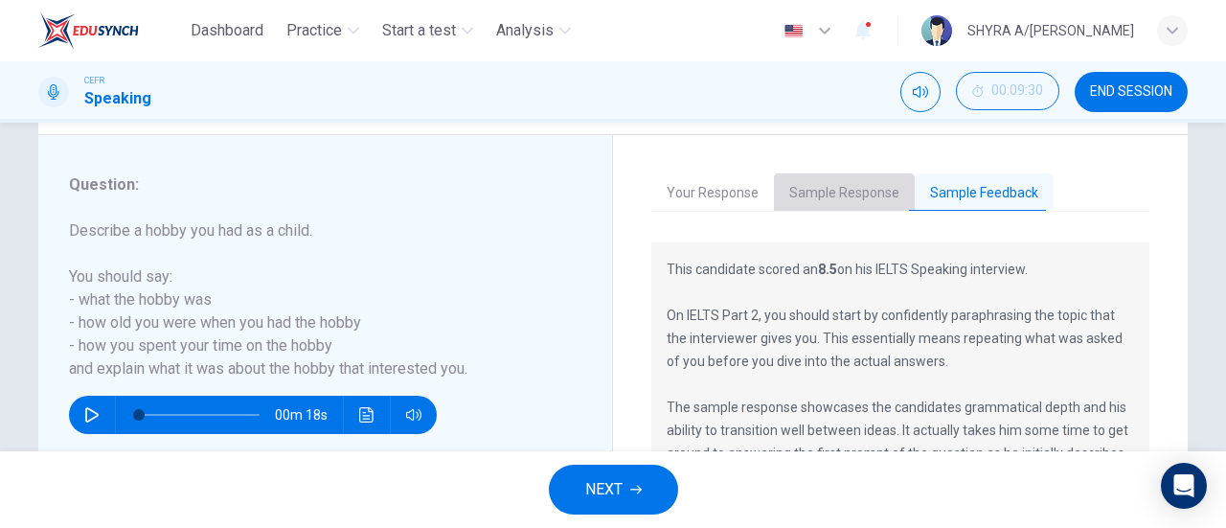
click at [835, 174] on button "Sample Response" at bounding box center [844, 193] width 141 height 40
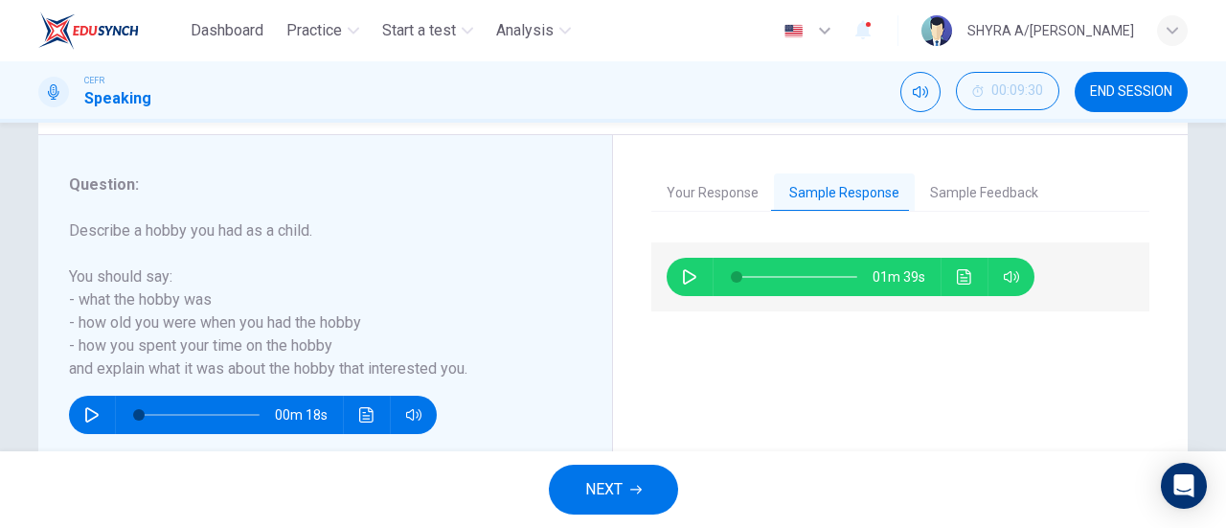
type input "8"
click at [688, 286] on button "button" at bounding box center [689, 277] width 31 height 38
type input "0"
type input "10"
type input "1"
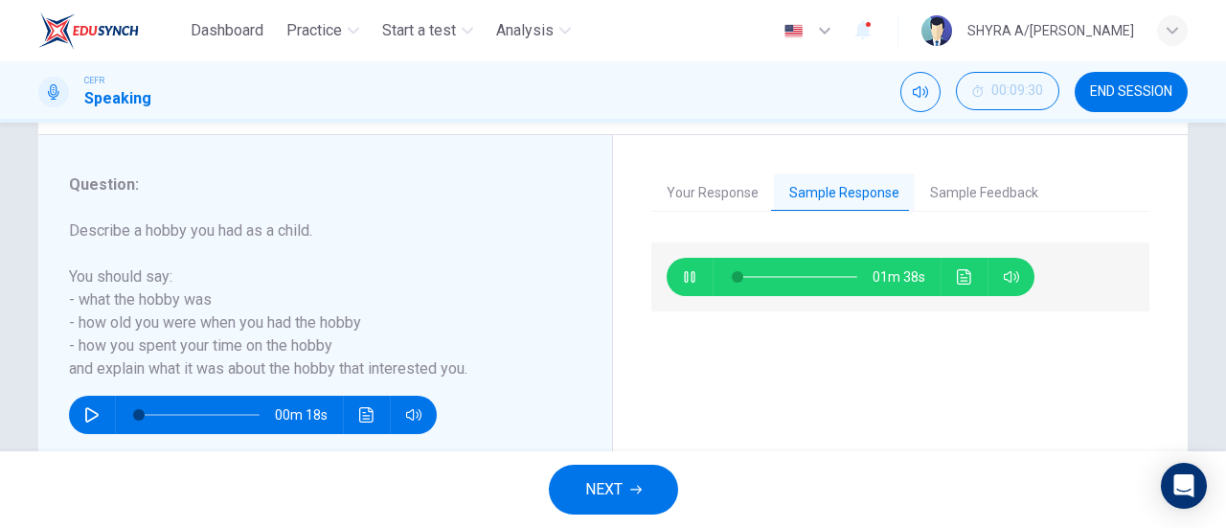
type input "12"
type input "2"
click at [710, 192] on button "Your Response" at bounding box center [712, 193] width 123 height 40
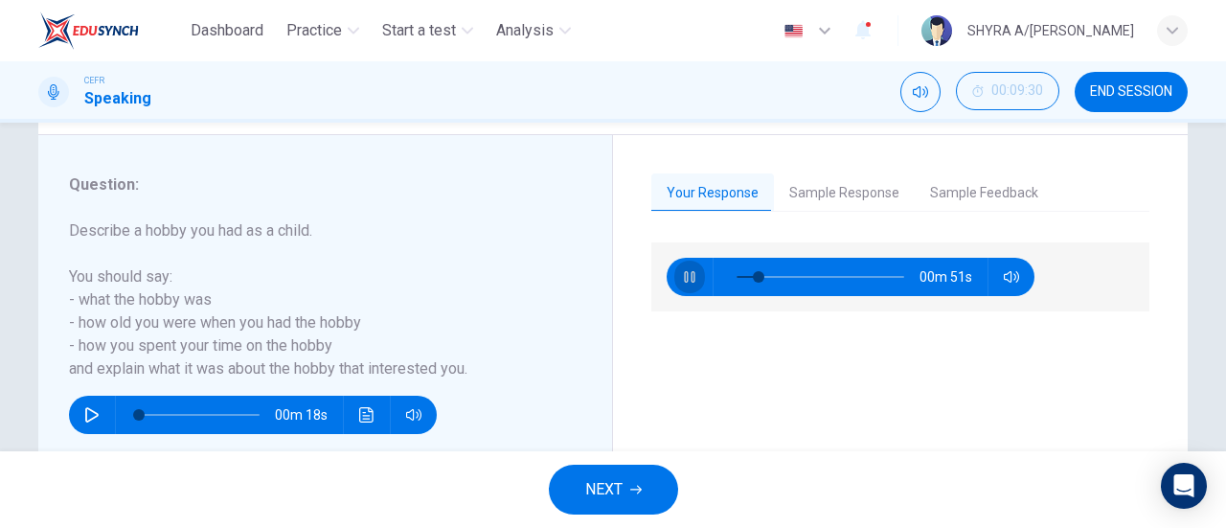
click at [684, 275] on icon "button" at bounding box center [689, 276] width 15 height 15
type input "13"
click at [836, 194] on button "Sample Response" at bounding box center [844, 193] width 141 height 40
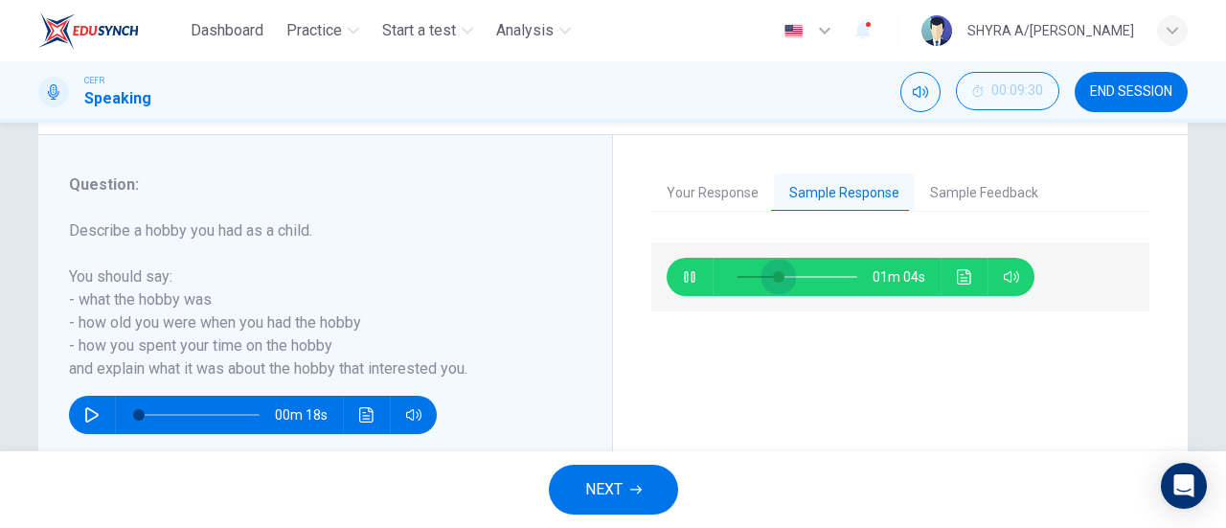
click at [774, 277] on span at bounding box center [796, 276] width 121 height 27
click at [708, 371] on div "00m 51s" at bounding box center [900, 356] width 498 height 228
type input "81"
click at [608, 487] on span "NEXT" at bounding box center [603, 489] width 37 height 27
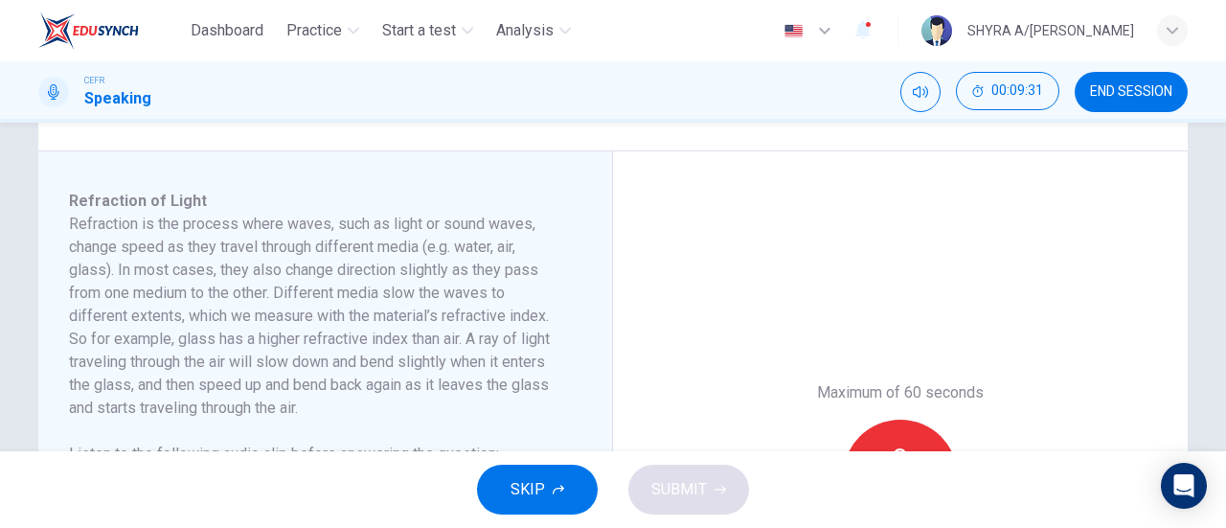
scroll to position [287, 0]
click at [522, 479] on span "SKIP" at bounding box center [527, 489] width 34 height 27
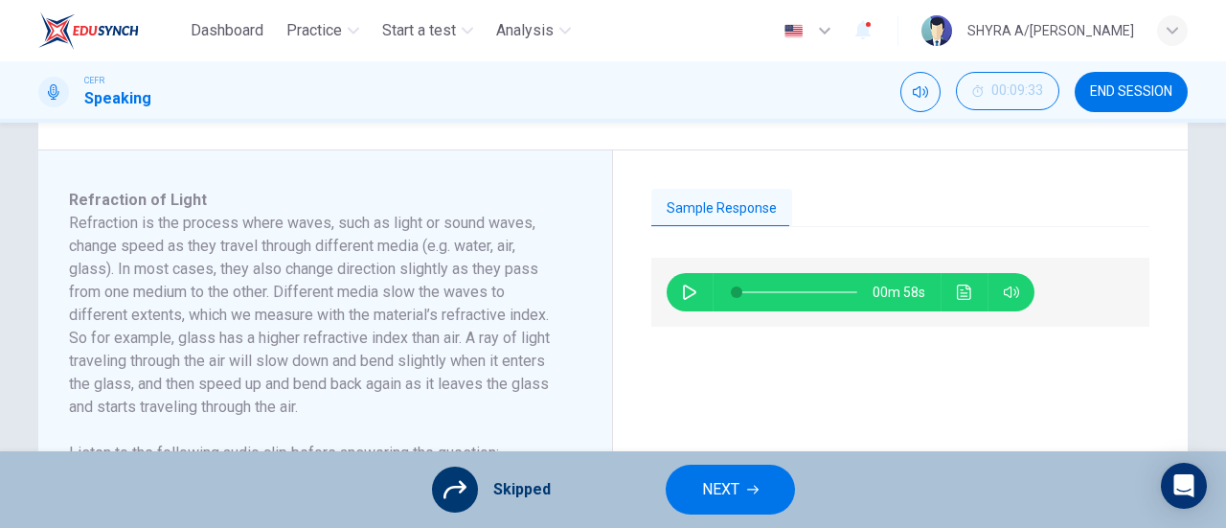
click at [726, 505] on button "NEXT" at bounding box center [730, 489] width 129 height 50
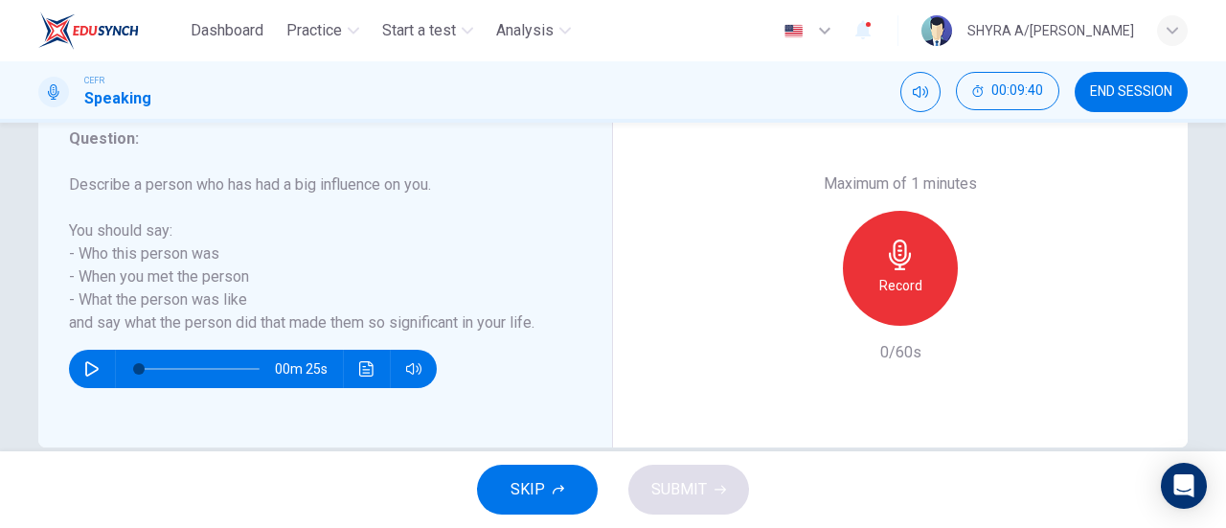
scroll to position [414, 0]
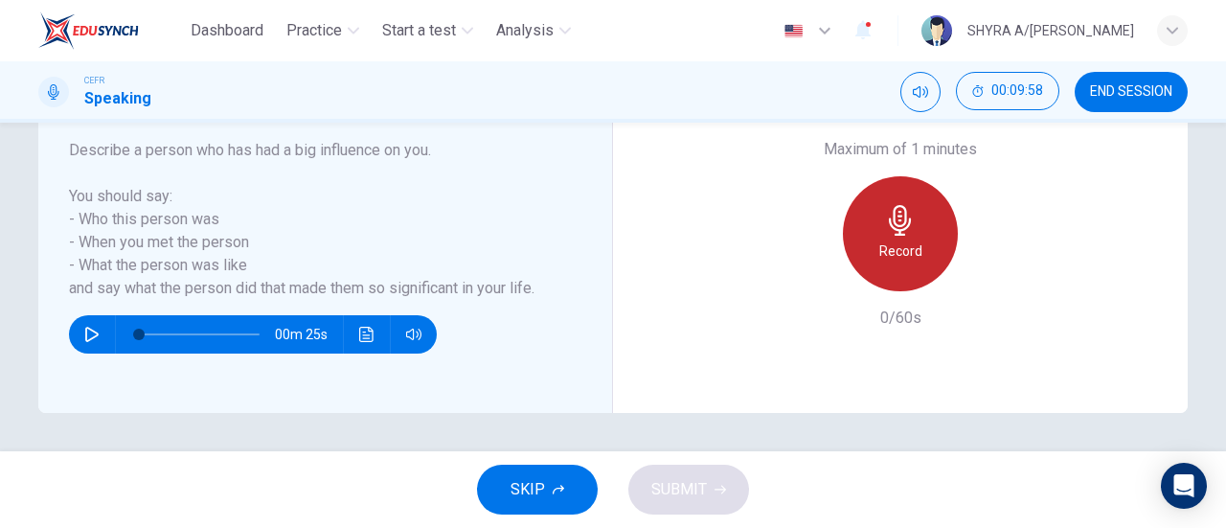
click at [917, 229] on div "Record" at bounding box center [900, 233] width 115 height 115
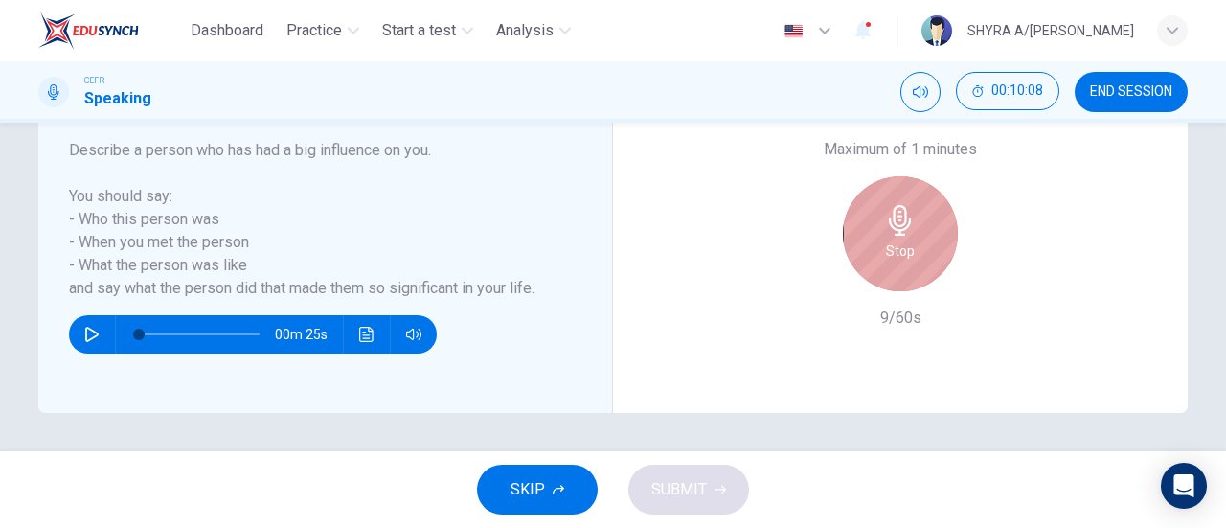
click at [917, 229] on div "Stop" at bounding box center [900, 233] width 115 height 115
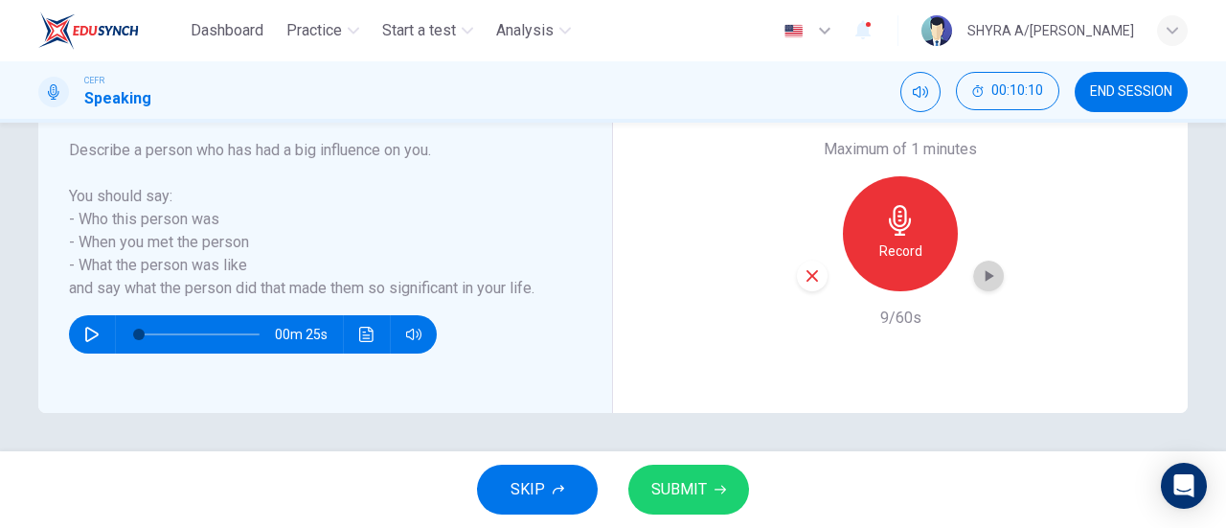
click at [985, 282] on icon "button" at bounding box center [988, 275] width 19 height 19
click at [822, 277] on div "button" at bounding box center [812, 275] width 31 height 31
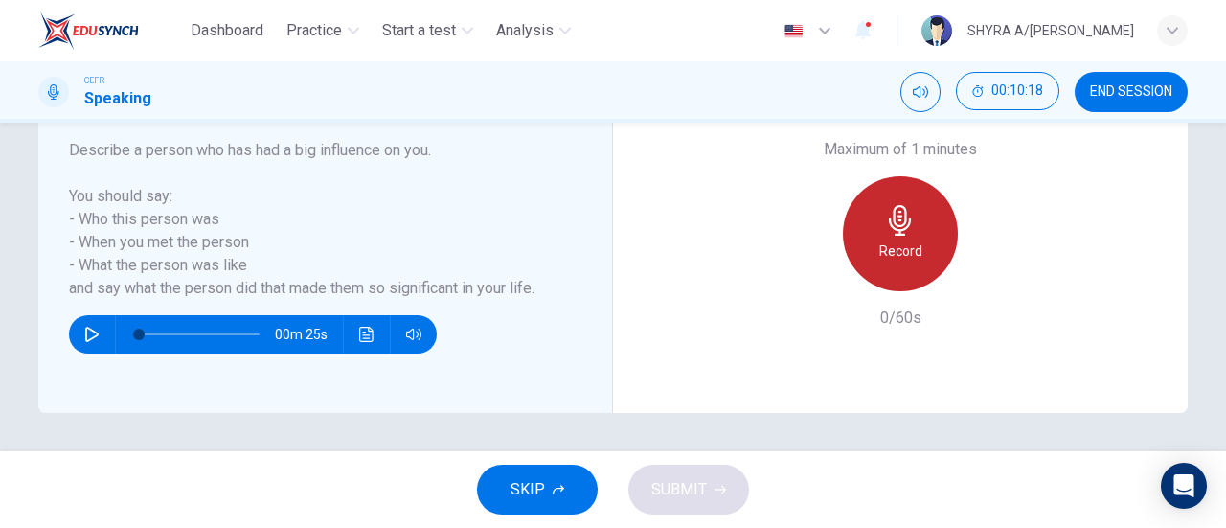
click at [908, 244] on h6 "Record" at bounding box center [900, 250] width 43 height 23
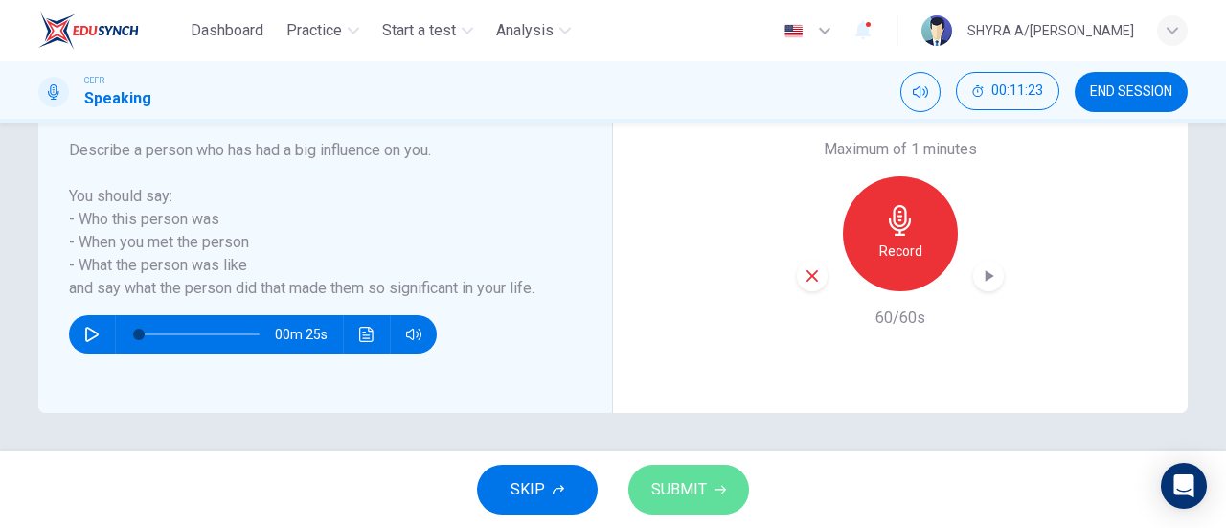
click at [678, 503] on button "SUBMIT" at bounding box center [688, 489] width 121 height 50
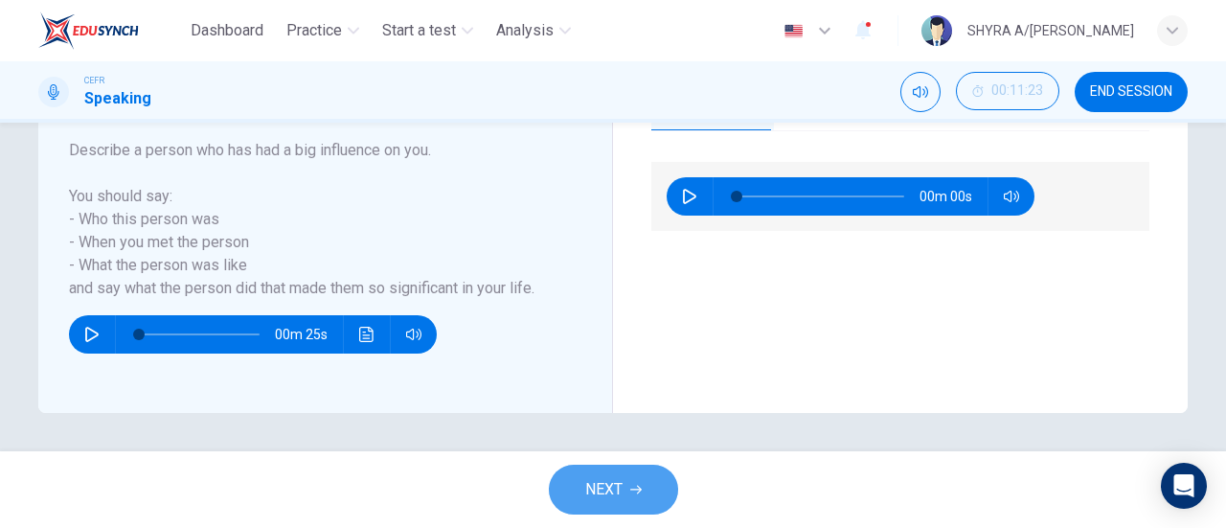
click at [603, 495] on span "NEXT" at bounding box center [603, 489] width 37 height 27
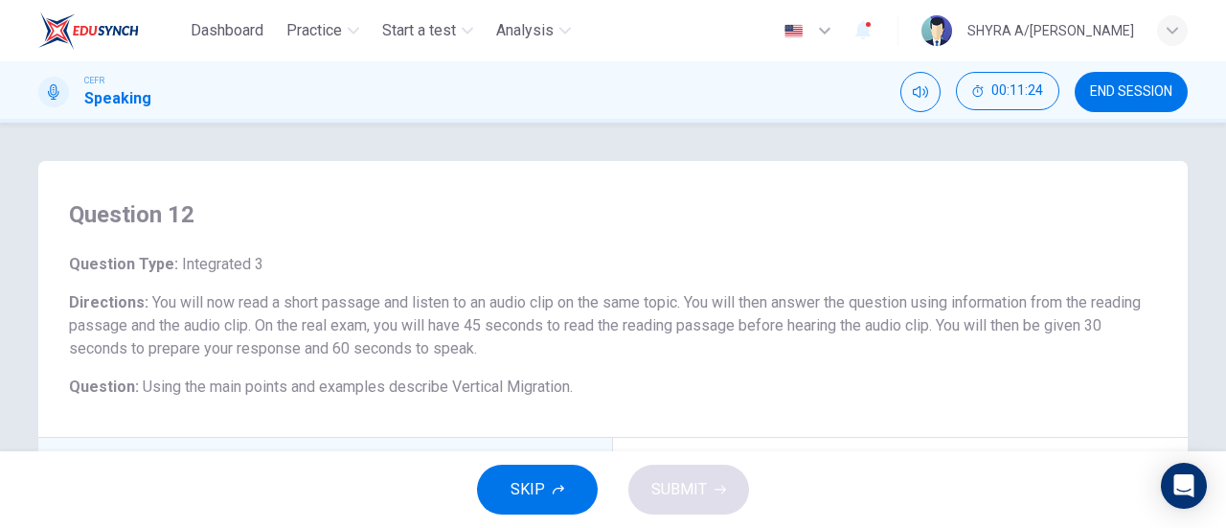
scroll to position [287, 0]
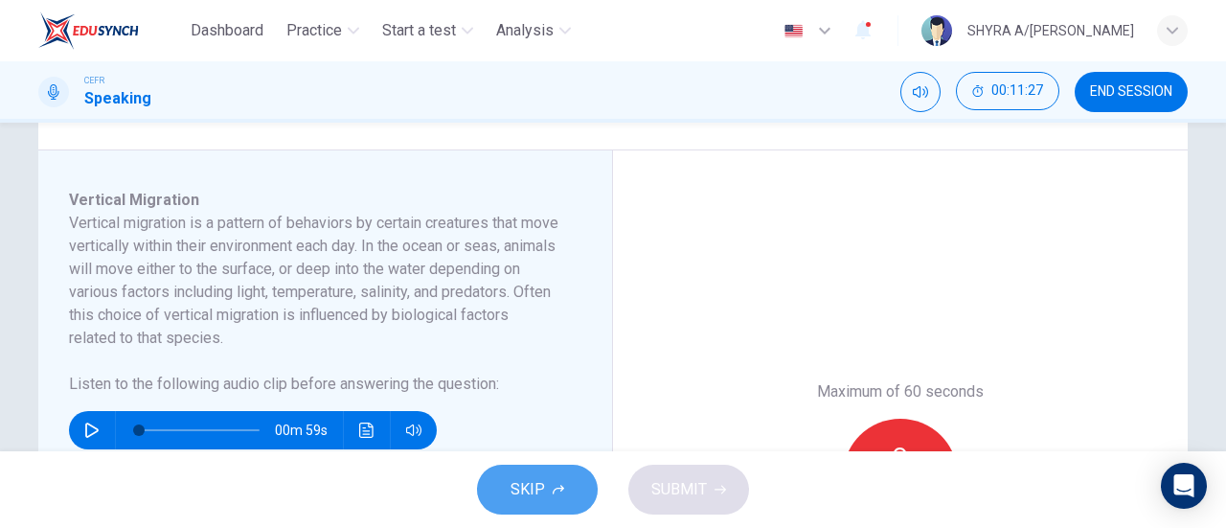
click at [536, 470] on button "SKIP" at bounding box center [537, 489] width 121 height 50
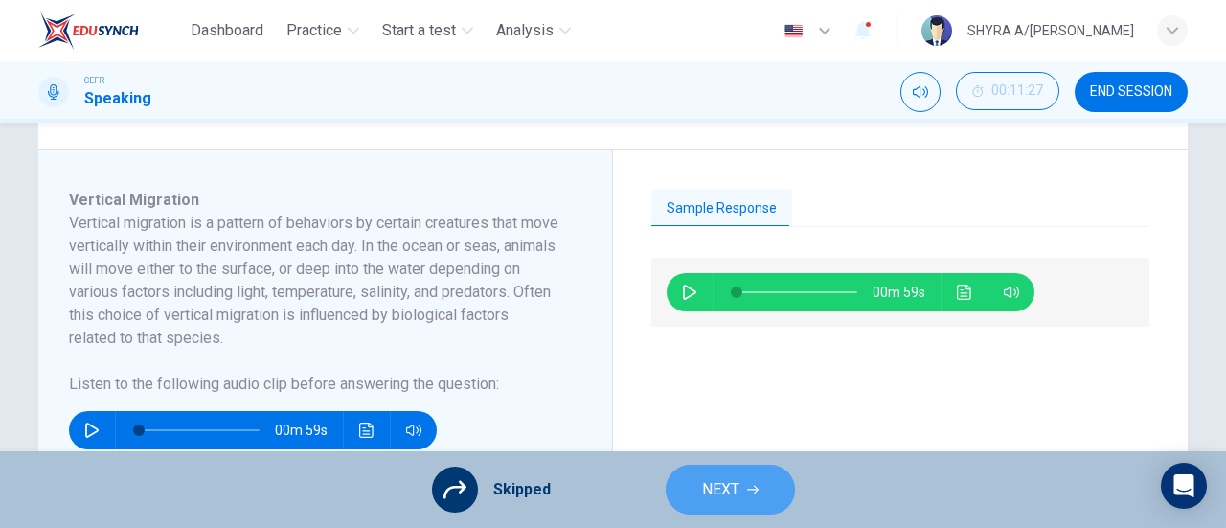
click at [751, 501] on button "NEXT" at bounding box center [730, 489] width 129 height 50
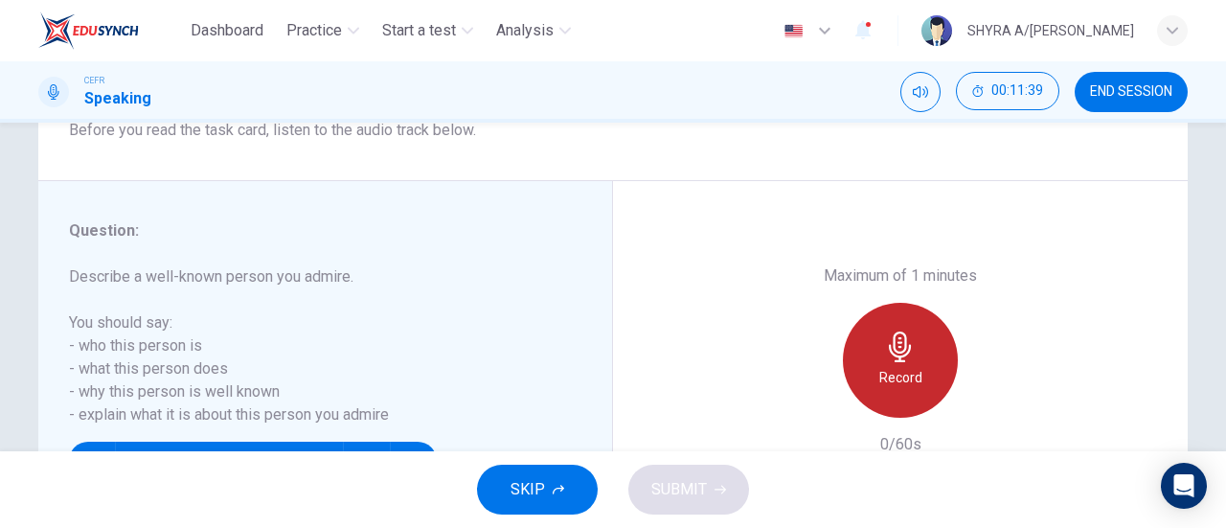
click at [917, 341] on div "Record" at bounding box center [900, 360] width 115 height 115
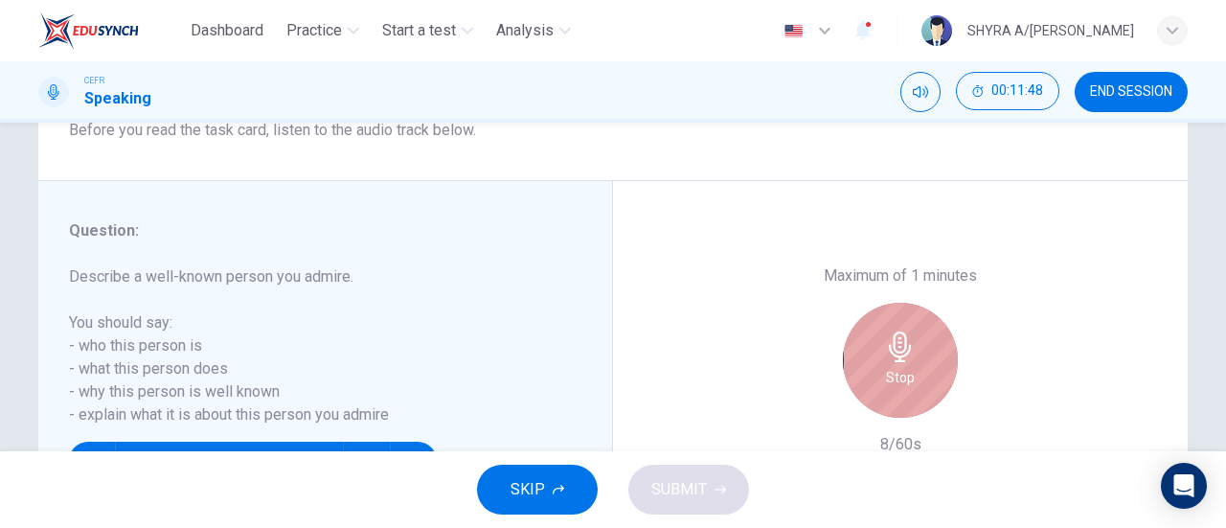
click at [917, 341] on div "Stop" at bounding box center [900, 360] width 115 height 115
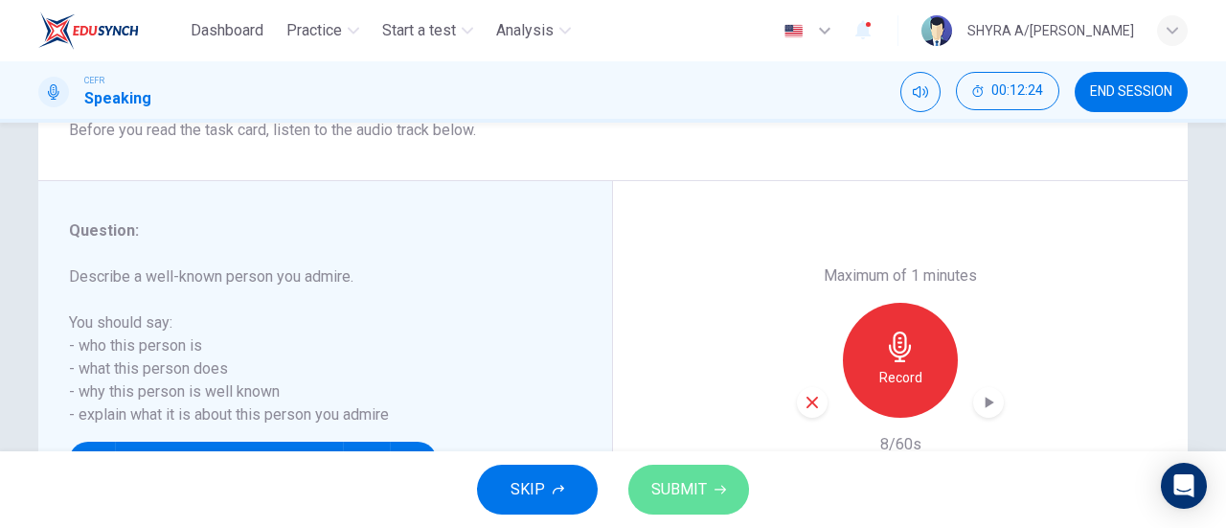
click at [688, 497] on span "SUBMIT" at bounding box center [679, 489] width 56 height 27
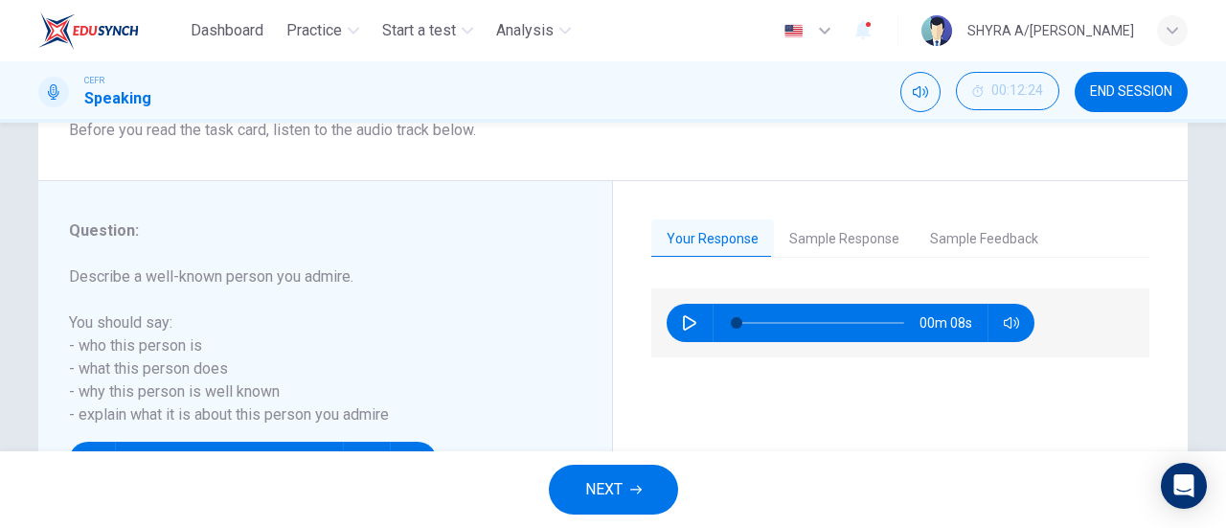
click at [831, 254] on button "Sample Response" at bounding box center [844, 239] width 141 height 40
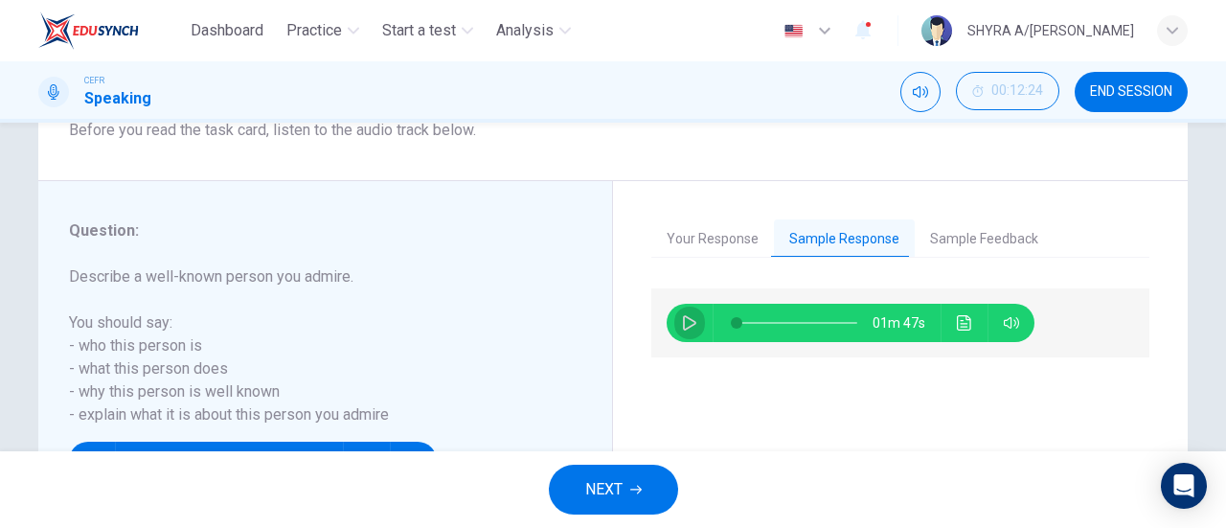
click at [694, 318] on button "button" at bounding box center [689, 323] width 31 height 38
click at [744, 325] on span at bounding box center [748, 322] width 11 height 11
type input "24"
click at [943, 239] on button "Sample Feedback" at bounding box center [984, 239] width 139 height 40
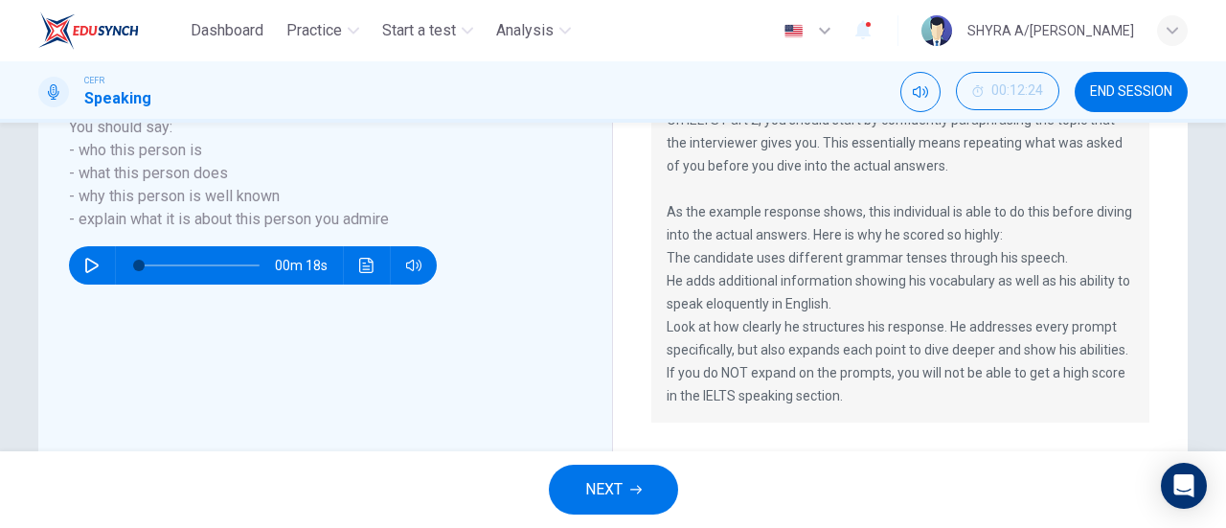
scroll to position [487, 0]
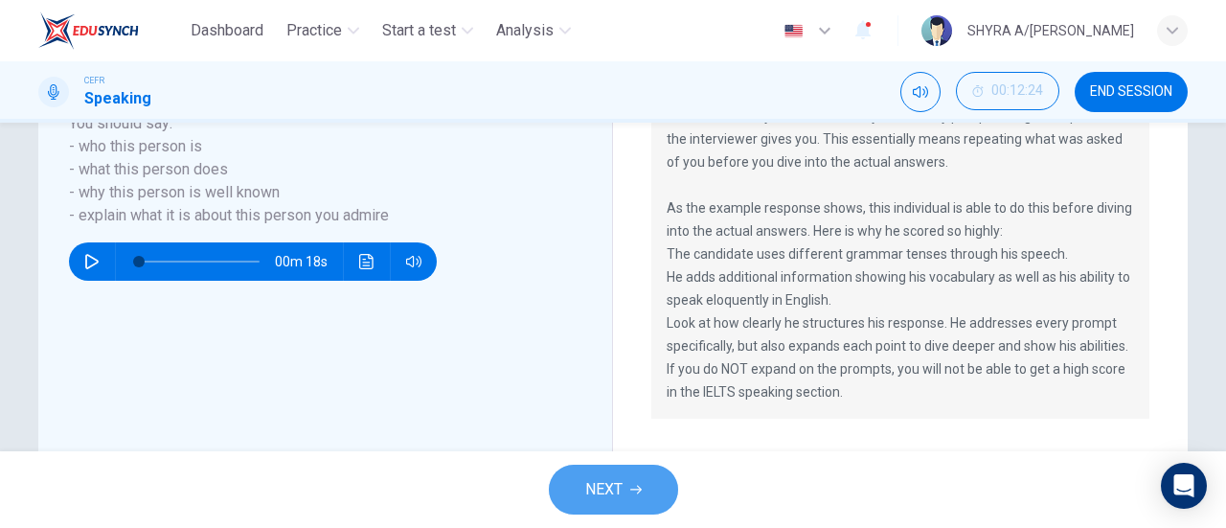
click at [650, 487] on button "NEXT" at bounding box center [613, 489] width 129 height 50
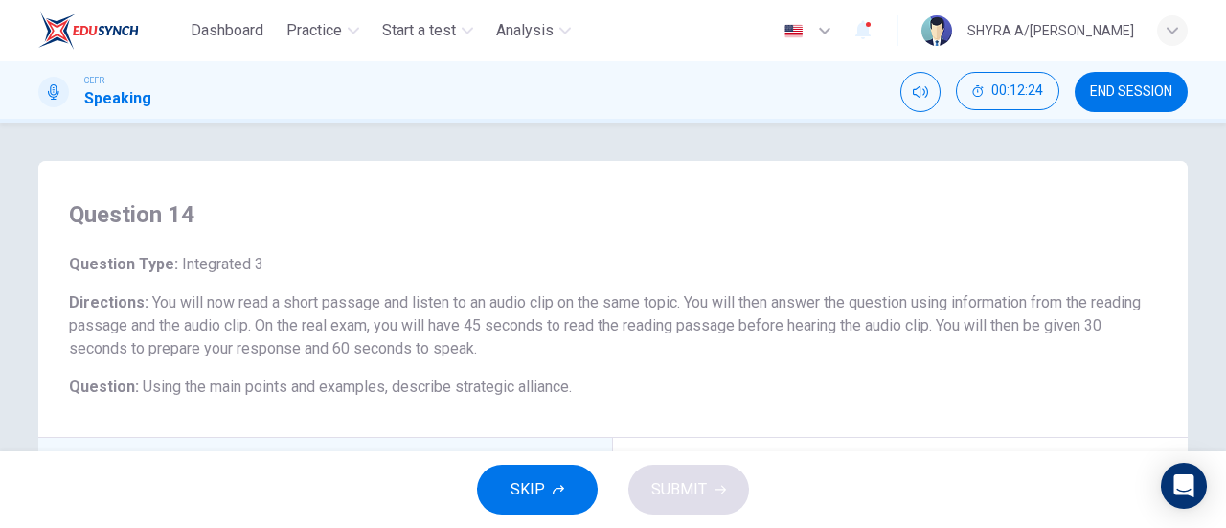
scroll to position [287, 0]
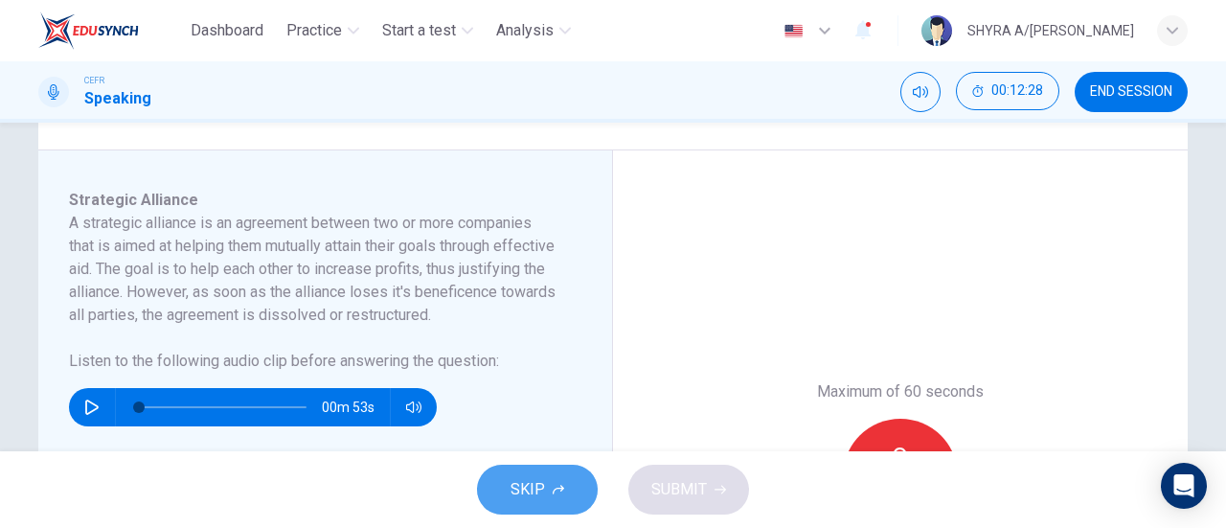
click at [539, 465] on button "SKIP" at bounding box center [537, 489] width 121 height 50
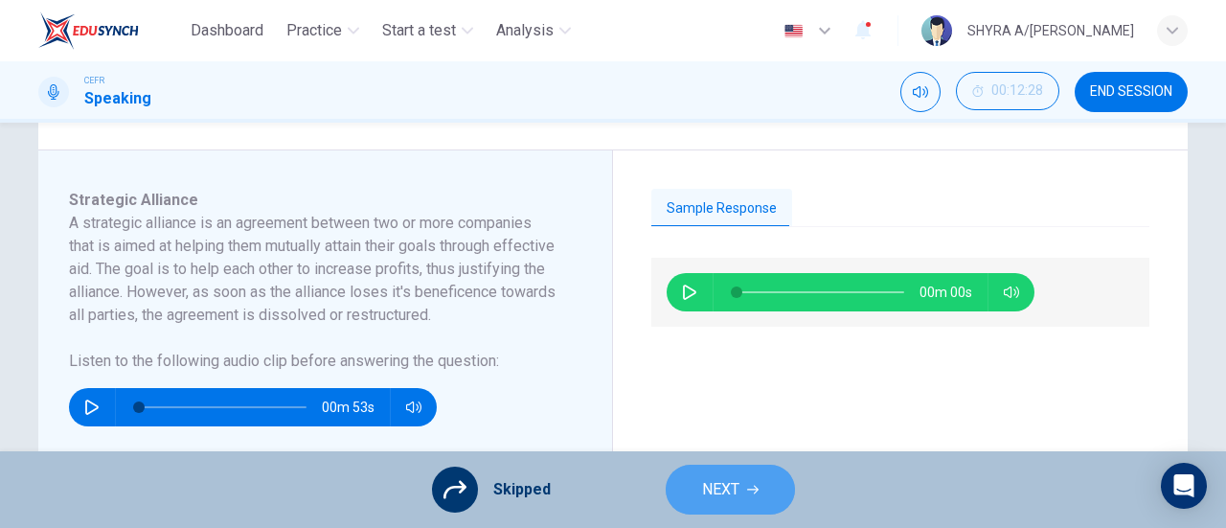
click at [728, 493] on span "NEXT" at bounding box center [720, 489] width 37 height 27
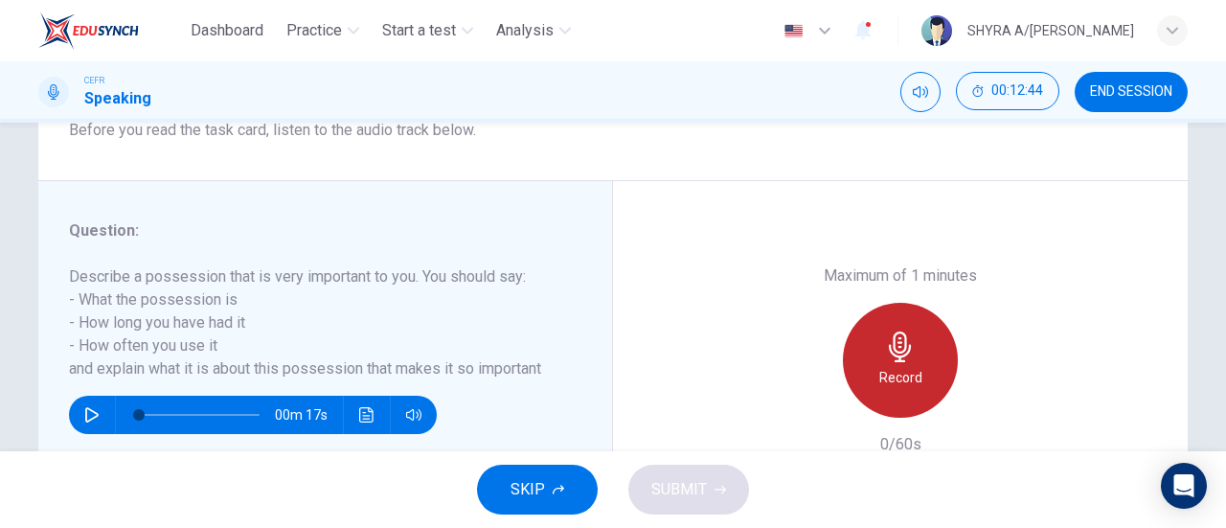
click at [884, 374] on h6 "Record" at bounding box center [900, 377] width 43 height 23
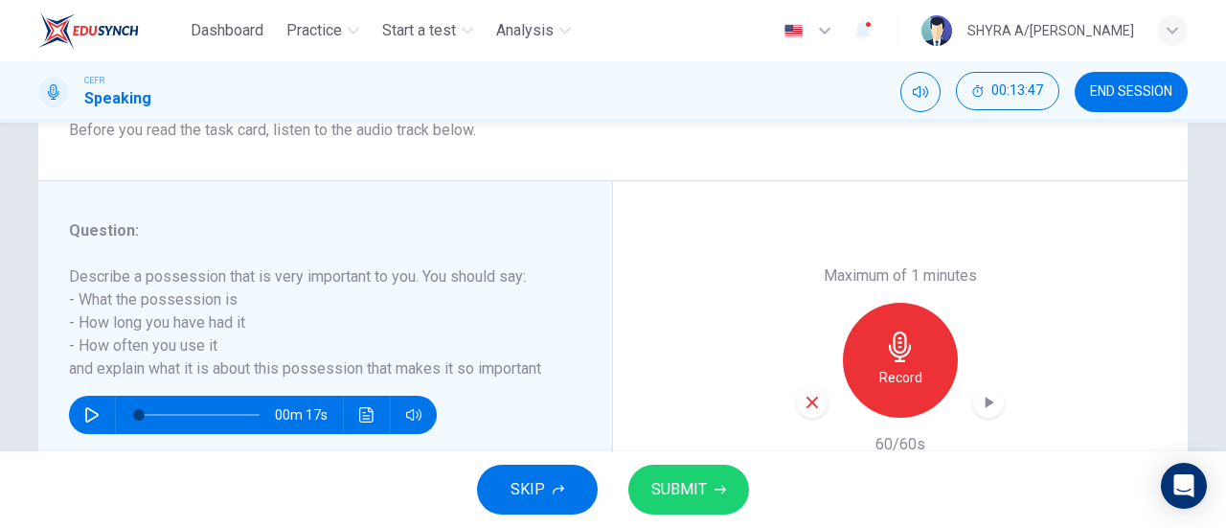
click at [682, 466] on button "SUBMIT" at bounding box center [688, 489] width 121 height 50
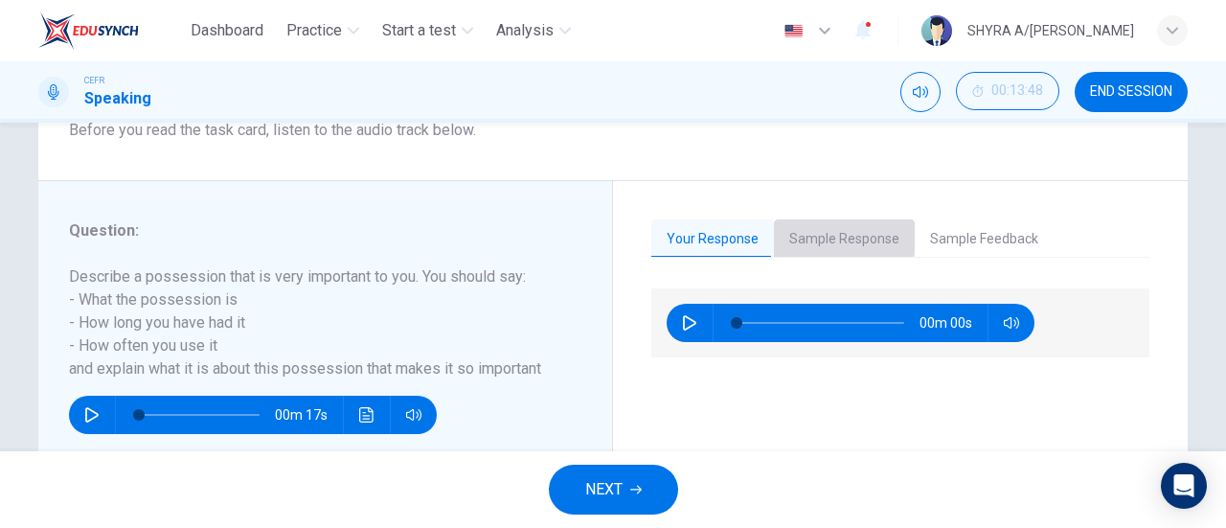
click at [809, 230] on button "Sample Response" at bounding box center [844, 239] width 141 height 40
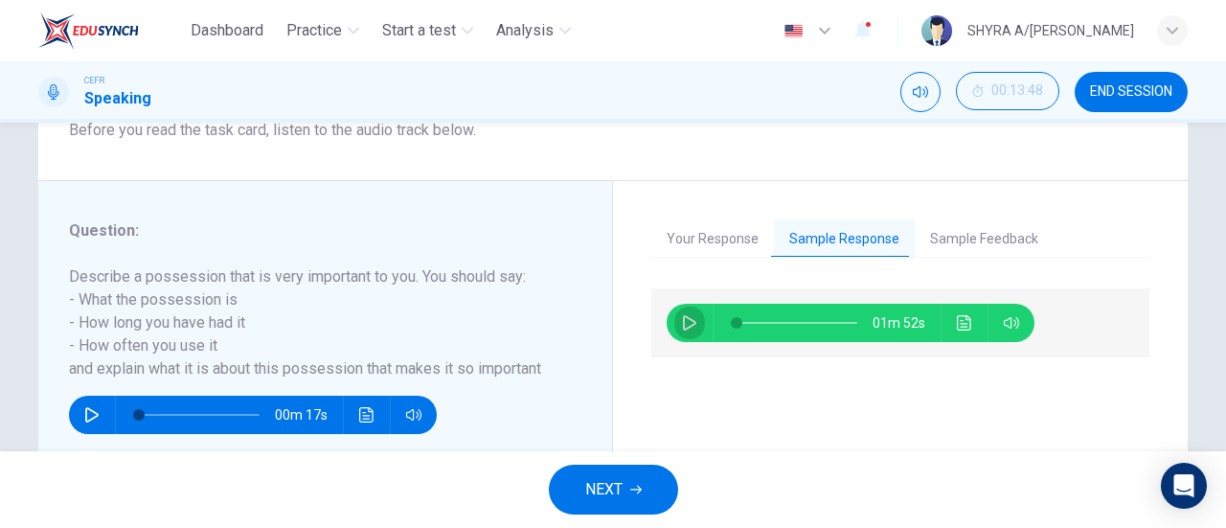
click at [682, 325] on icon "button" at bounding box center [689, 322] width 15 height 15
click at [747, 317] on span at bounding box center [751, 322] width 11 height 11
click at [953, 243] on button "Sample Feedback" at bounding box center [984, 239] width 139 height 40
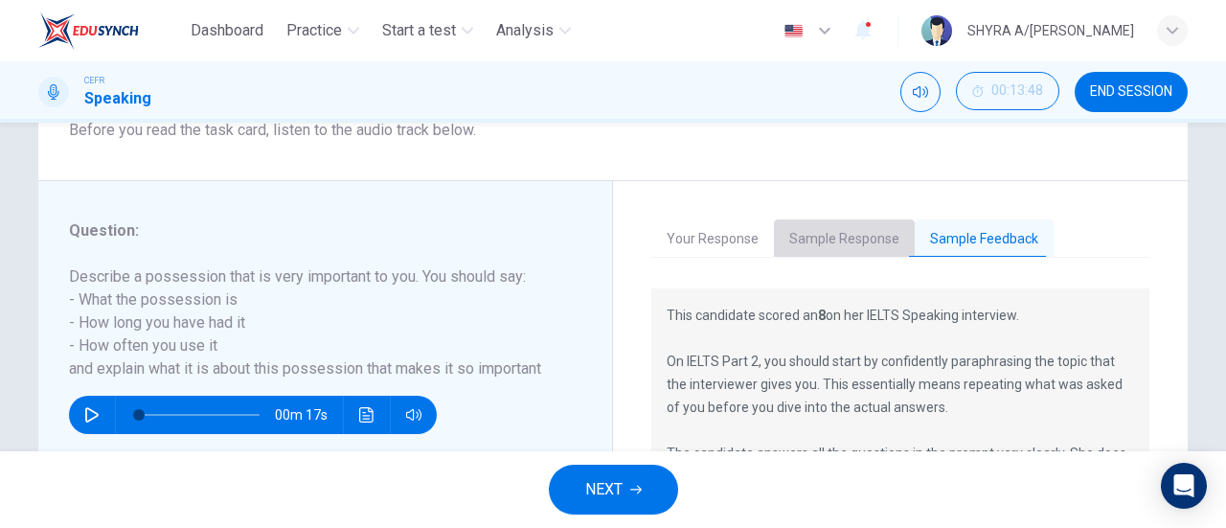
click at [860, 236] on button "Sample Response" at bounding box center [844, 239] width 141 height 40
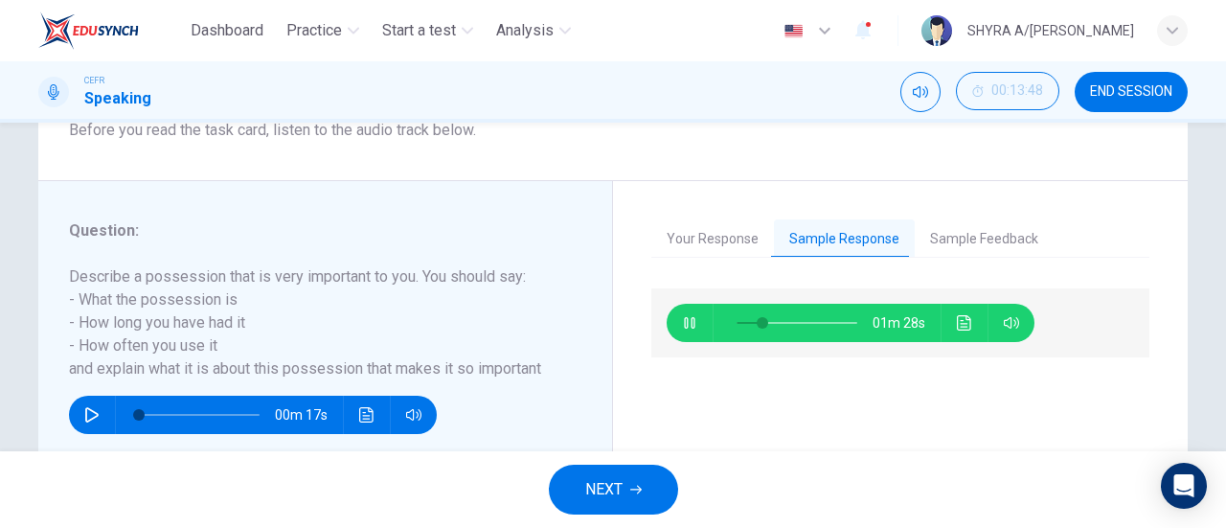
type input "21"
click at [589, 470] on button "NEXT" at bounding box center [613, 489] width 129 height 50
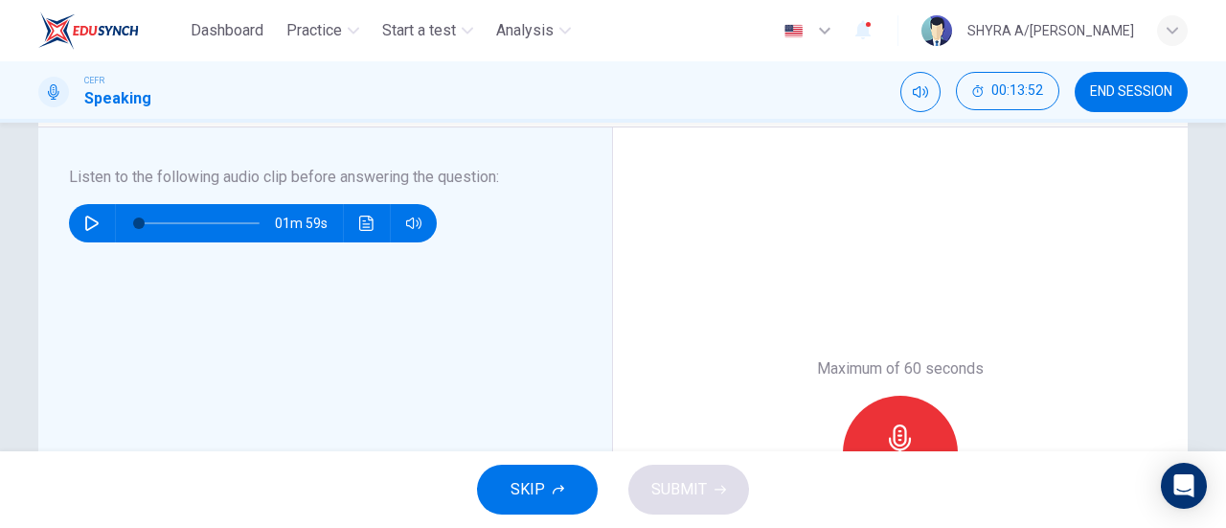
scroll to position [0, 0]
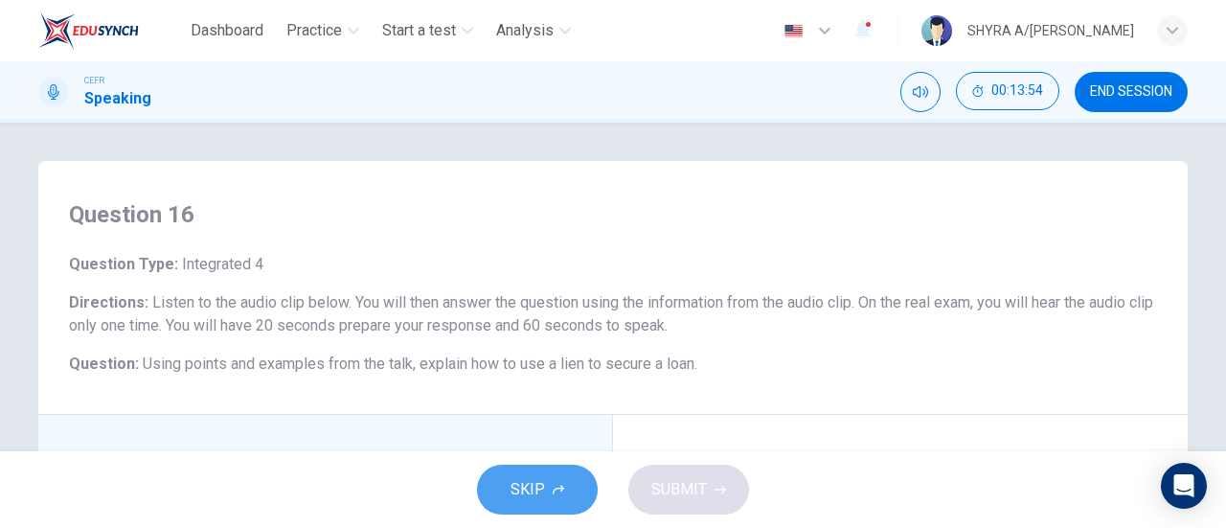
click at [511, 498] on span "SKIP" at bounding box center [527, 489] width 34 height 27
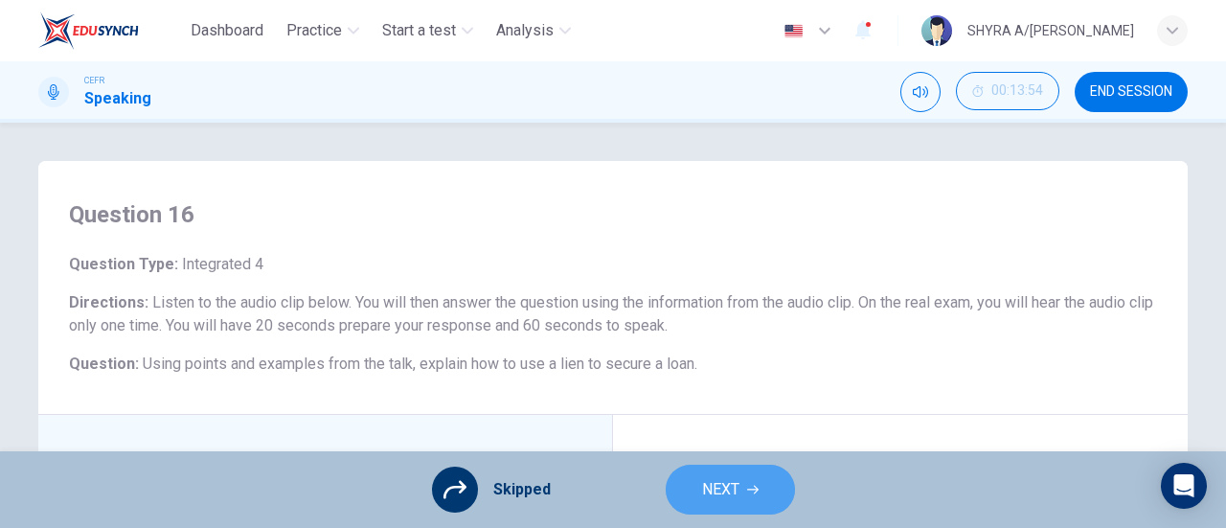
click at [719, 482] on span "NEXT" at bounding box center [720, 489] width 37 height 27
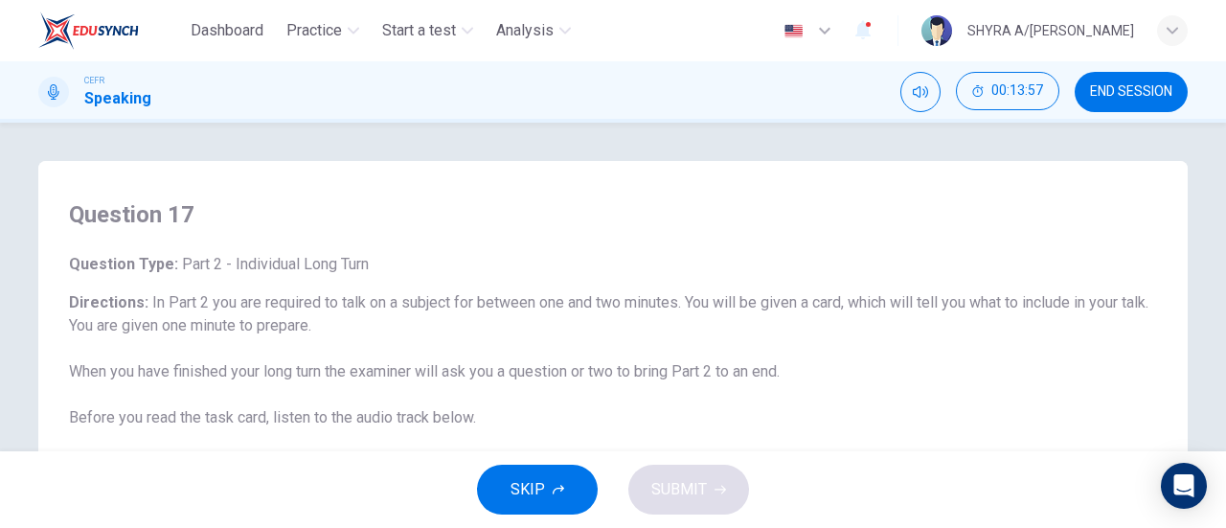
scroll to position [287, 0]
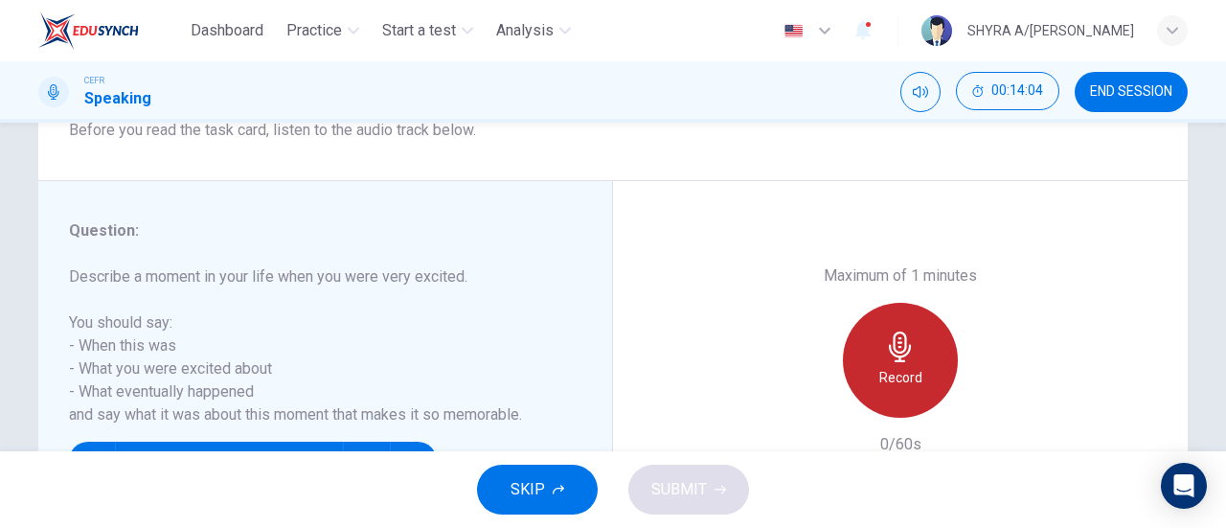
click at [872, 384] on div "Record" at bounding box center [900, 360] width 115 height 115
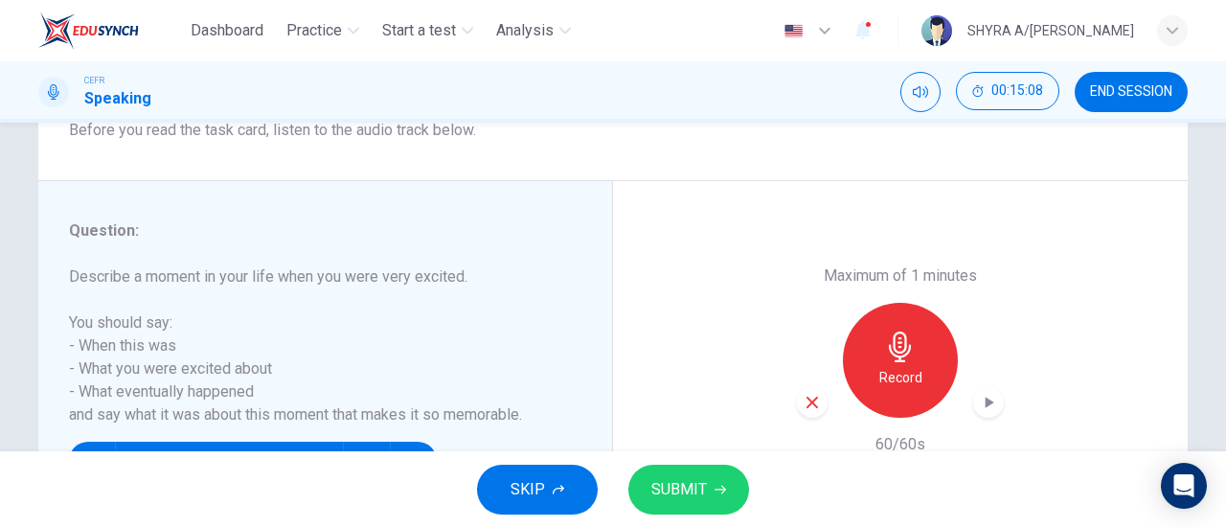
click at [722, 470] on button "SUBMIT" at bounding box center [688, 489] width 121 height 50
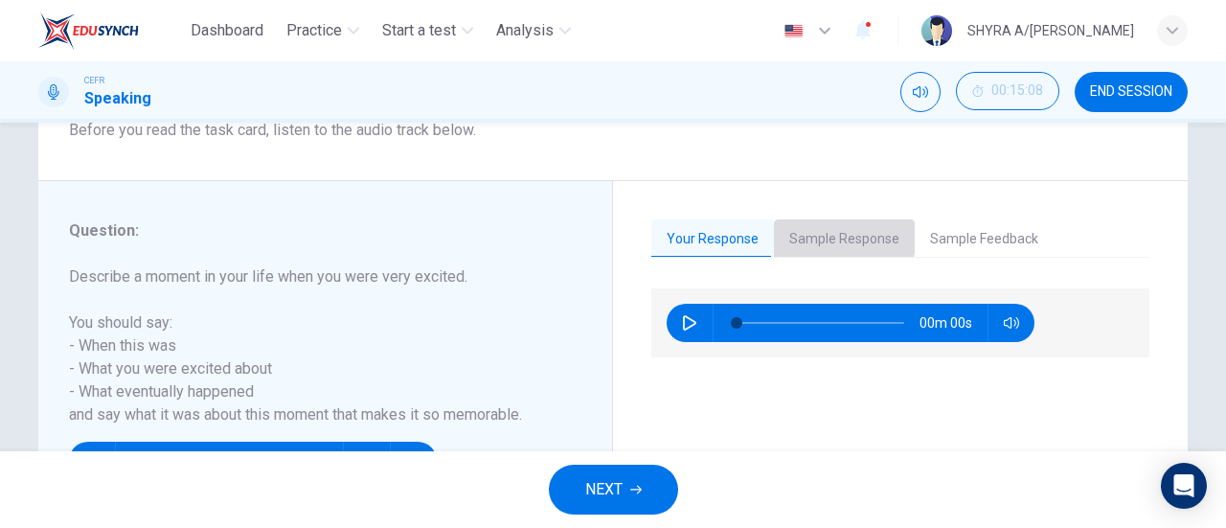
click at [823, 235] on button "Sample Response" at bounding box center [844, 239] width 141 height 40
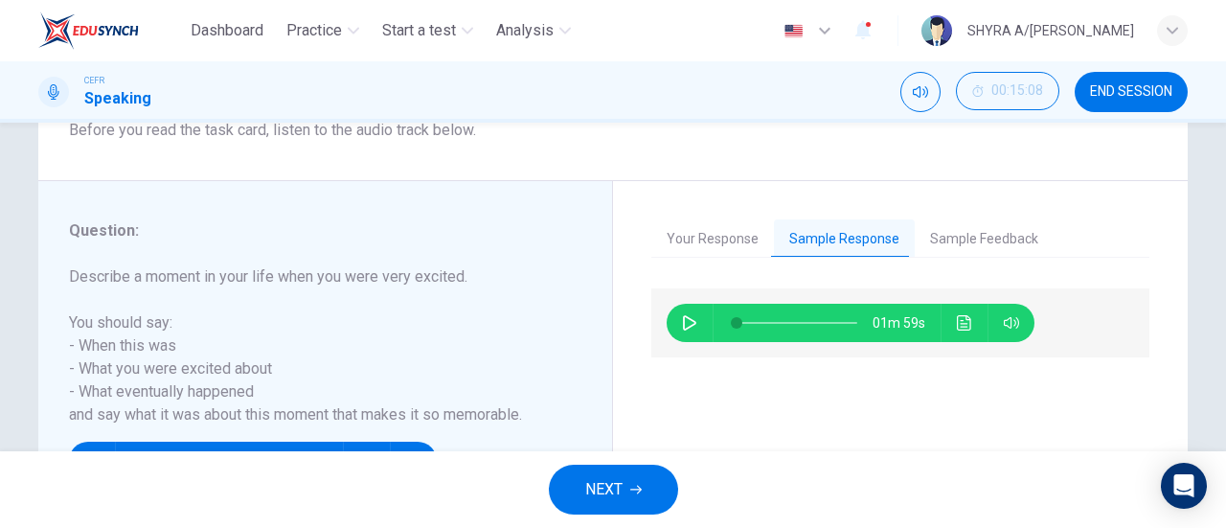
click at [703, 323] on div "01m 59s" at bounding box center [851, 323] width 368 height 38
click at [688, 319] on icon "button" at bounding box center [689, 322] width 13 height 15
click at [744, 321] on span at bounding box center [748, 322] width 11 height 11
click at [781, 426] on div "01m 00s" at bounding box center [900, 402] width 498 height 228
type input "0"
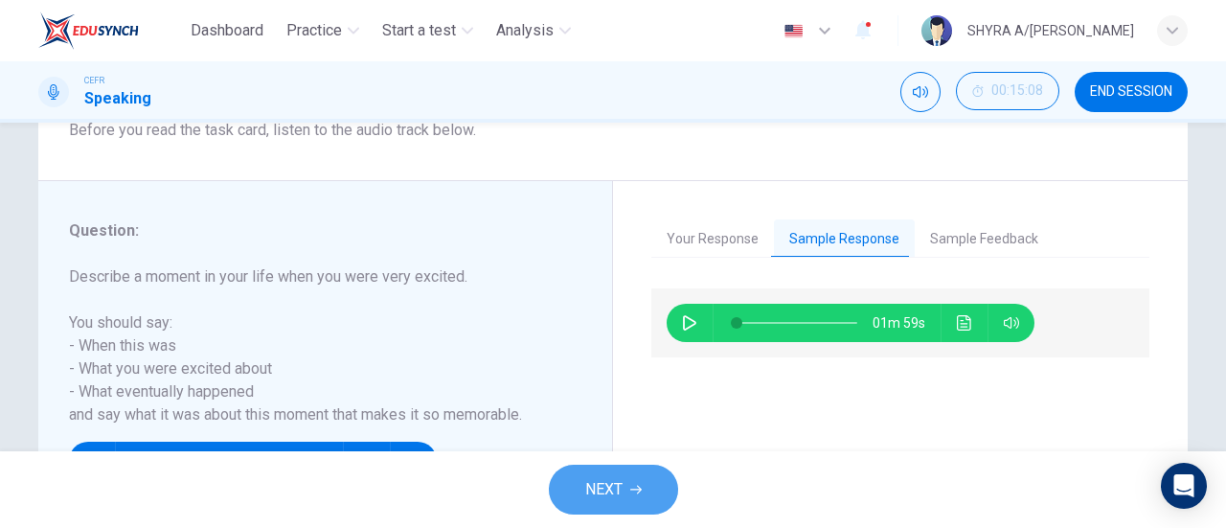
click at [630, 483] on button "NEXT" at bounding box center [613, 489] width 129 height 50
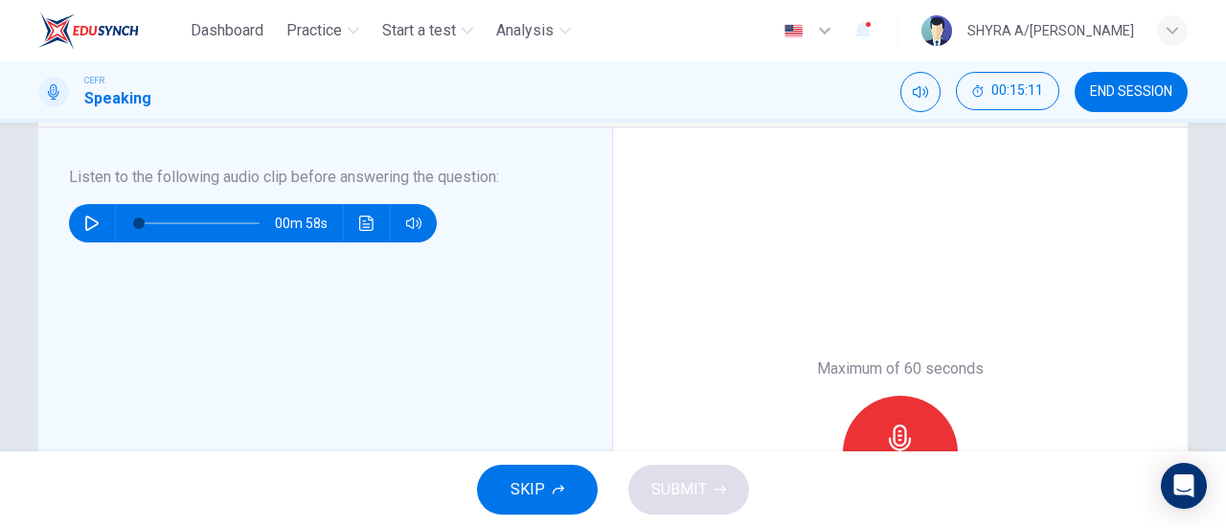
scroll to position [0, 0]
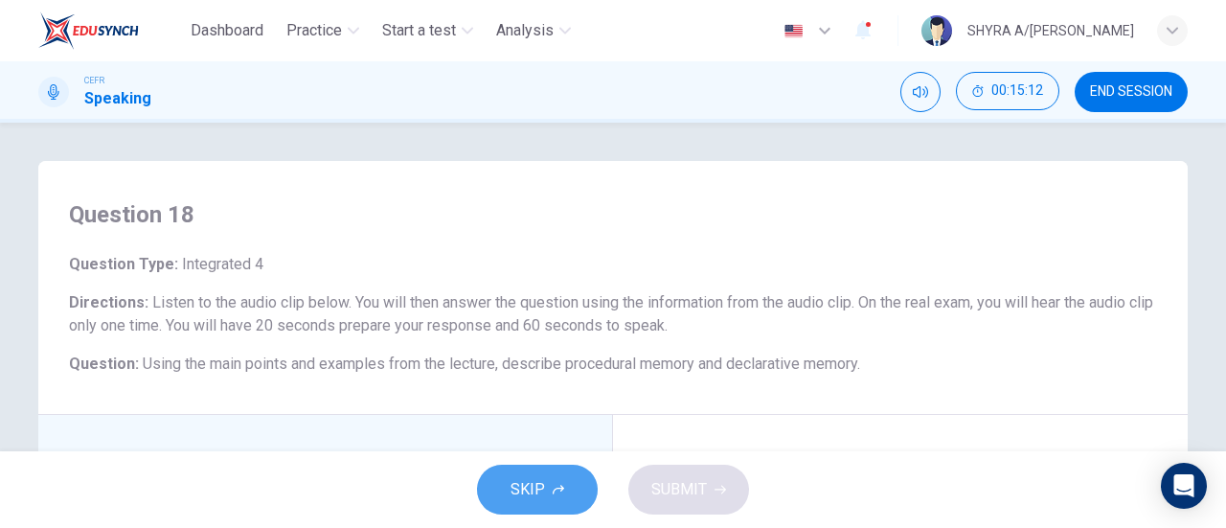
click at [571, 480] on button "SKIP" at bounding box center [537, 489] width 121 height 50
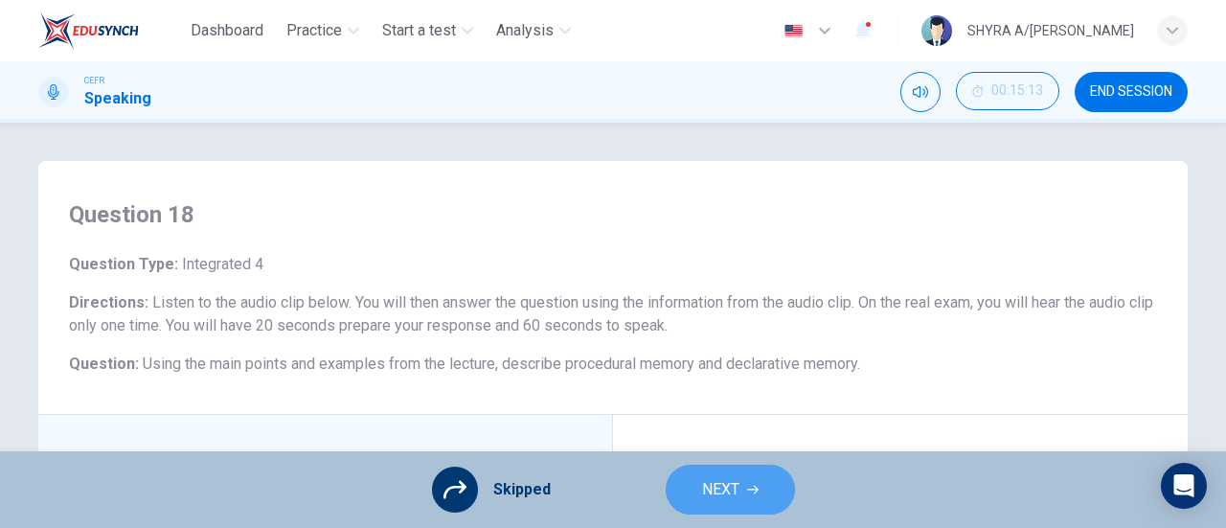
click at [759, 484] on button "NEXT" at bounding box center [730, 489] width 129 height 50
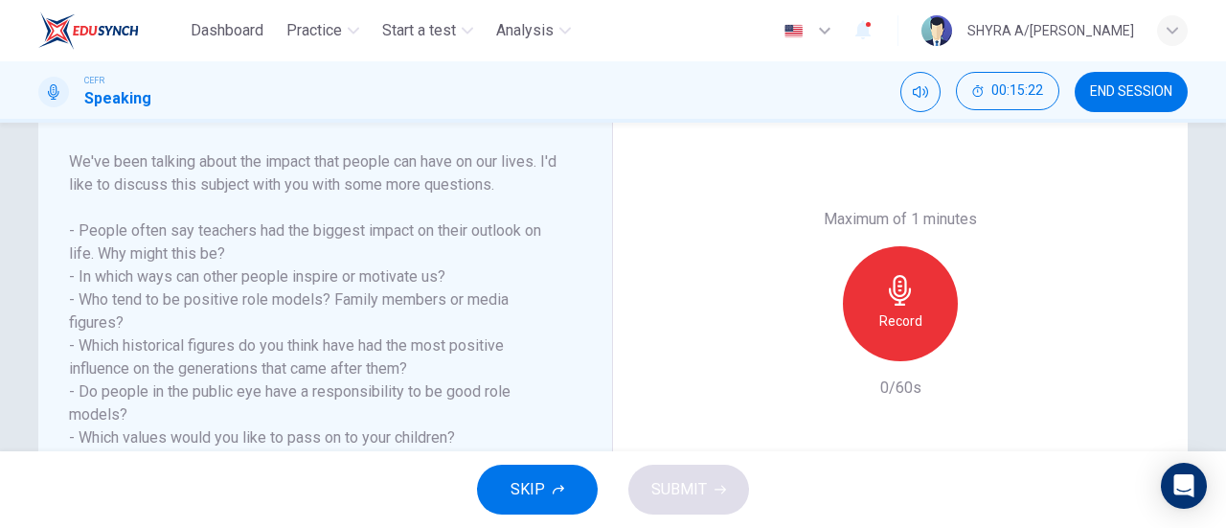
scroll to position [415, 0]
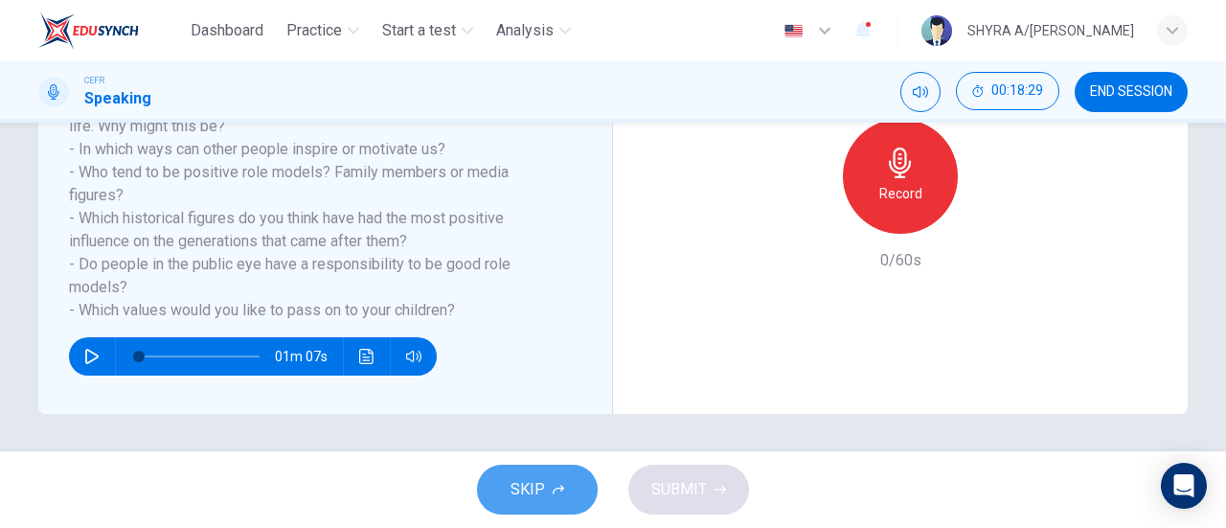
click at [568, 479] on button "SKIP" at bounding box center [537, 489] width 121 height 50
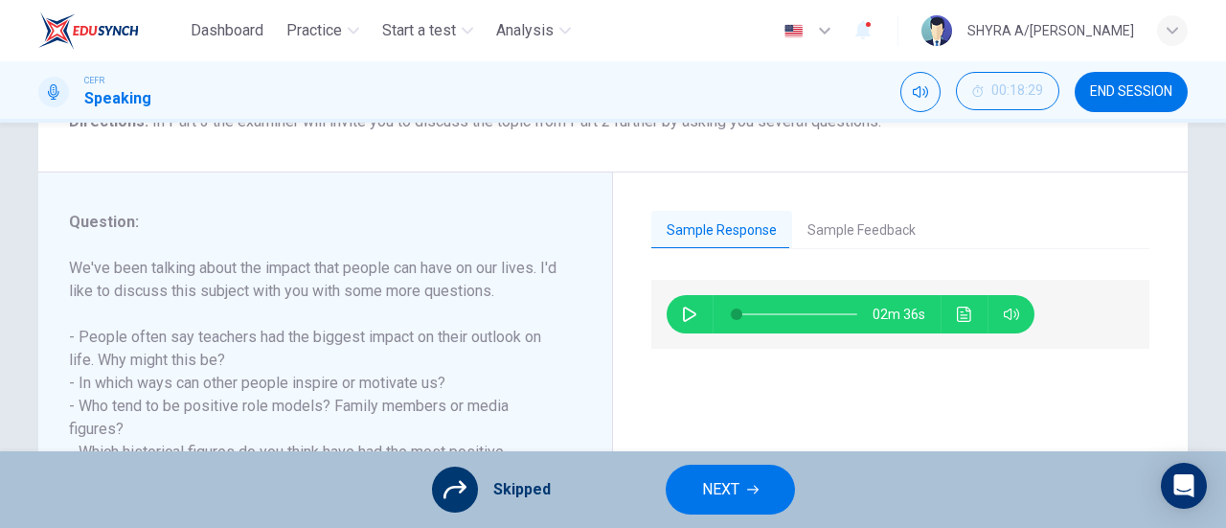
scroll to position [179, 0]
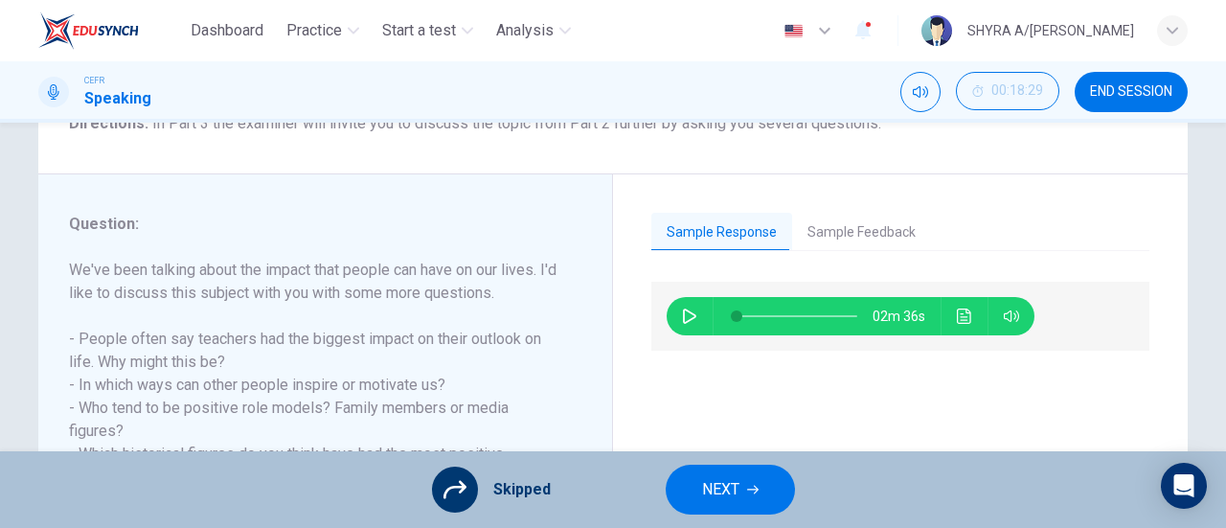
click at [725, 501] on span "NEXT" at bounding box center [720, 489] width 37 height 27
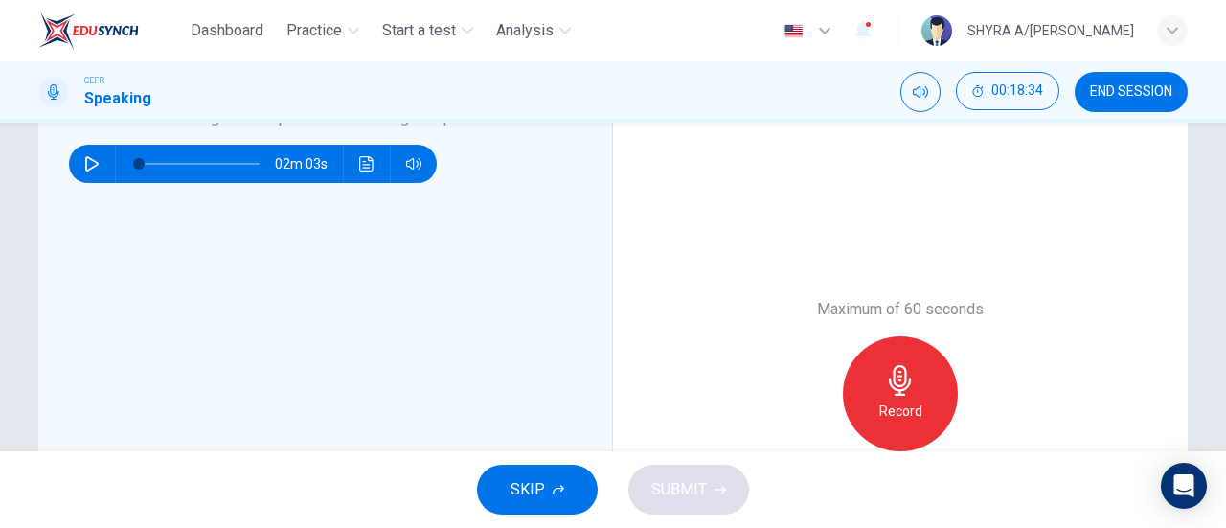
scroll to position [352, 0]
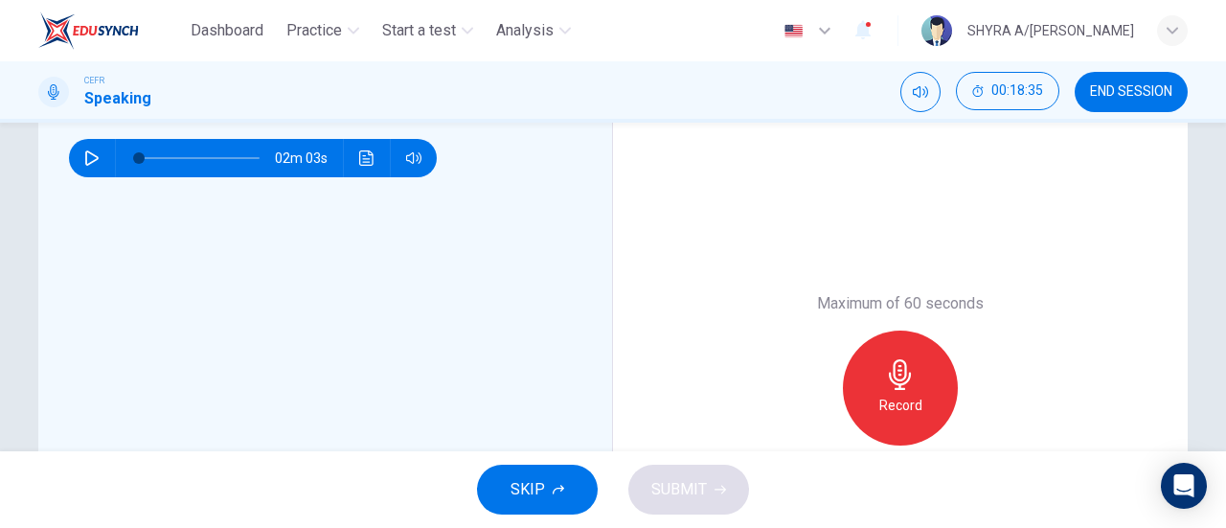
click at [577, 504] on button "SKIP" at bounding box center [537, 489] width 121 height 50
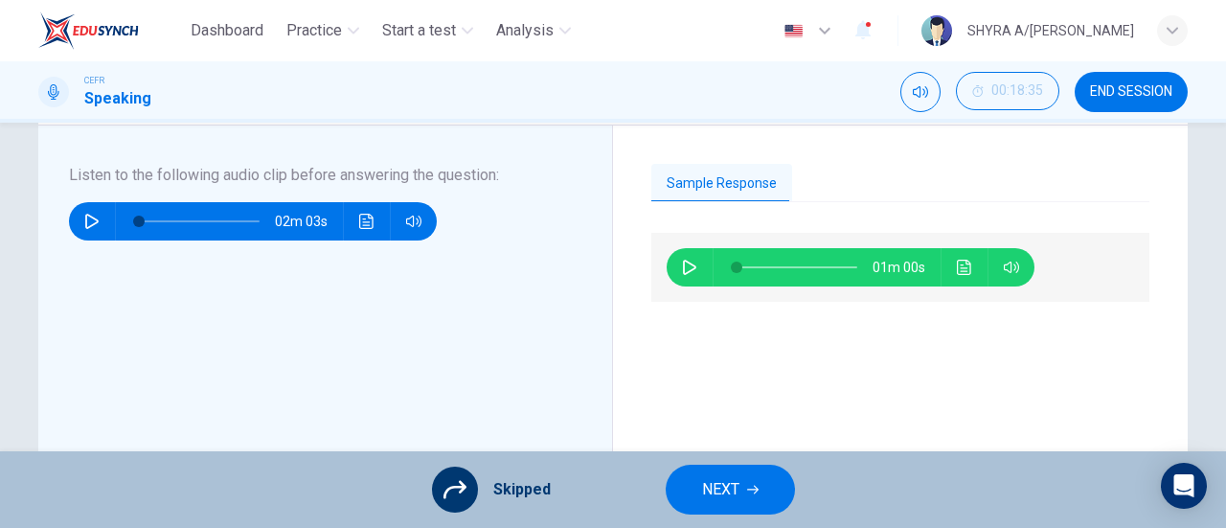
scroll to position [278, 0]
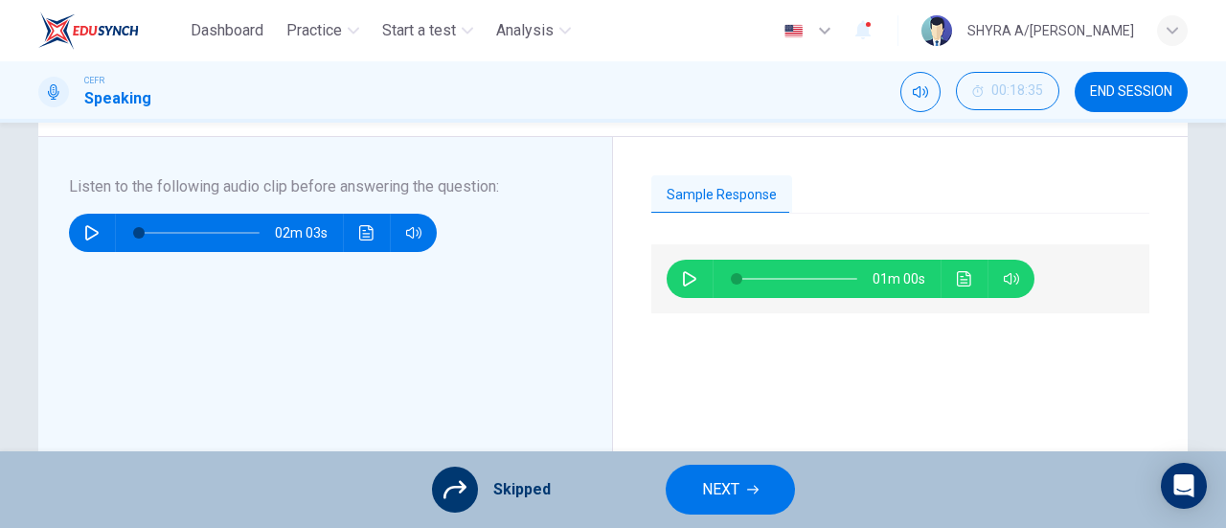
click at [750, 492] on icon "button" at bounding box center [752, 489] width 11 height 11
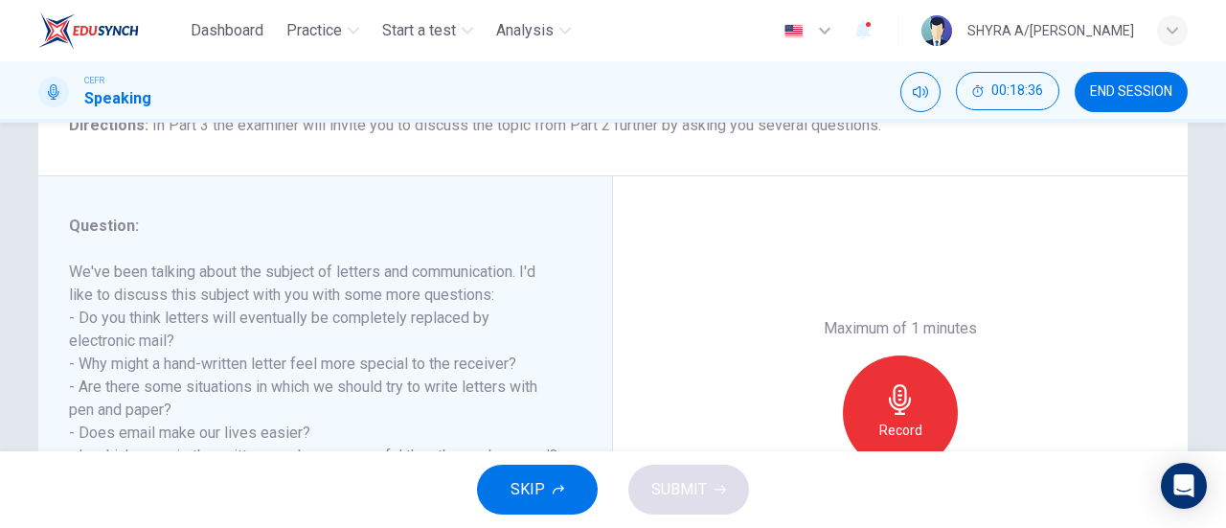
scroll to position [218, 0]
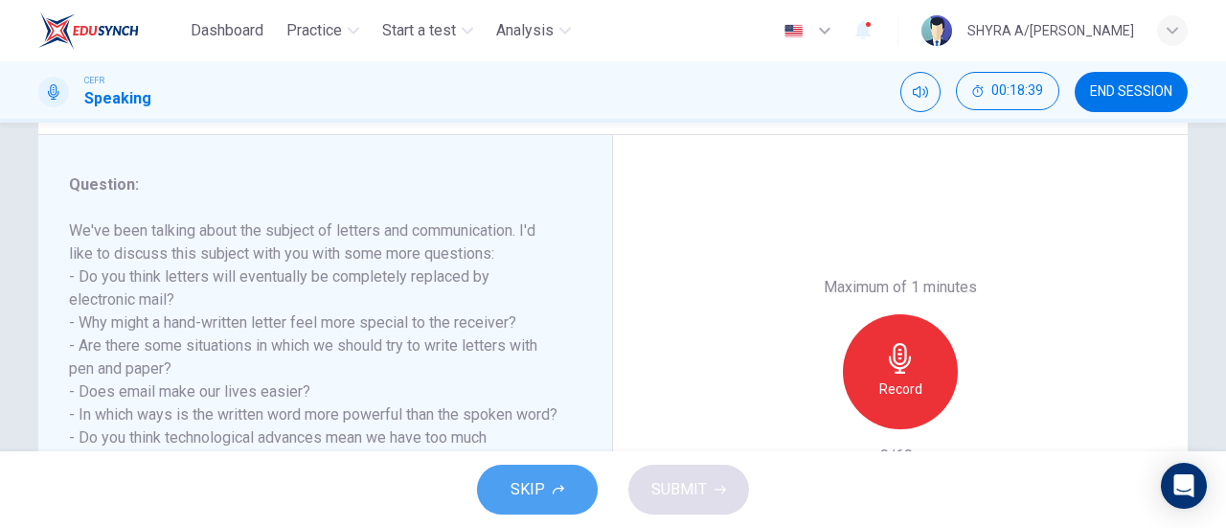
click at [524, 487] on span "SKIP" at bounding box center [527, 489] width 34 height 27
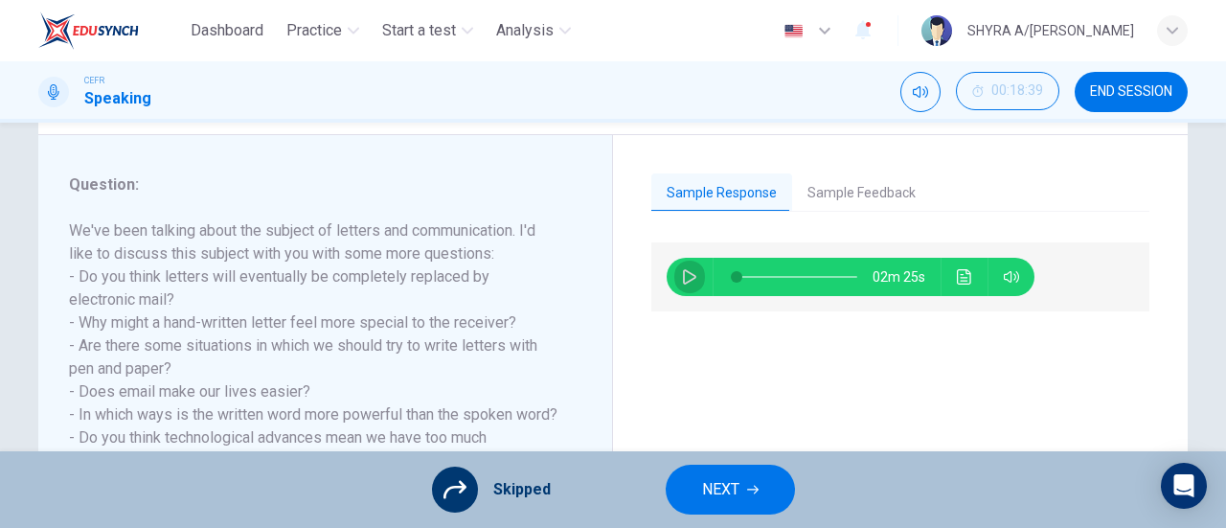
click at [684, 289] on button "button" at bounding box center [689, 277] width 31 height 38
type input "0"
click at [684, 289] on button "button" at bounding box center [689, 277] width 31 height 38
click at [682, 282] on icon "button" at bounding box center [689, 276] width 15 height 15
type input "0"
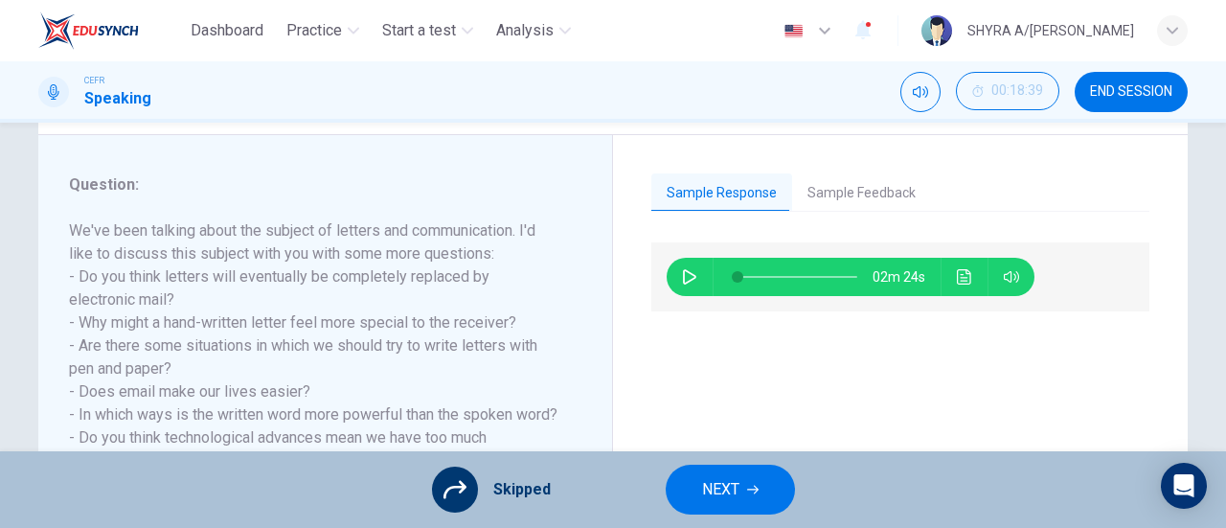
click at [1130, 81] on button "END SESSION" at bounding box center [1131, 92] width 113 height 40
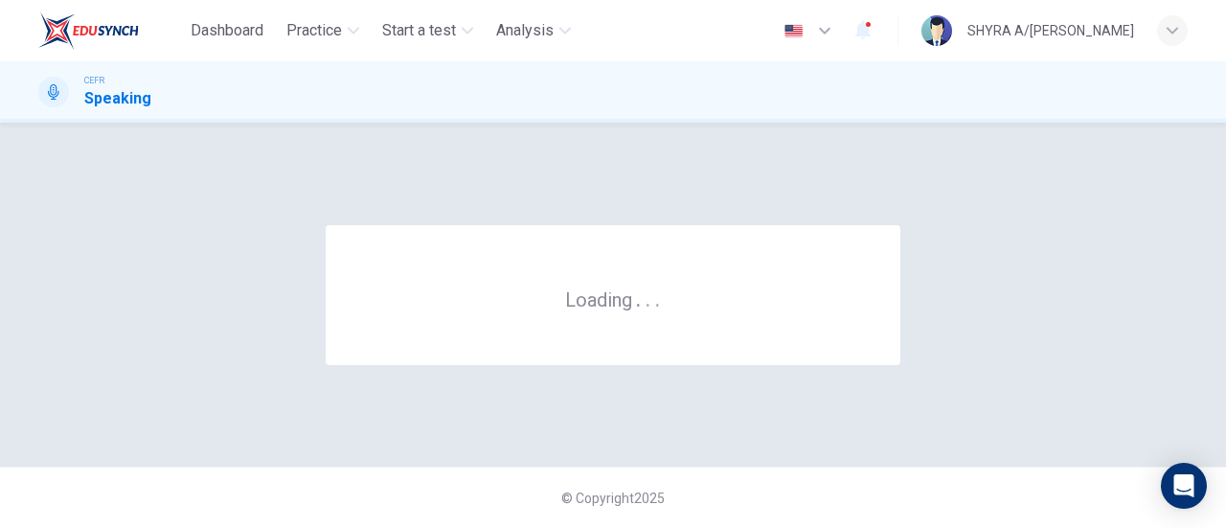
scroll to position [0, 0]
